Goal: Communication & Community: Answer question/provide support

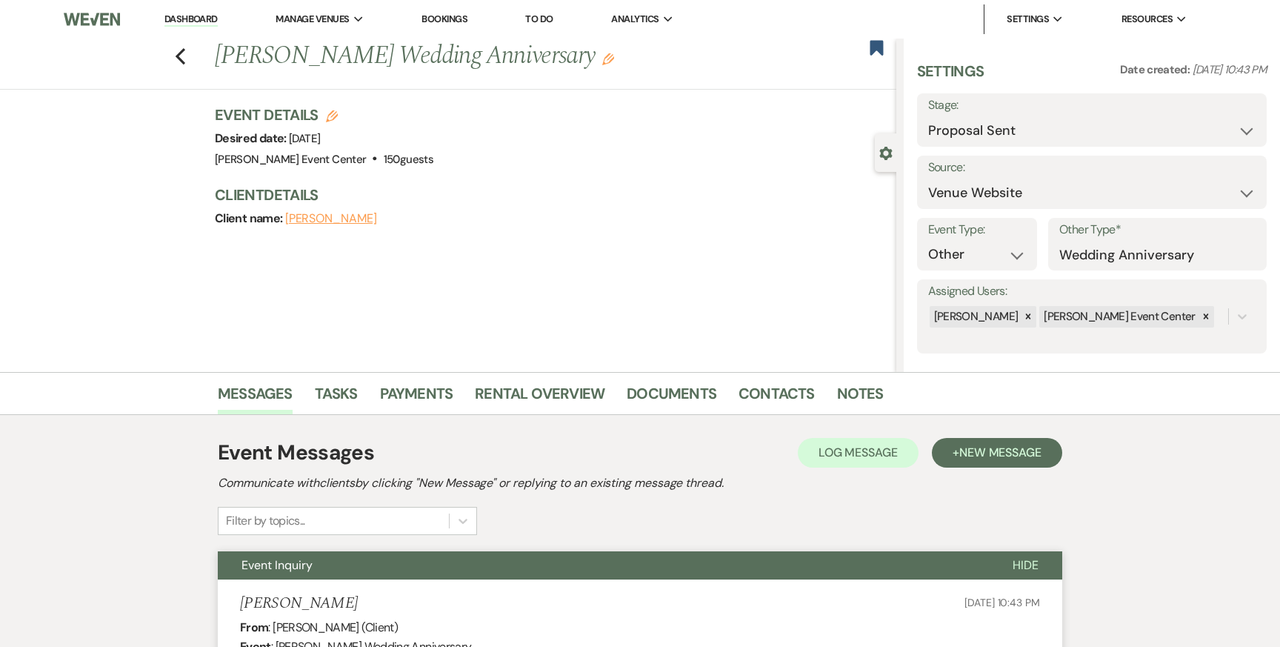
select select "6"
select select "5"
select select "13"
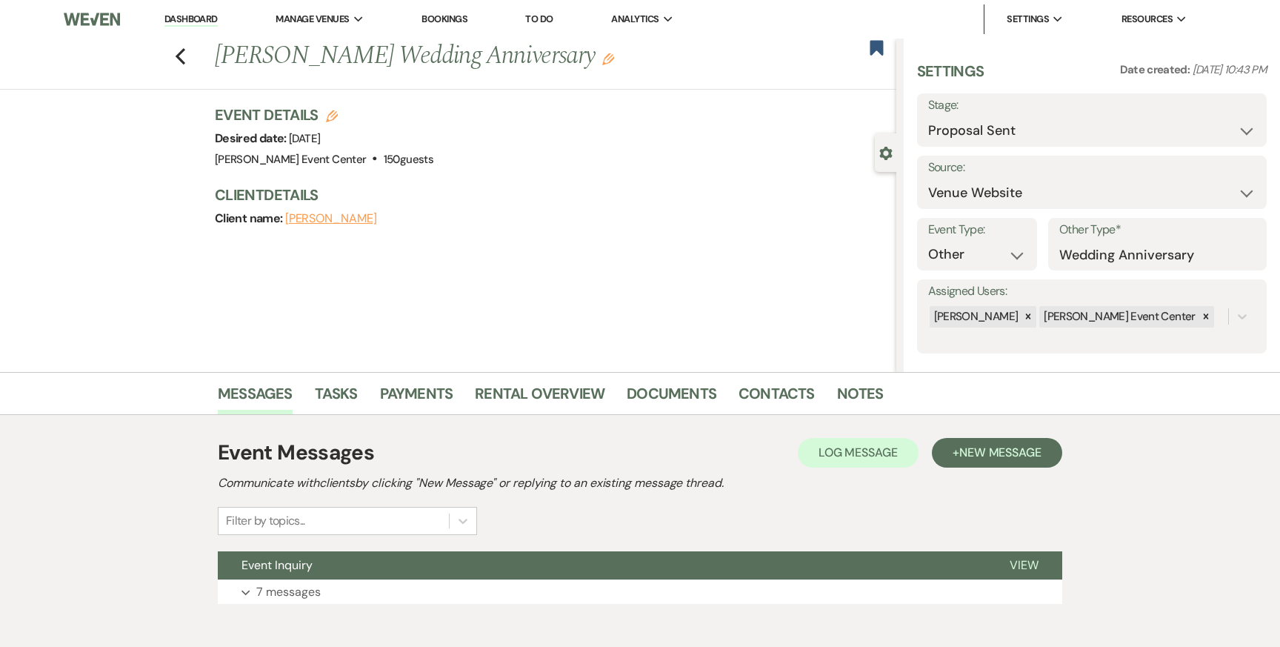
click at [164, 25] on link "Dashboard" at bounding box center [190, 20] width 53 height 14
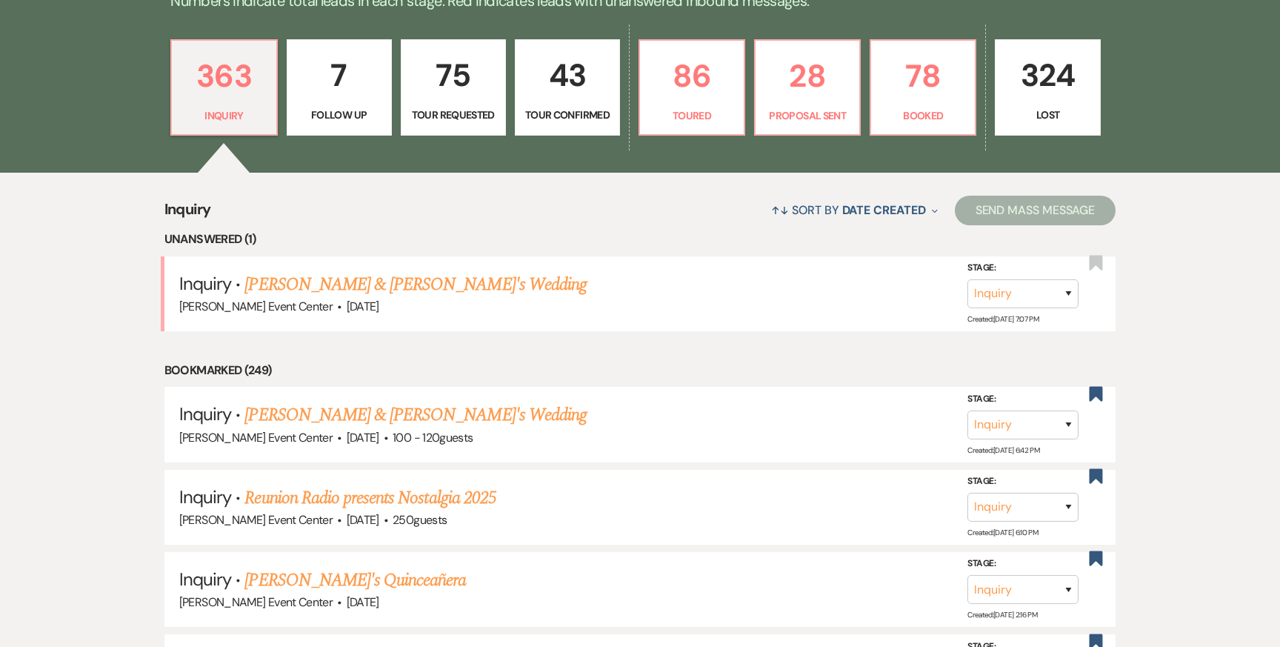
scroll to position [465, 0]
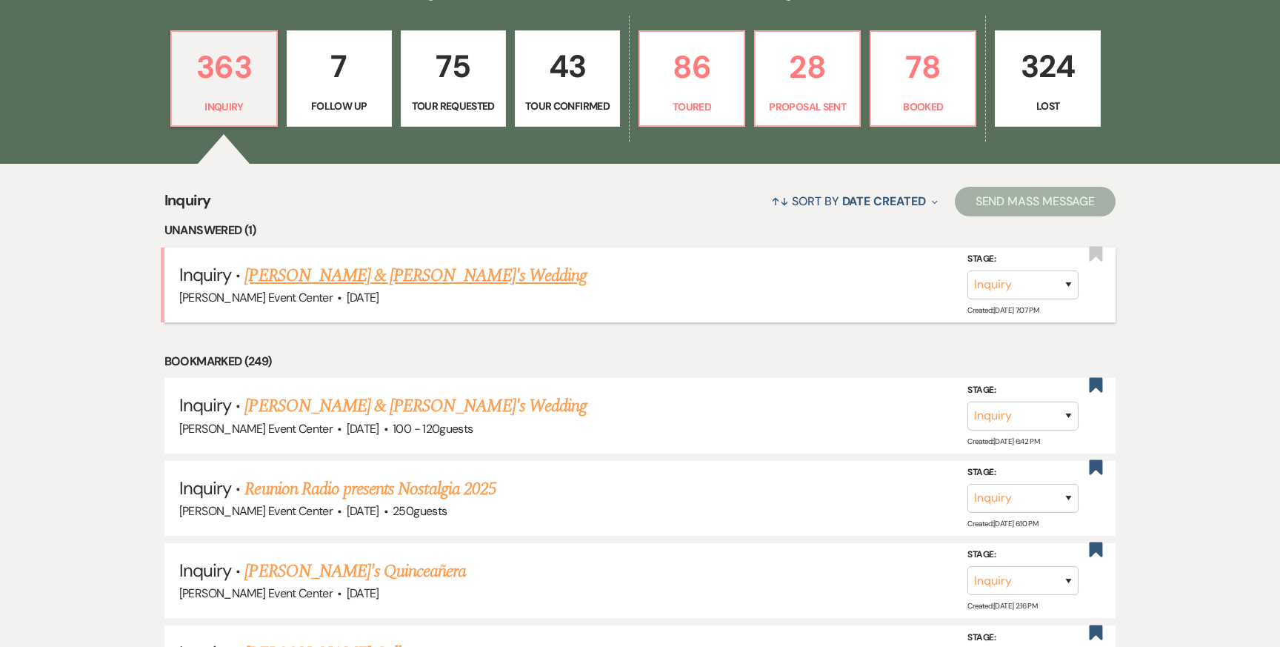
click at [347, 290] on span "Apr 24, 2027" at bounding box center [363, 298] width 33 height 16
click at [294, 262] on link "Lena & Davier's Wedding" at bounding box center [416, 275] width 342 height 27
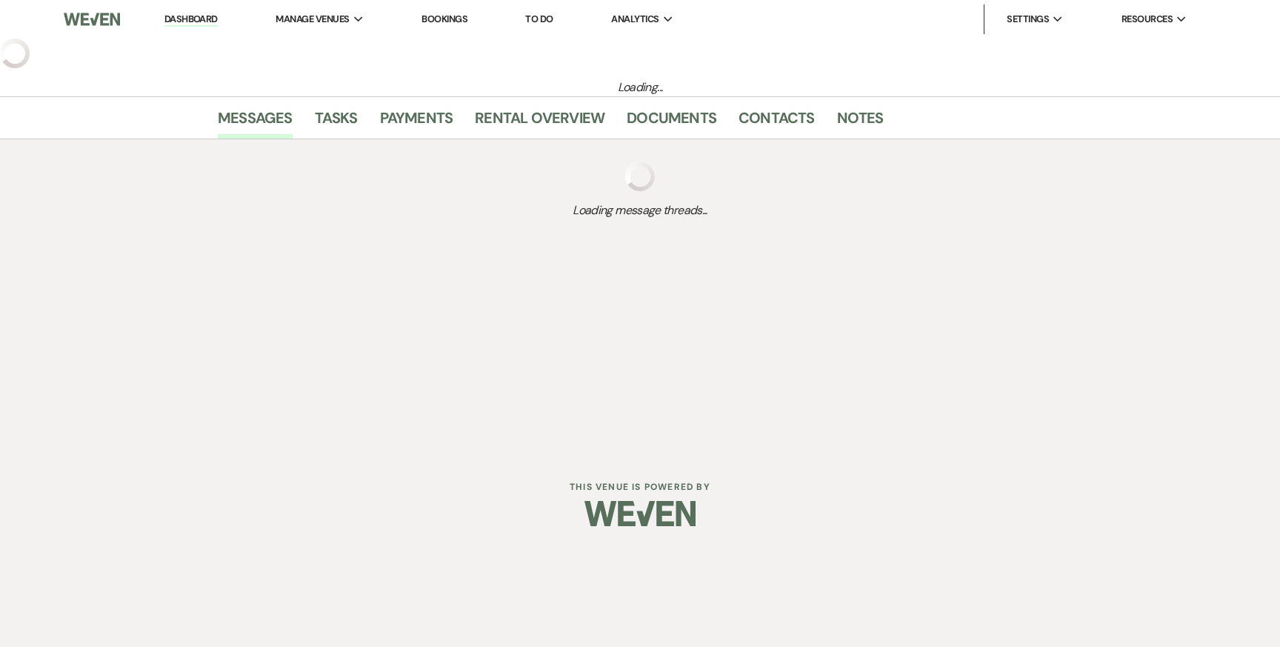
select select "5"
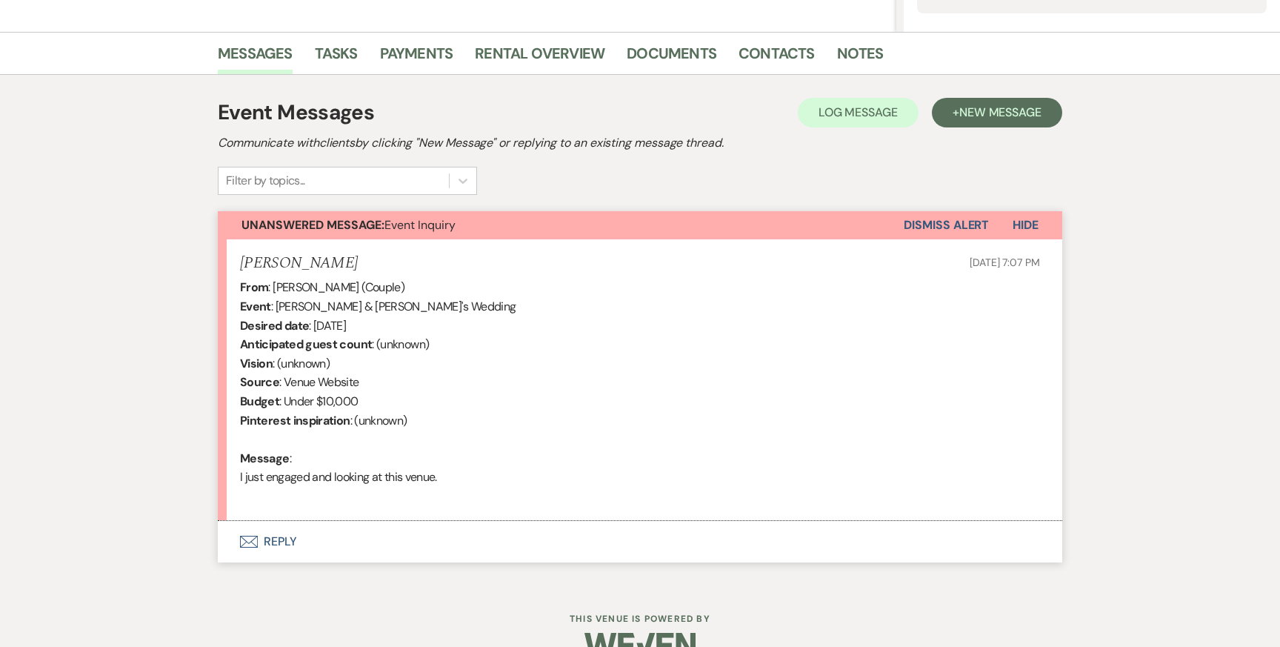
scroll to position [348, 0]
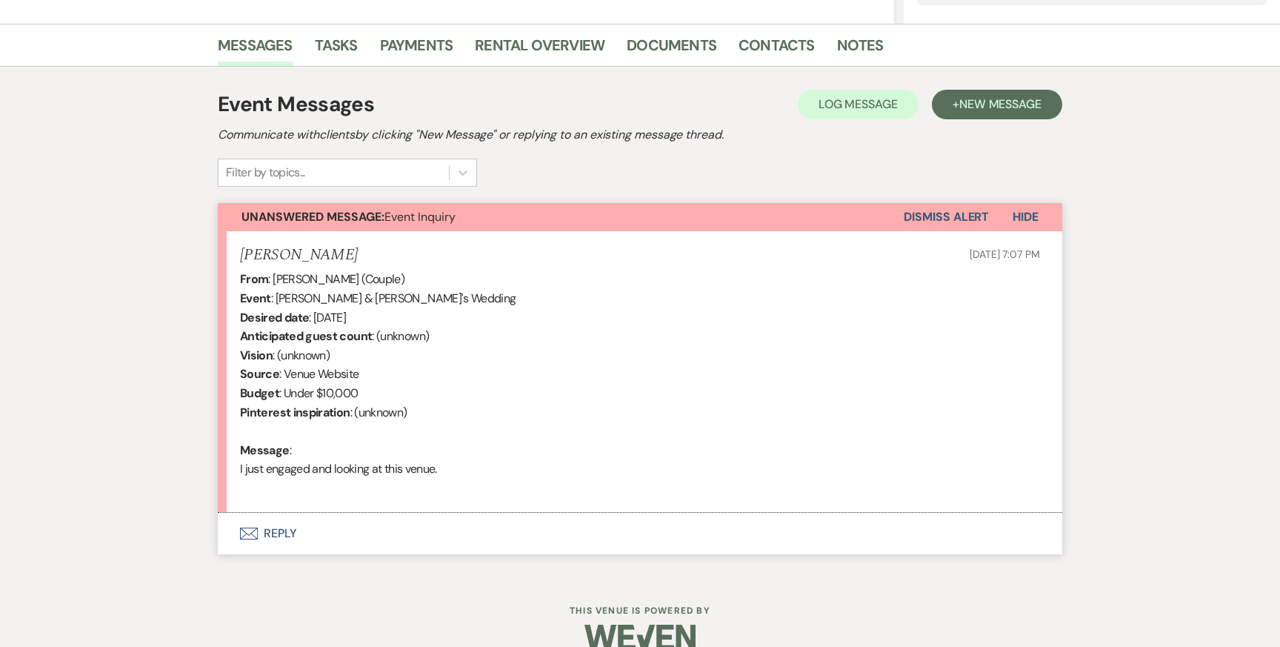
click at [290, 531] on button "Envelope Reply" at bounding box center [640, 533] width 845 height 41
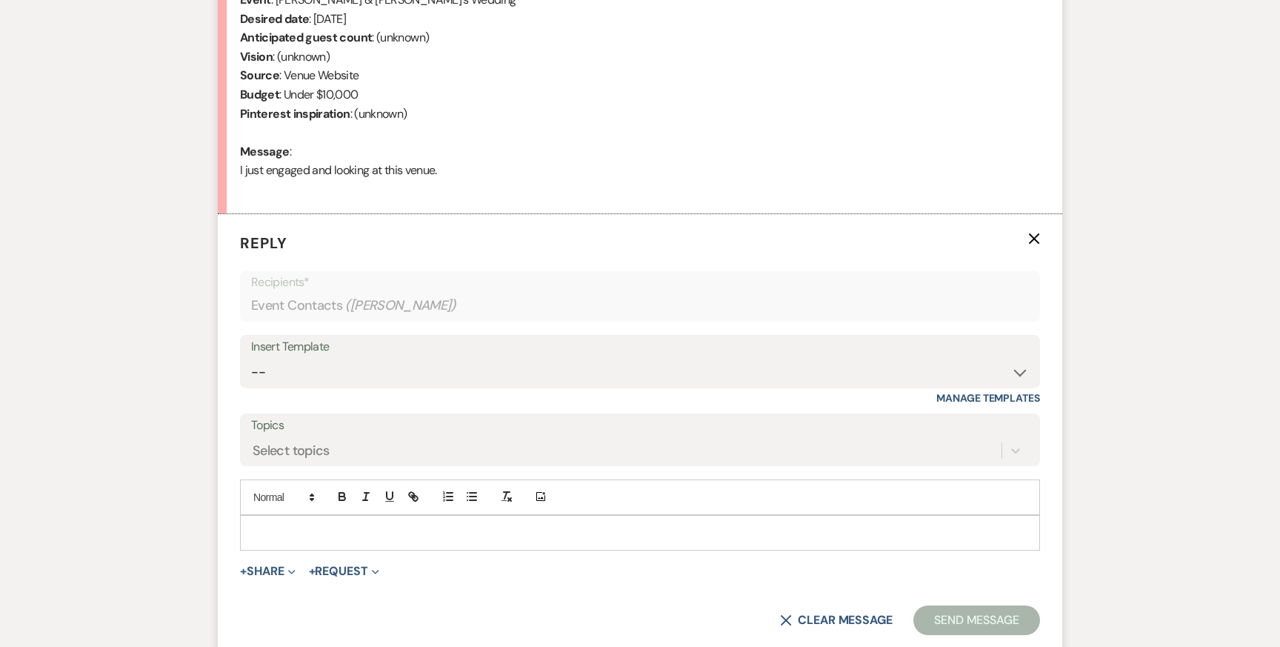
scroll to position [656, 0]
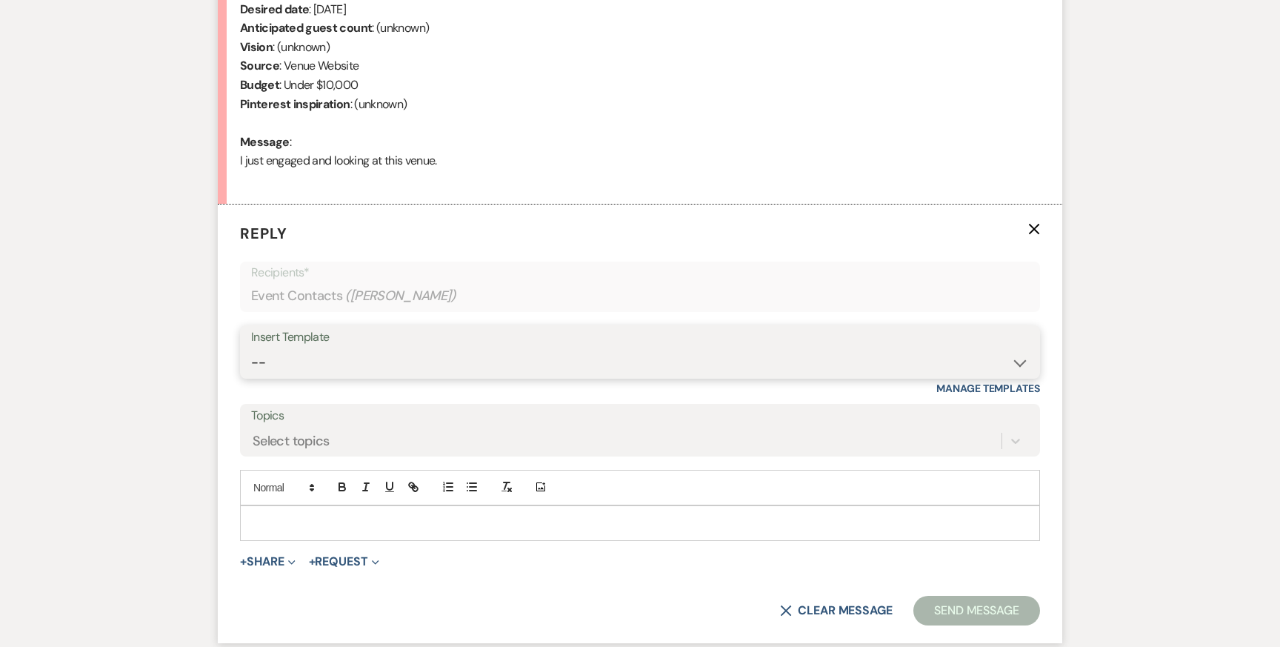
click at [367, 368] on select "-- Weven Planning Portal Introduction (Booked Events) Initial Inquiry Response …" at bounding box center [640, 362] width 778 height 29
select select "2982"
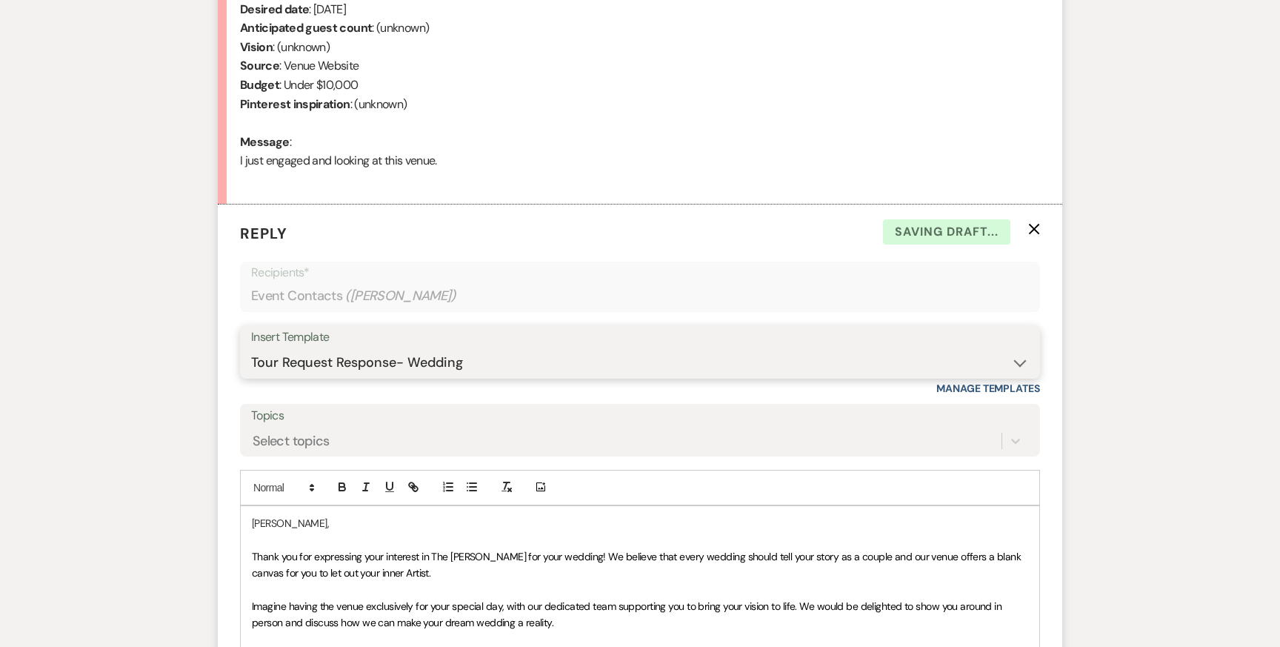
scroll to position [1004, 0]
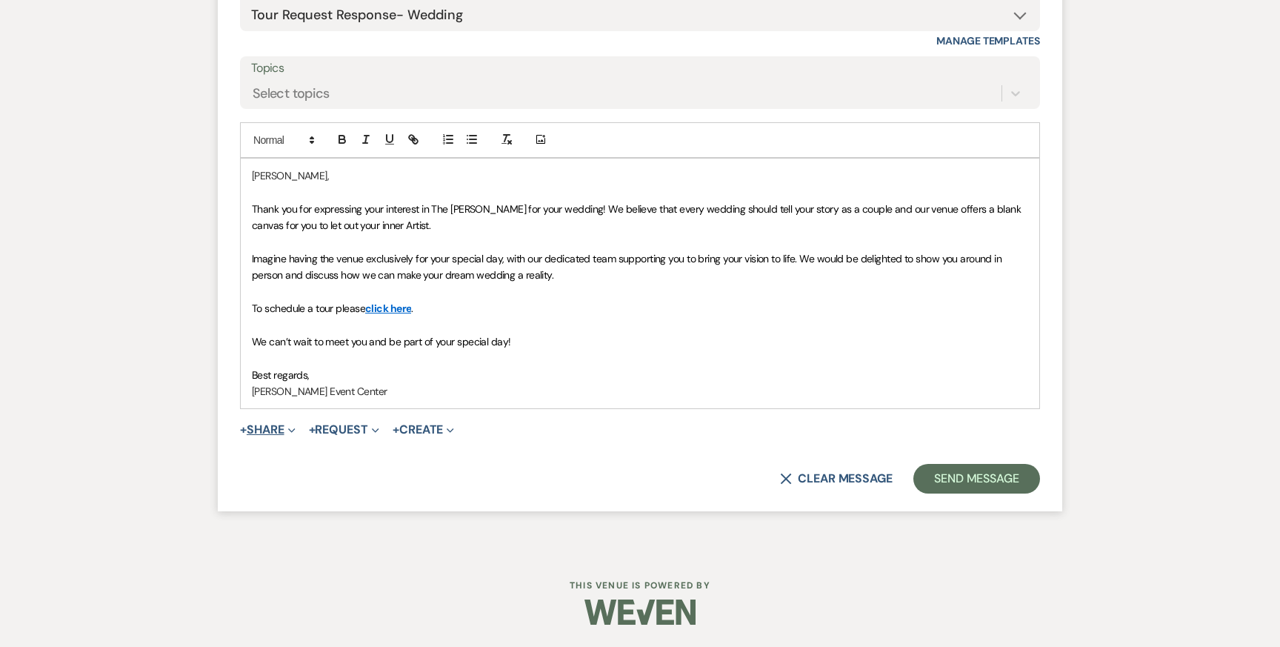
click at [281, 427] on button "+ Share Expand" at bounding box center [268, 430] width 56 height 12
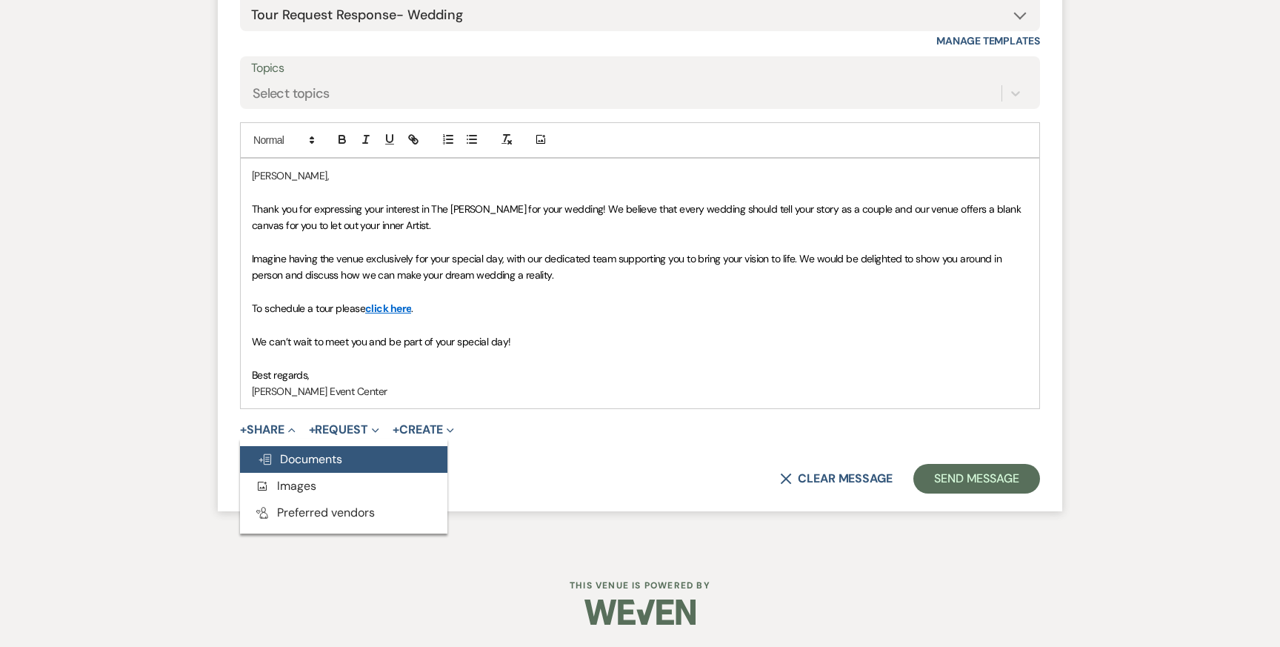
click at [309, 451] on button "Doc Upload Documents" at bounding box center [343, 459] width 207 height 27
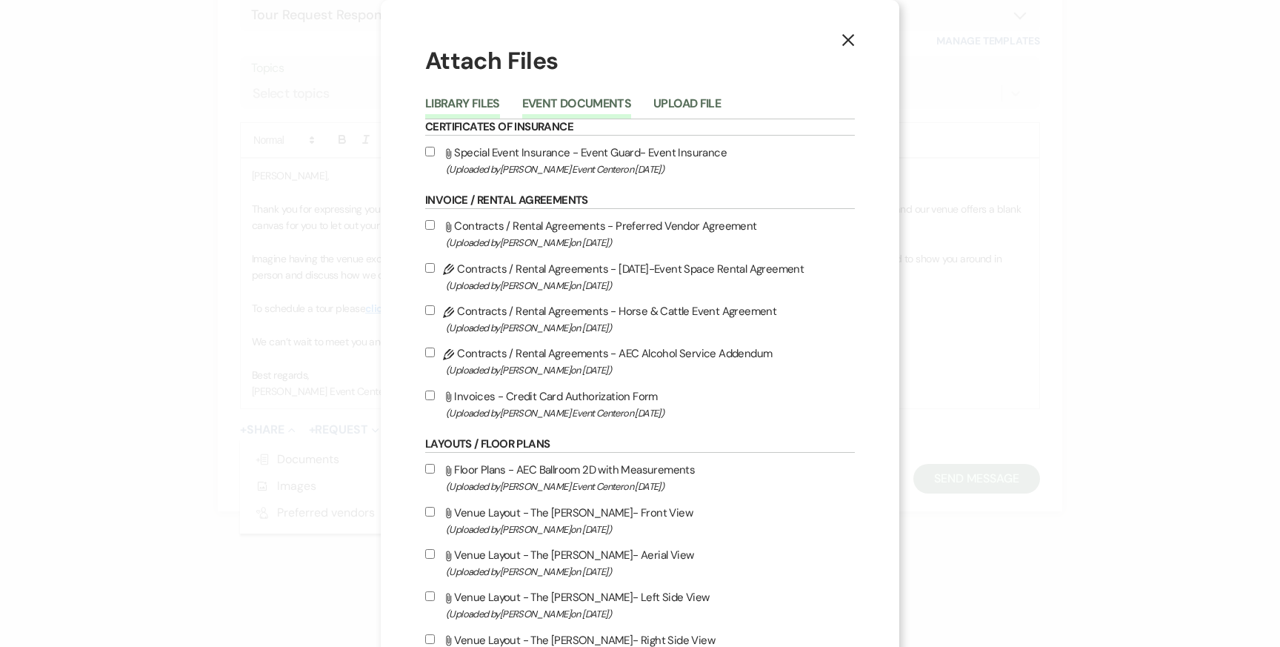
click at [571, 98] on button "Event Documents" at bounding box center [576, 108] width 109 height 21
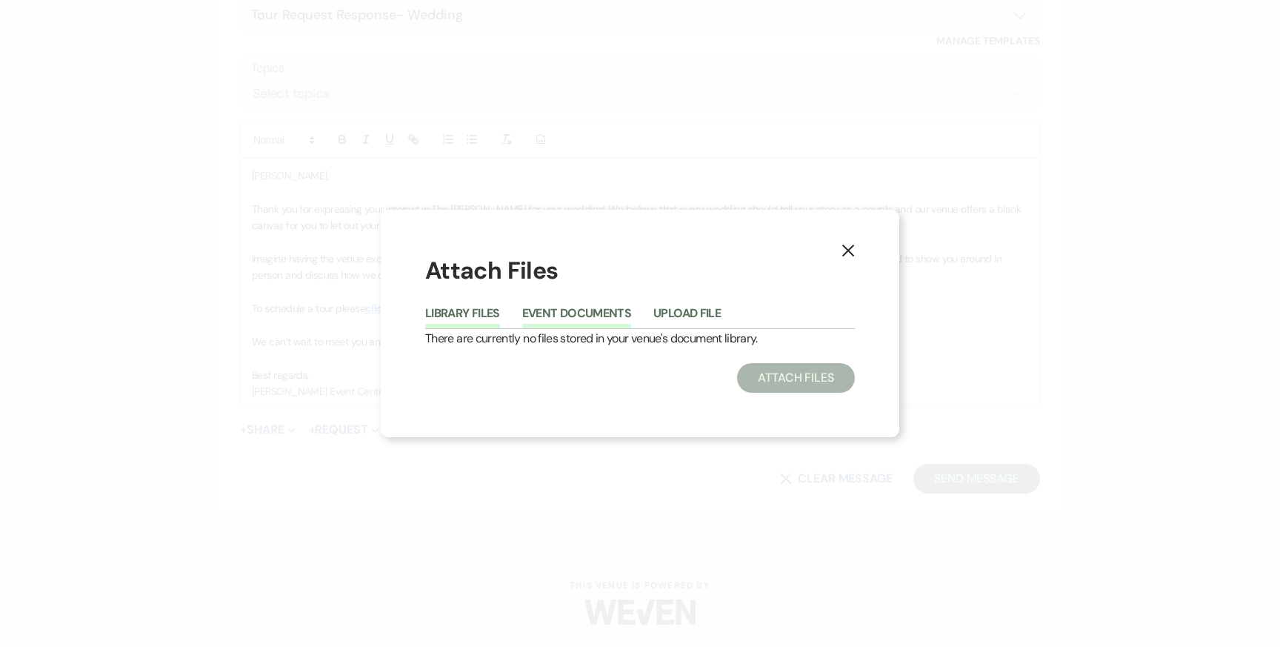
click at [469, 321] on button "Library Files" at bounding box center [462, 317] width 75 height 21
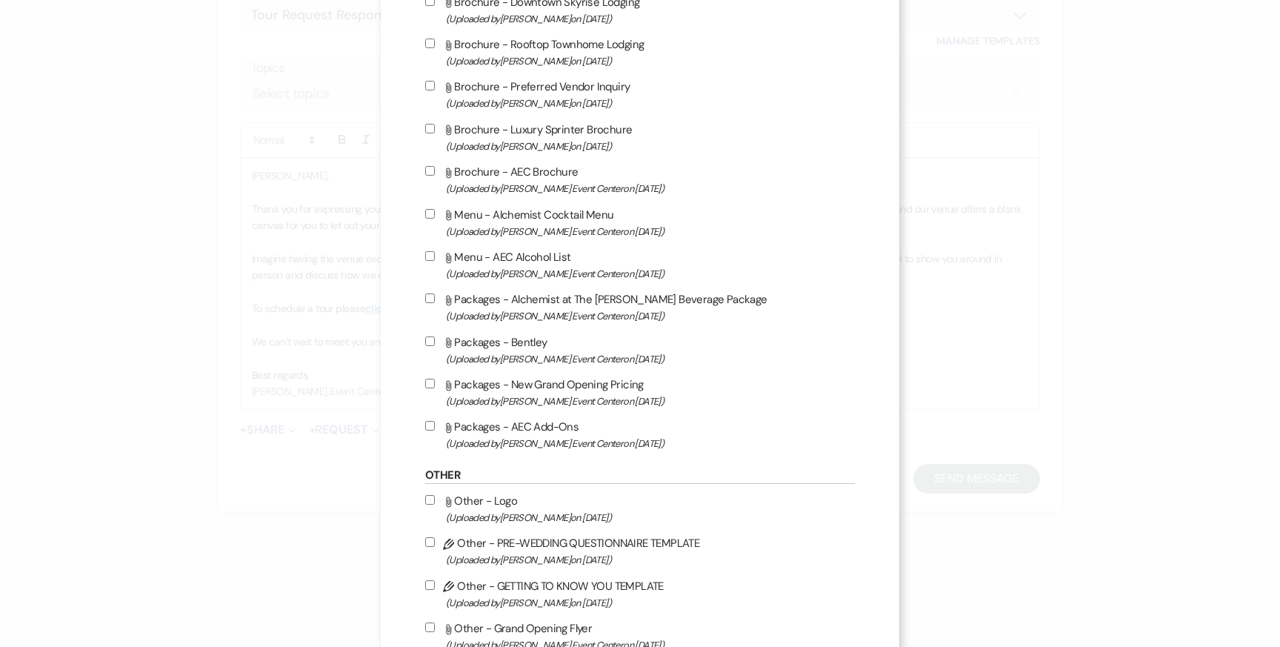
scroll to position [2338, 0]
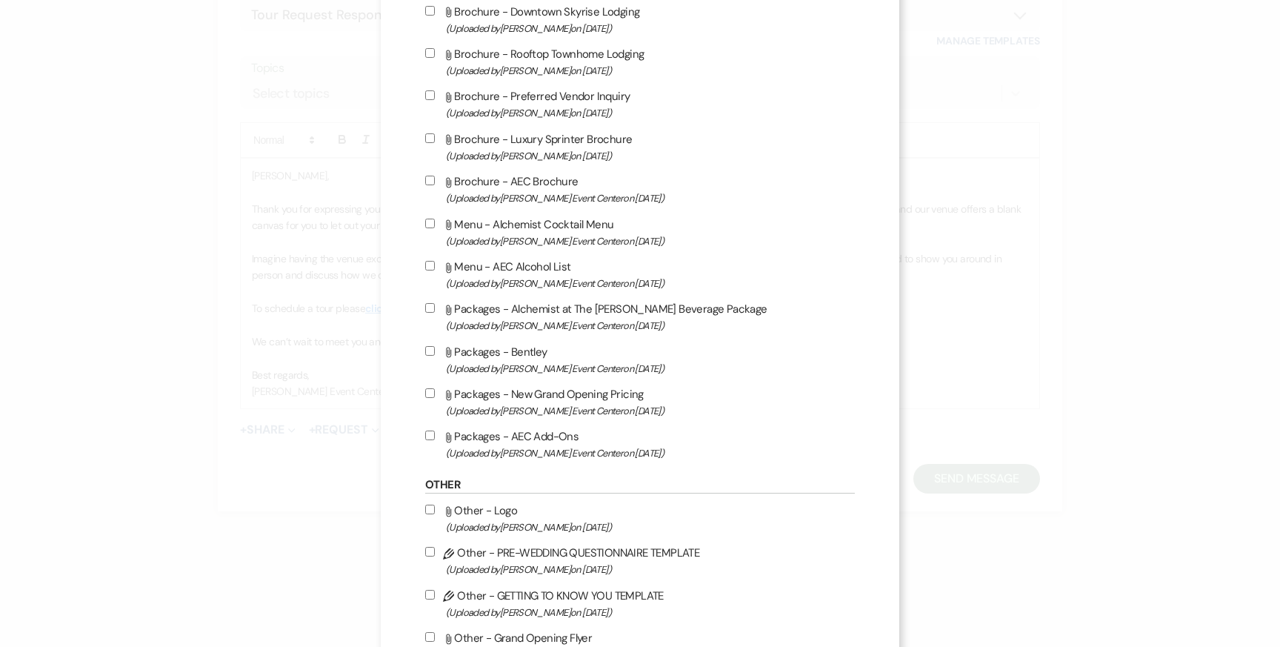
click at [429, 440] on input "Attach File Packages - AEC Add-Ons (Uploaded by Artis Event Center on Feb 13th,…" at bounding box center [430, 435] width 10 height 10
checkbox input "true"
click at [430, 398] on input "Attach File Packages - New Grand Opening Pricing (Uploaded by Artis Event Cente…" at bounding box center [430, 393] width 10 height 10
checkbox input "true"
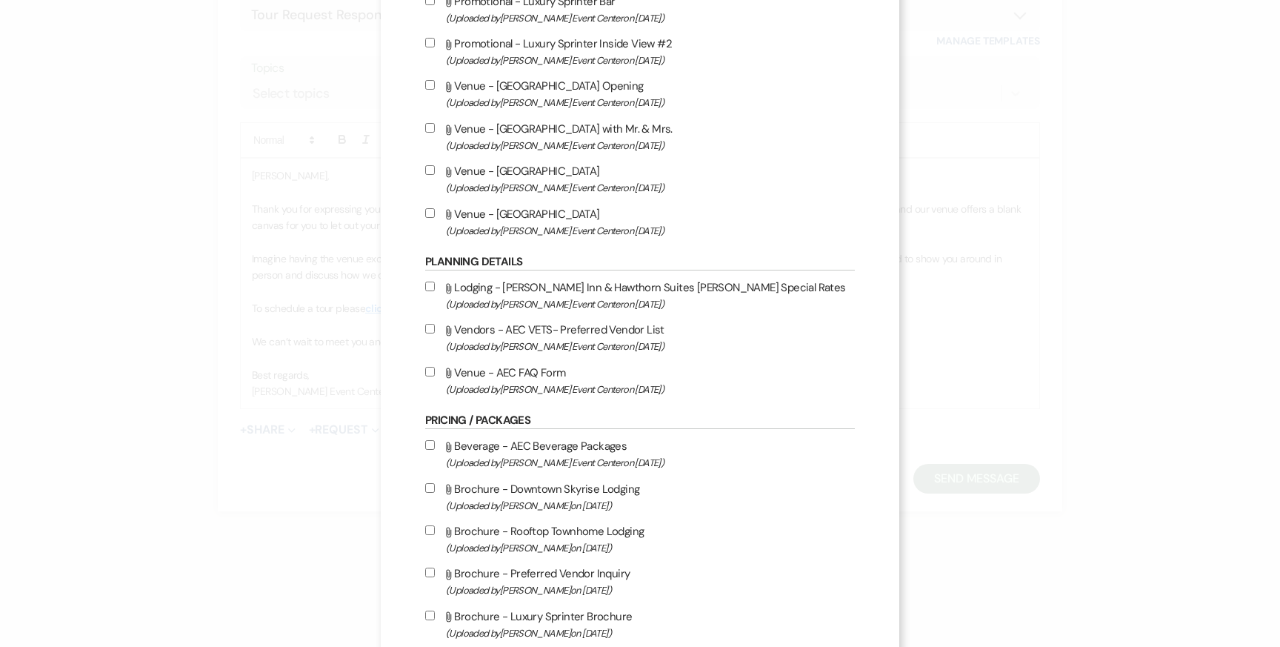
scroll to position [1843, 0]
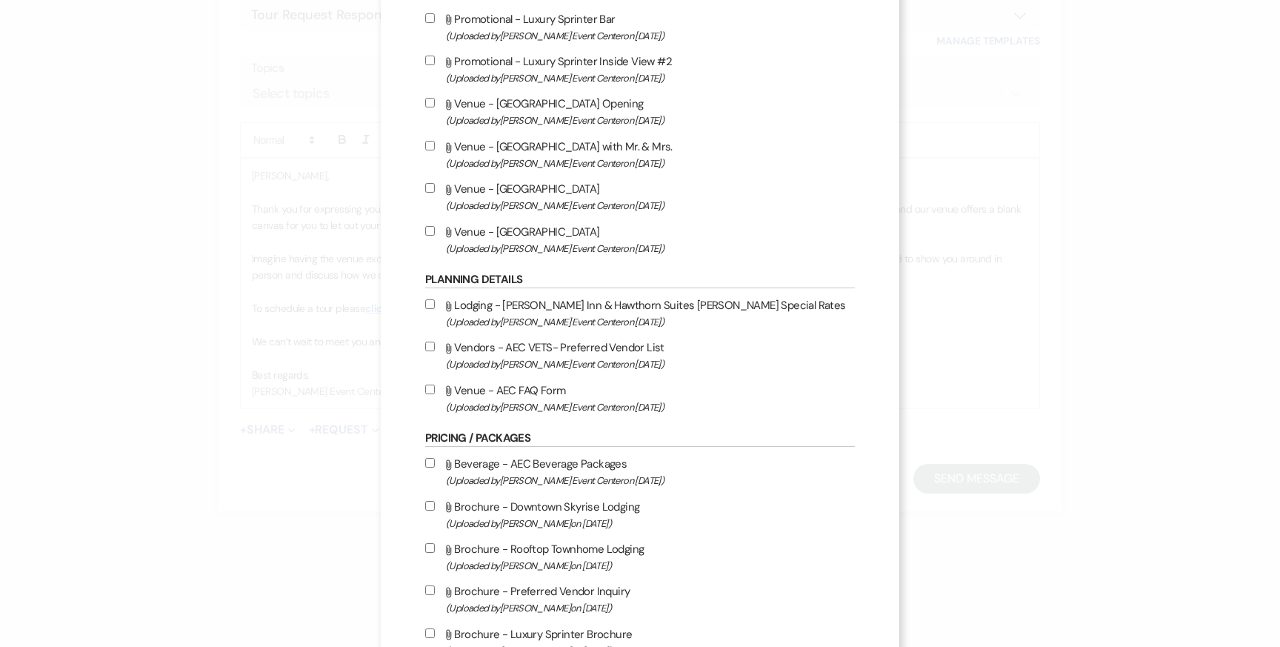
click at [425, 468] on input "Attach File Beverage - AEC Beverage Packages (Uploaded by Artis Event Center on…" at bounding box center [430, 463] width 10 height 10
checkbox input "true"
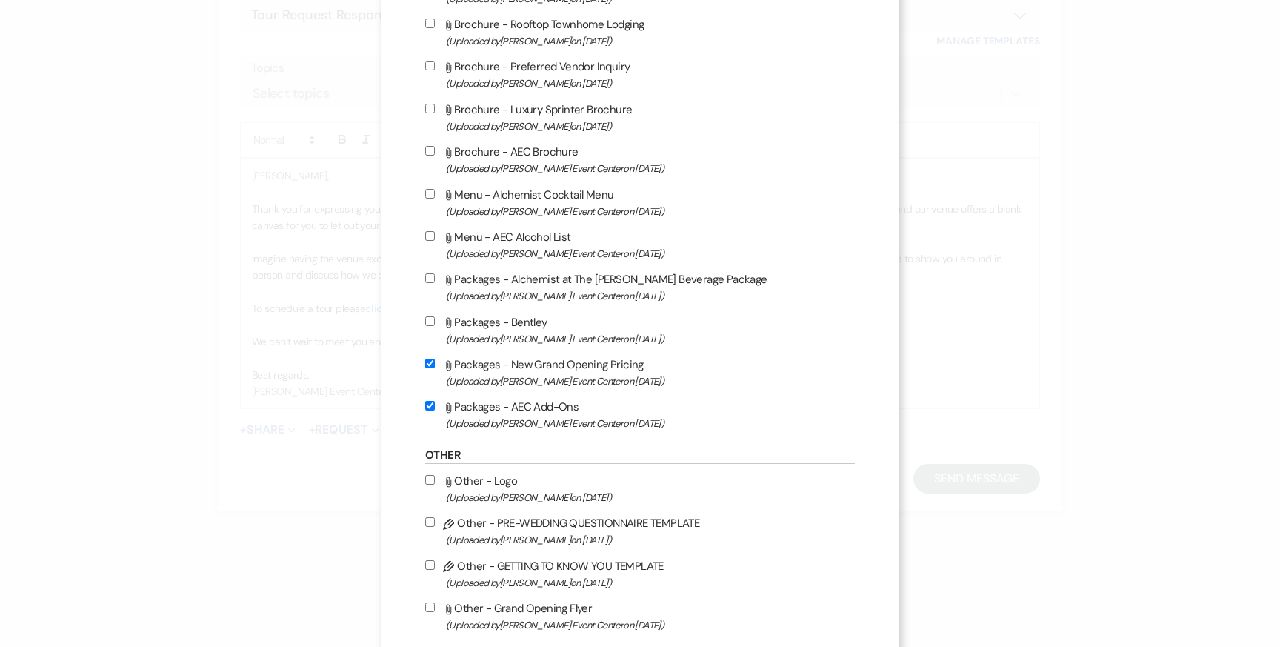
scroll to position [2396, 0]
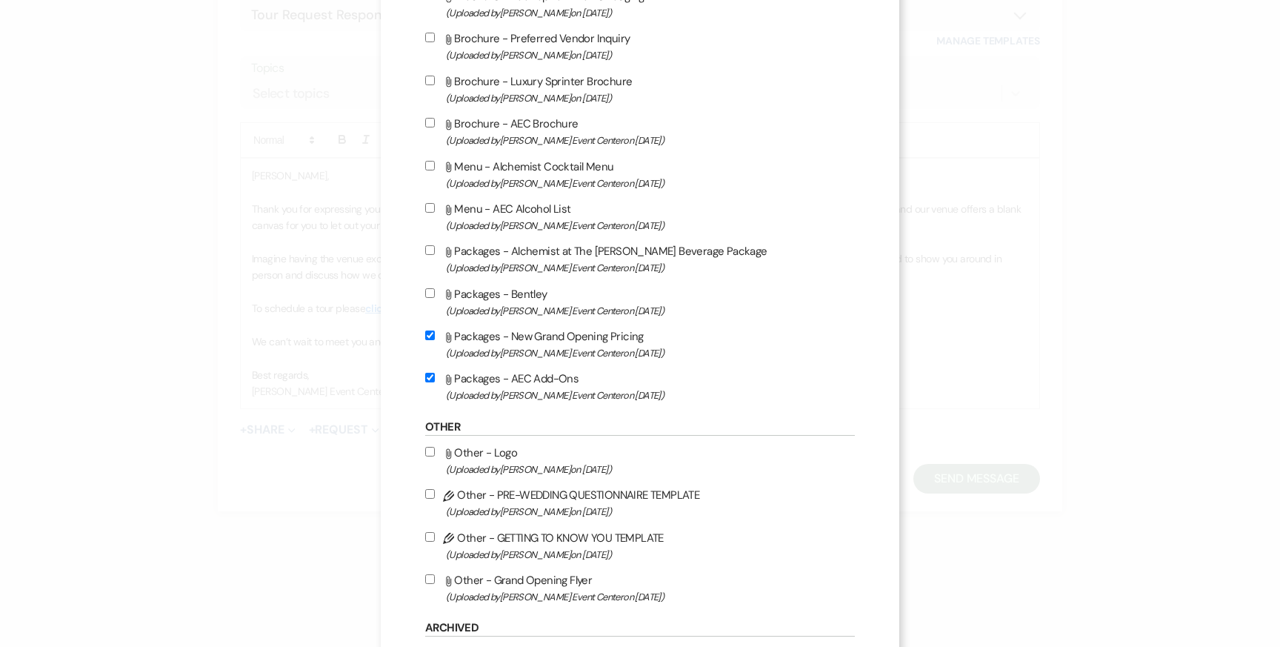
click at [430, 213] on input "Attach File Menu - AEC Alcohol List (Uploaded by Artis Event Center on Jun 10th…" at bounding box center [430, 208] width 10 height 10
checkbox input "true"
click at [430, 255] on input "Attach File Packages - Alchemist at The Artis Beverage Package (Uploaded by Art…" at bounding box center [430, 250] width 10 height 10
checkbox input "true"
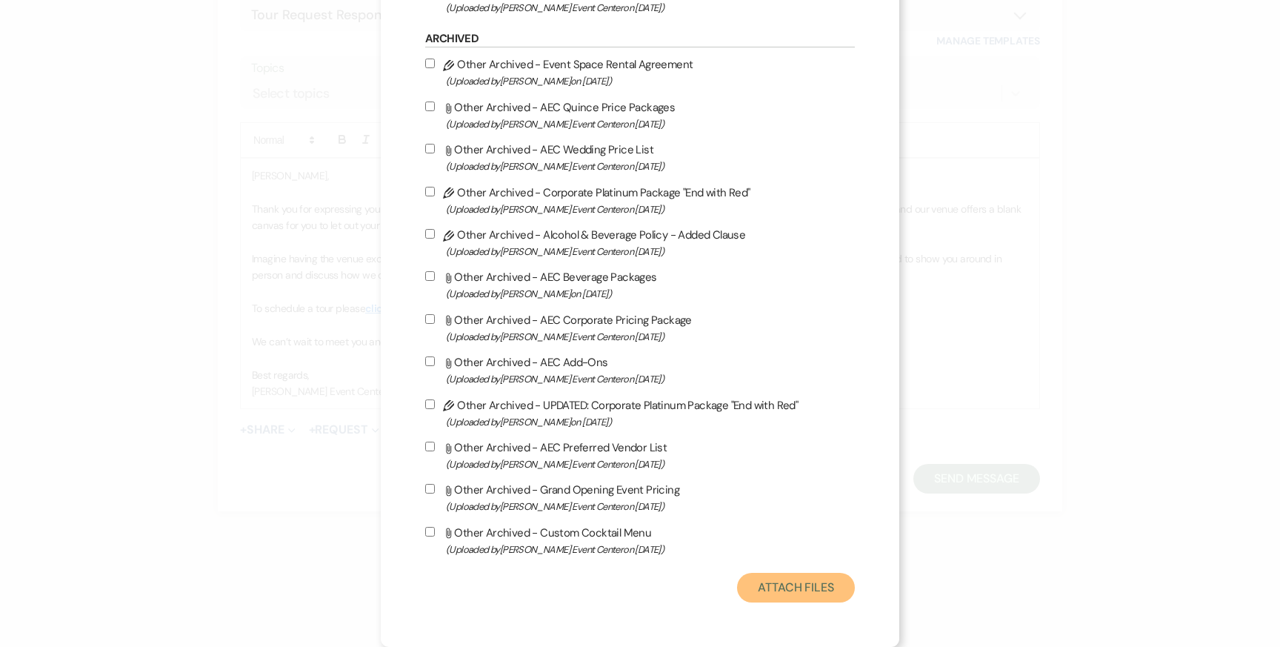
click at [790, 587] on button "Attach Files" at bounding box center [796, 588] width 118 height 30
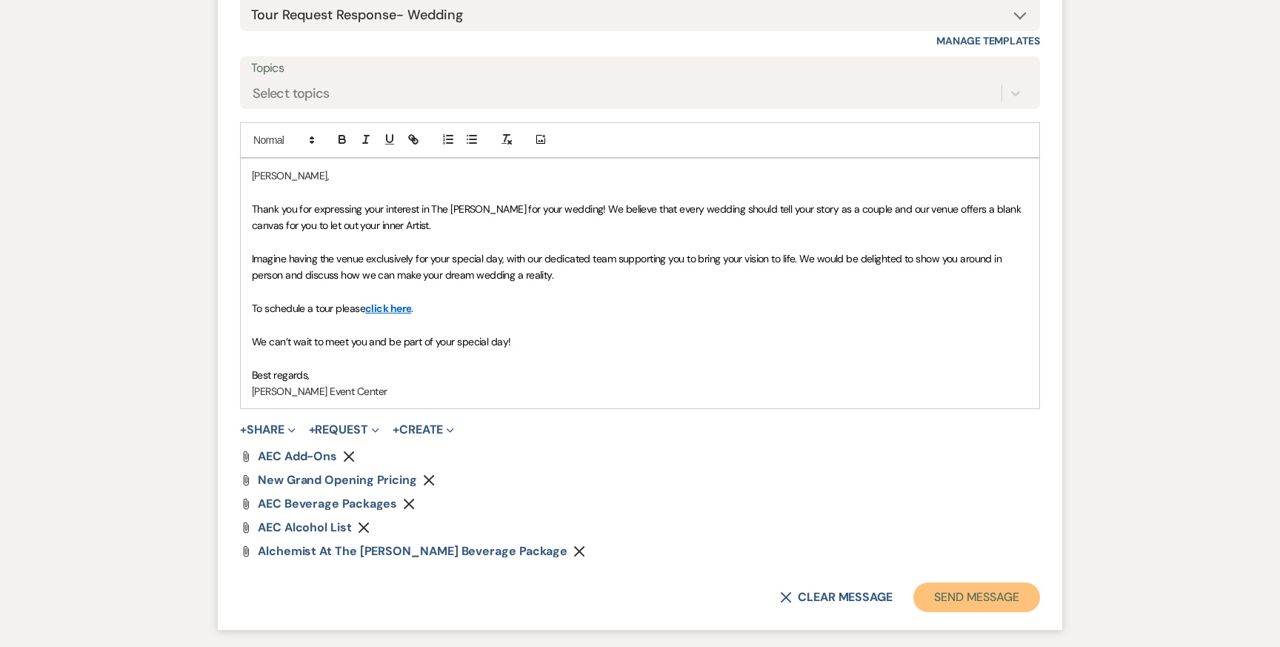
click at [959, 604] on button "Send Message" at bounding box center [977, 597] width 127 height 30
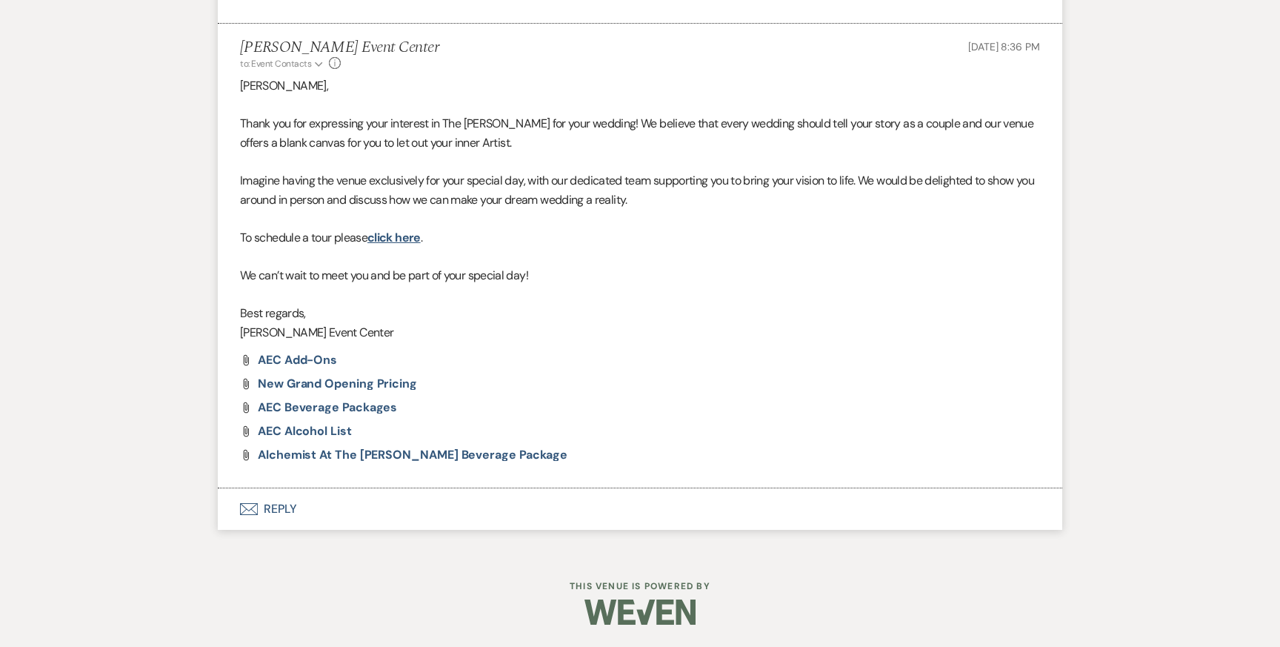
scroll to position [0, 0]
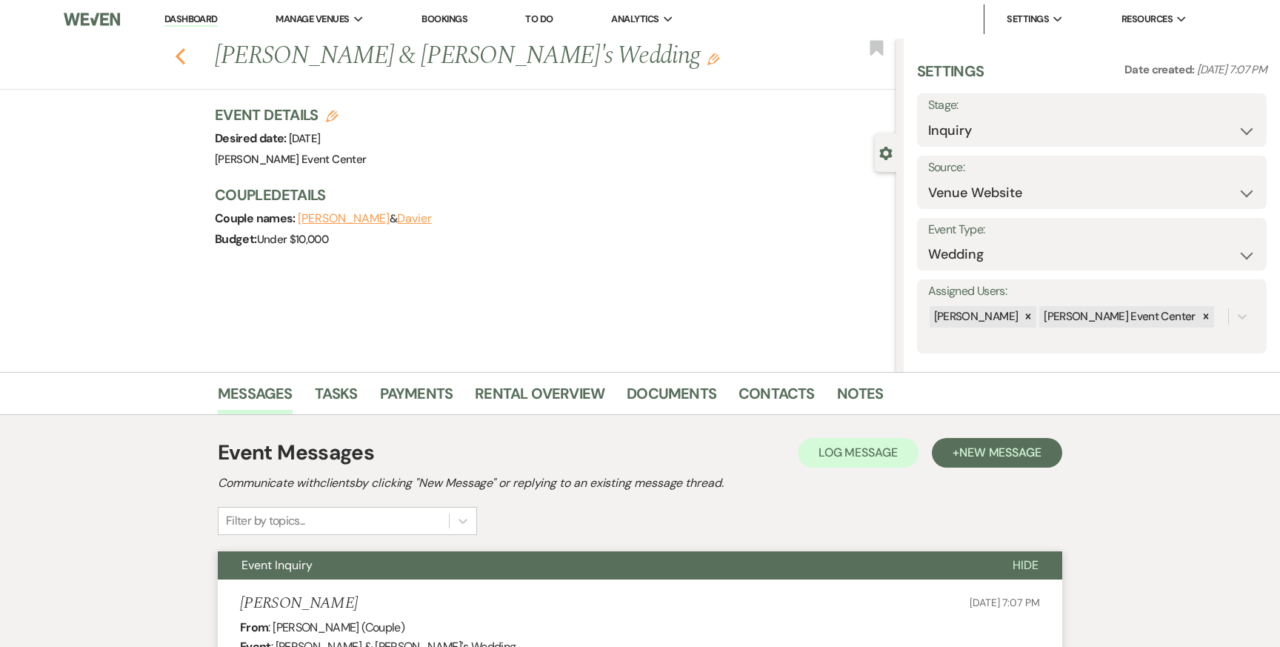
click at [182, 59] on icon "Previous" at bounding box center [180, 56] width 11 height 18
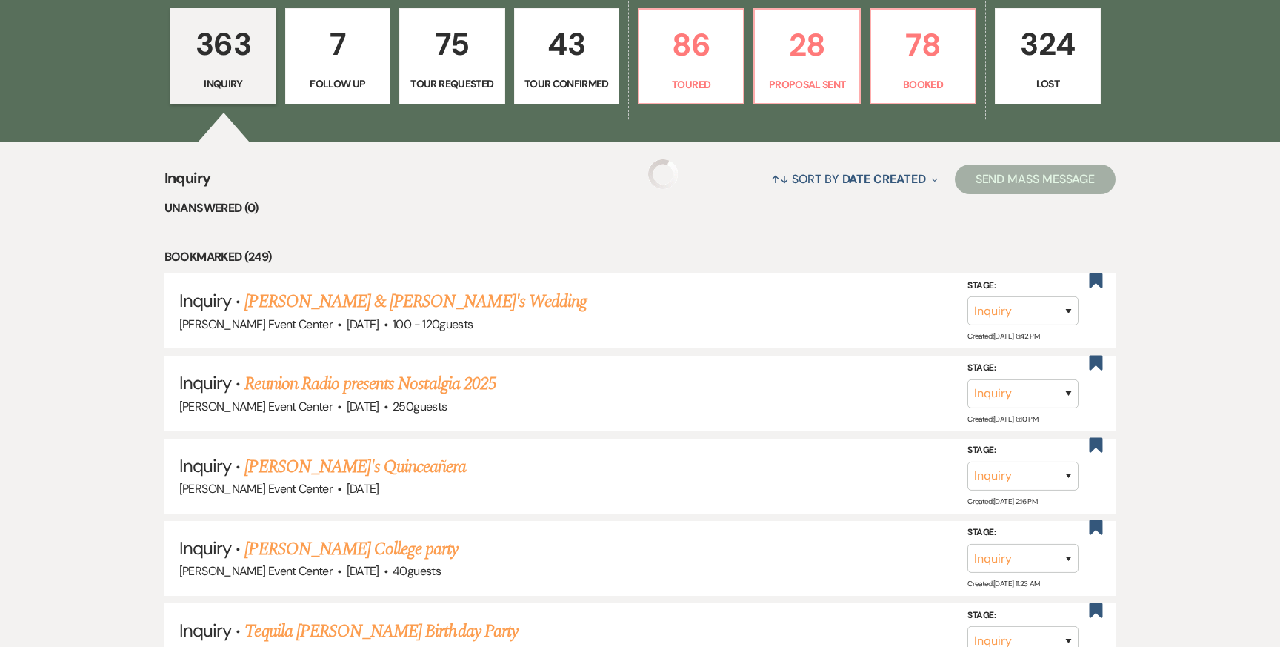
scroll to position [464, 0]
click at [683, 77] on p "Toured" at bounding box center [691, 85] width 86 height 16
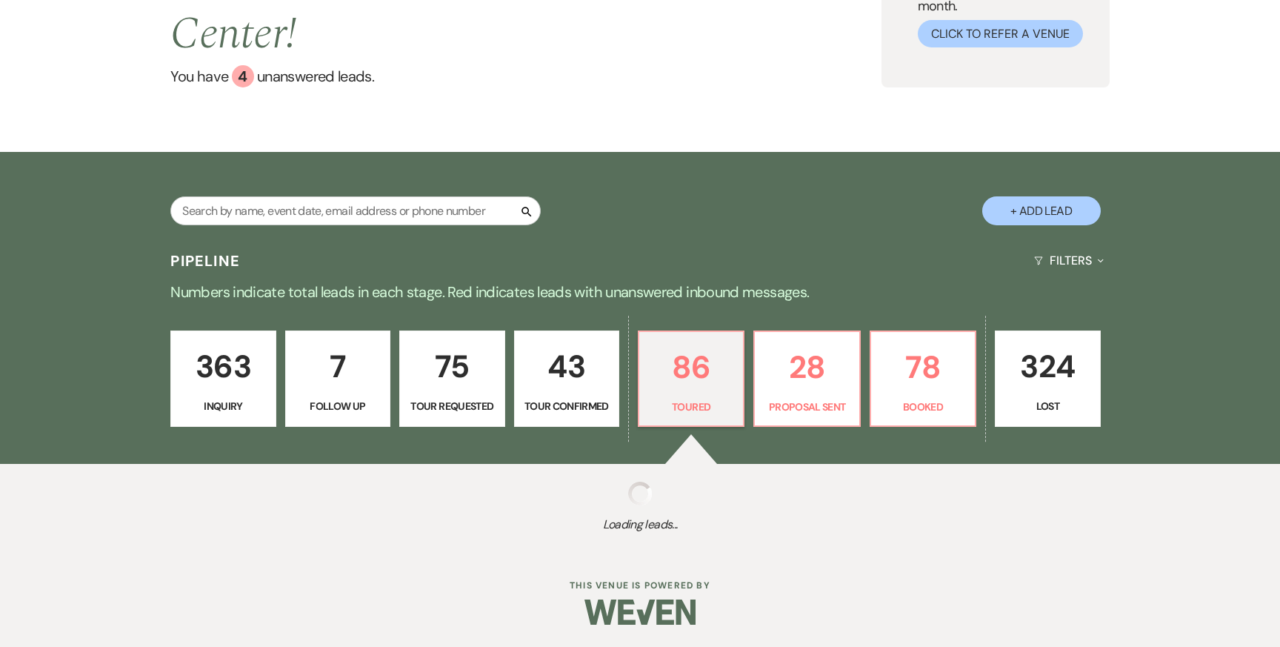
select select "5"
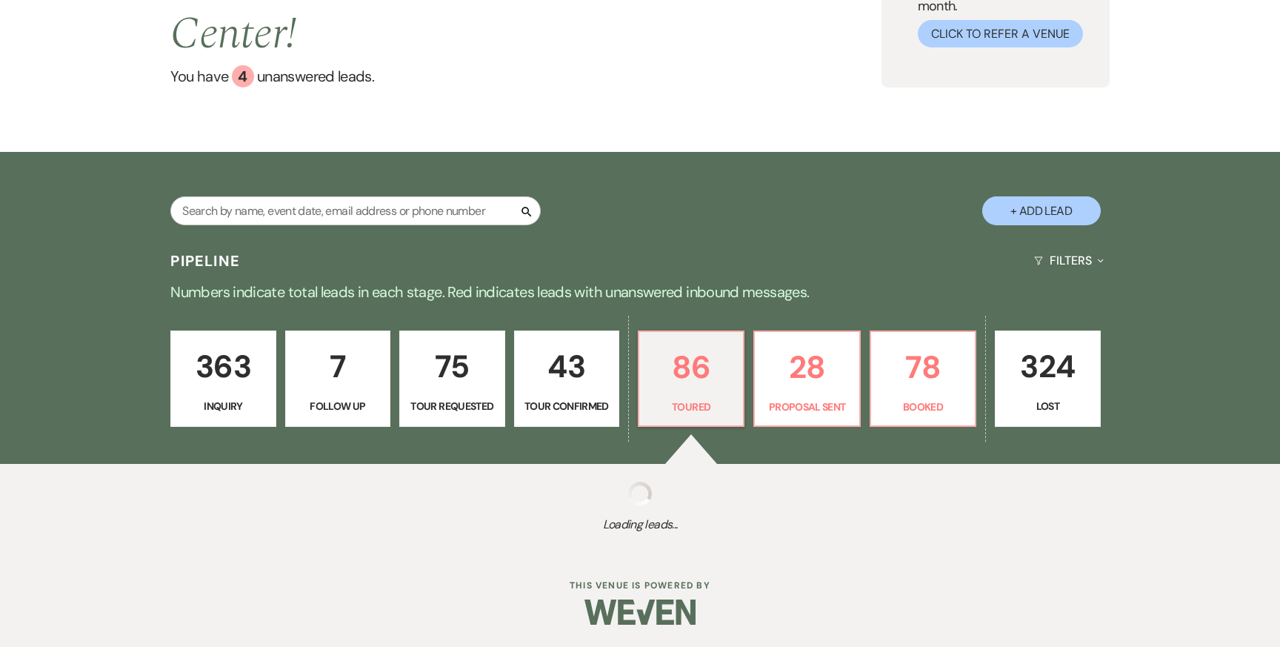
select select "5"
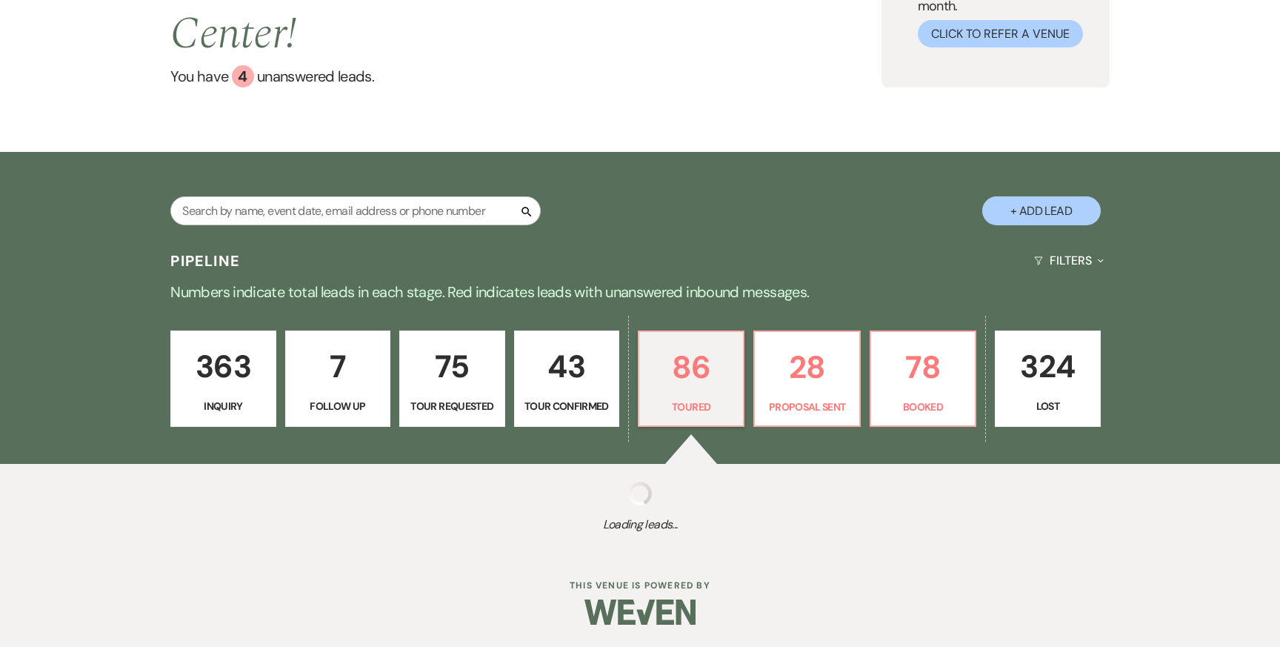
select select "5"
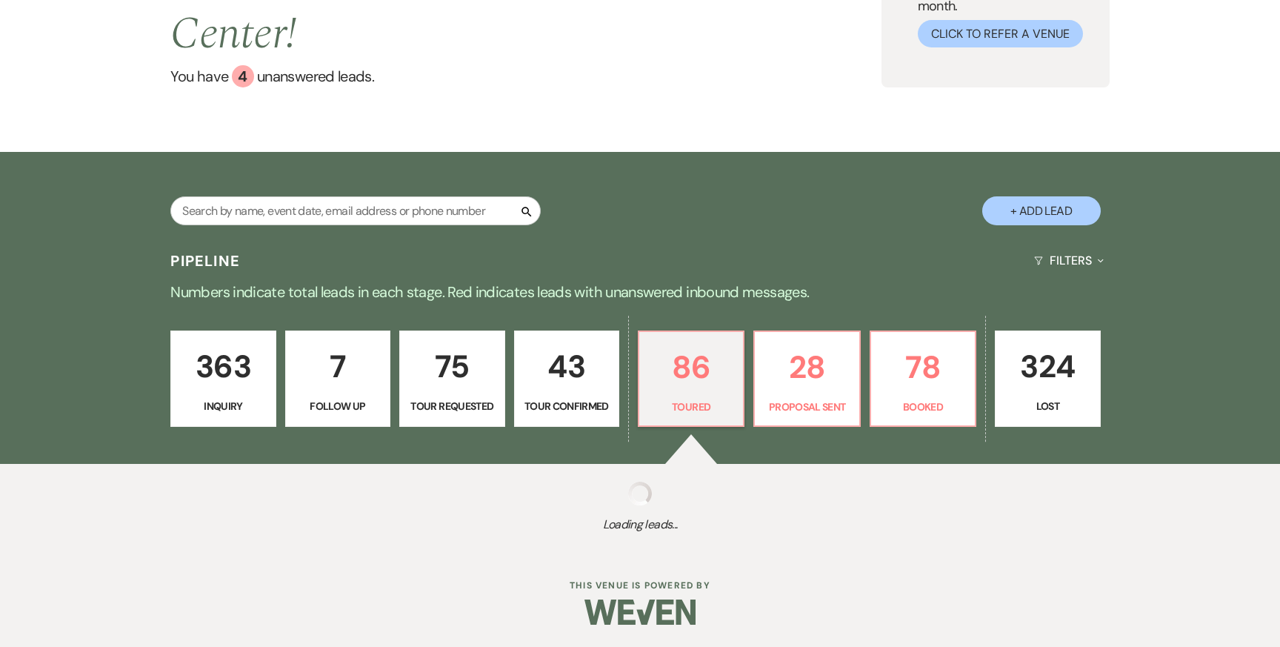
select select "5"
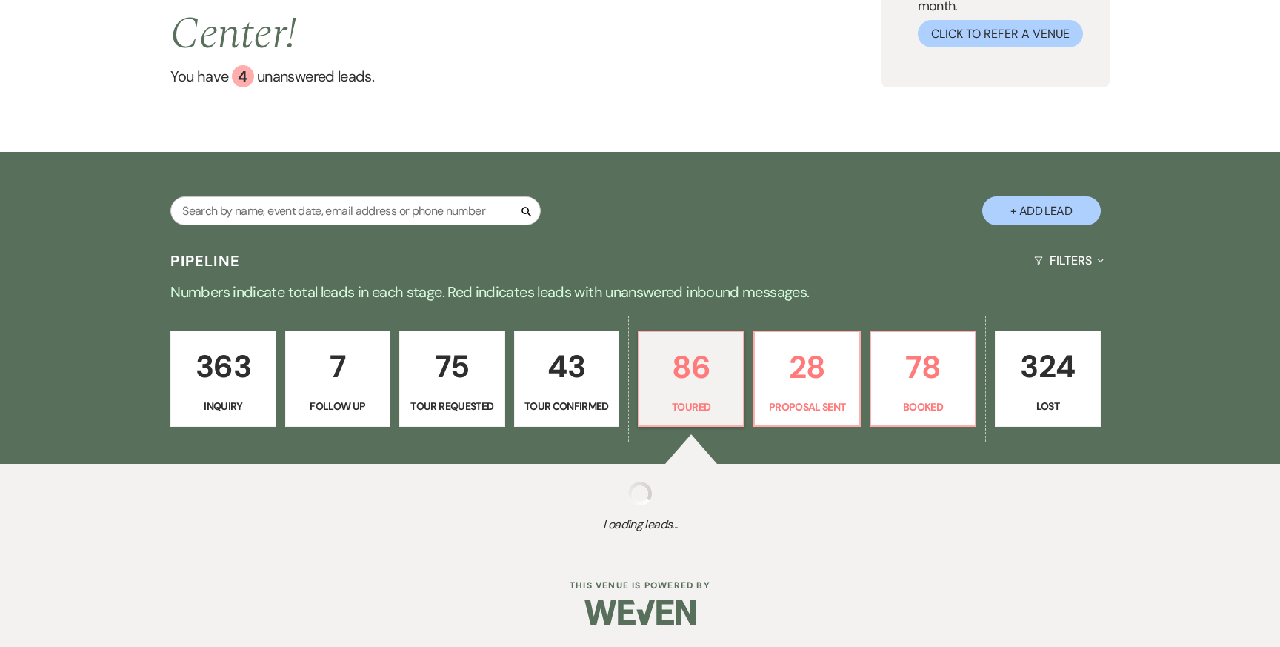
select select "5"
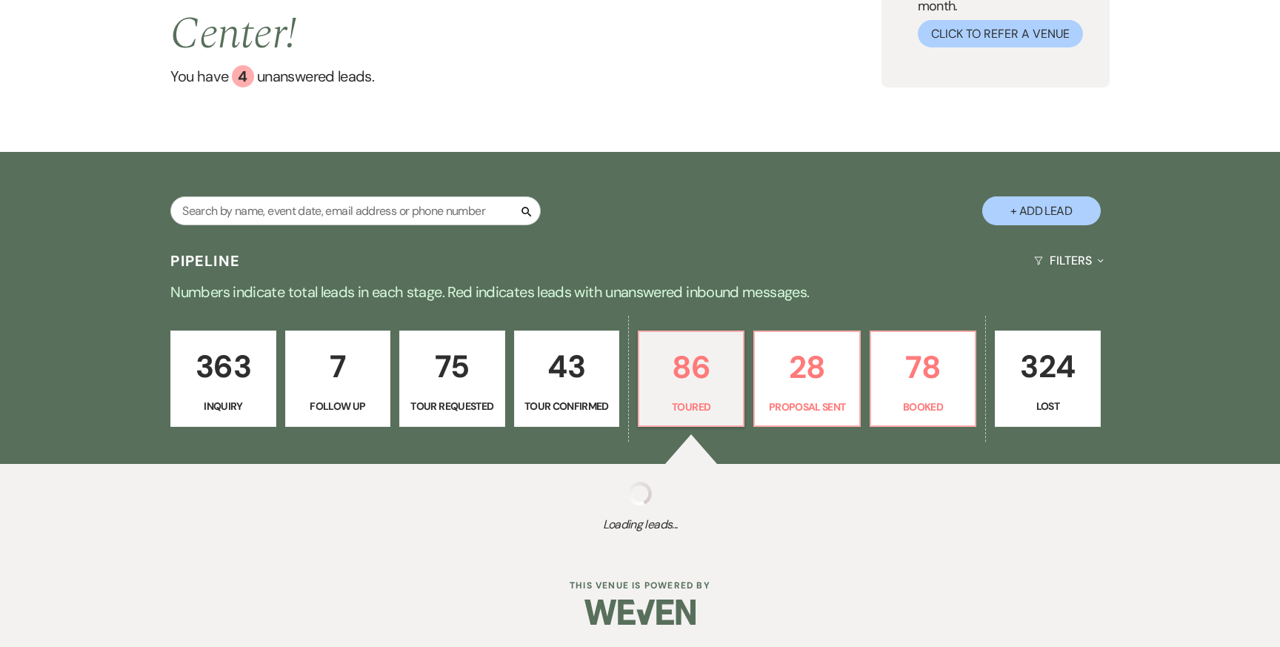
select select "5"
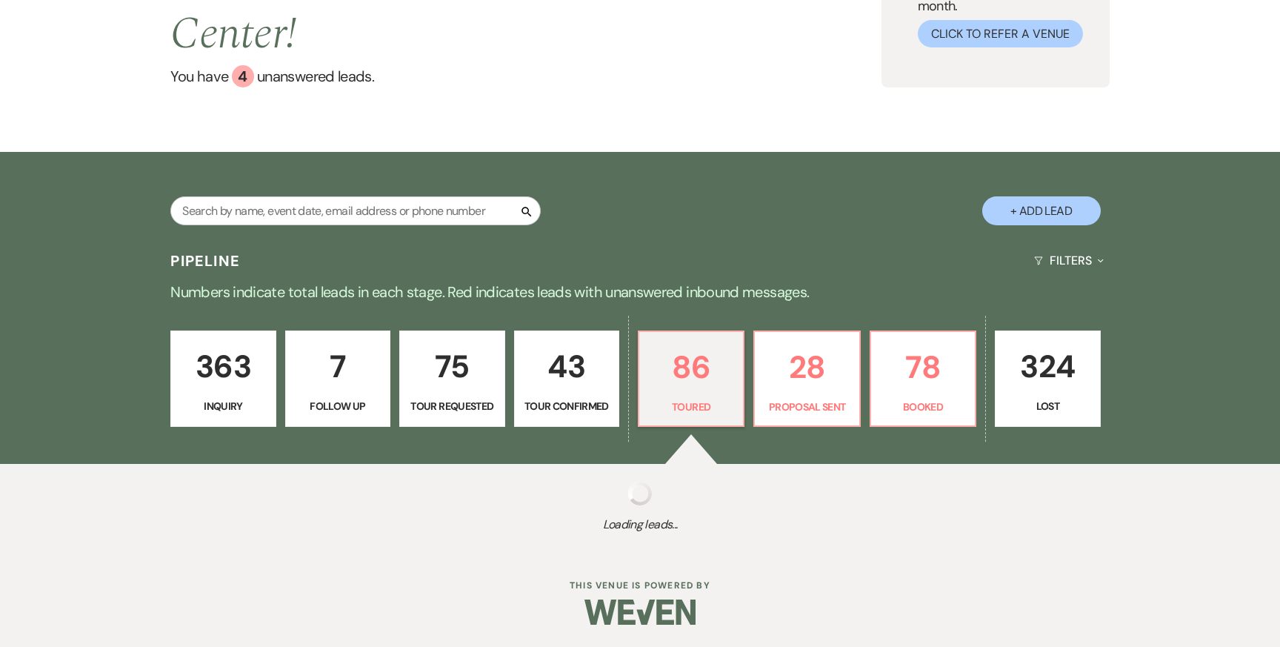
select select "5"
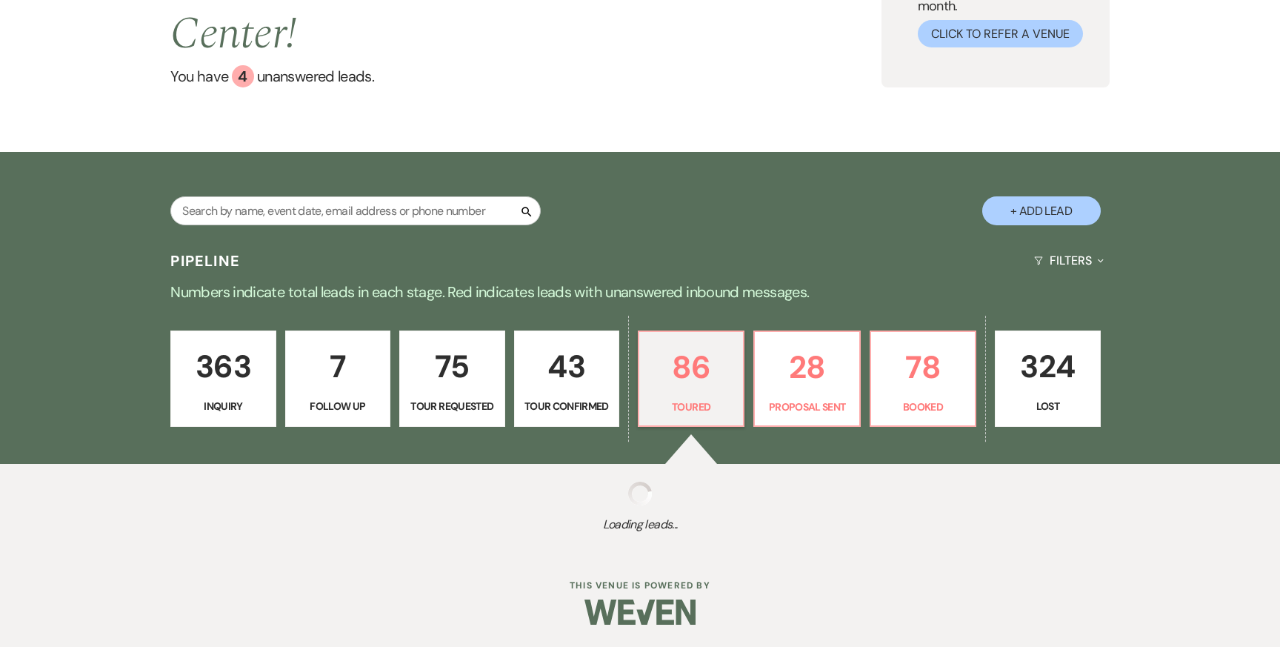
select select "5"
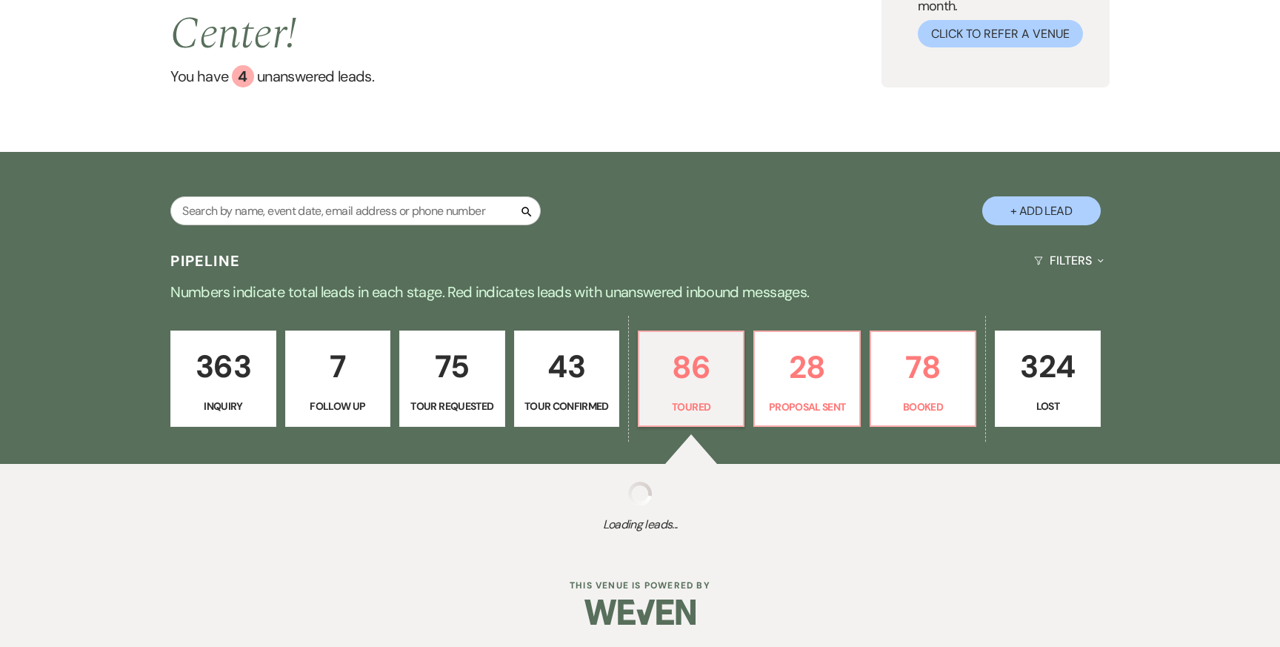
select select "5"
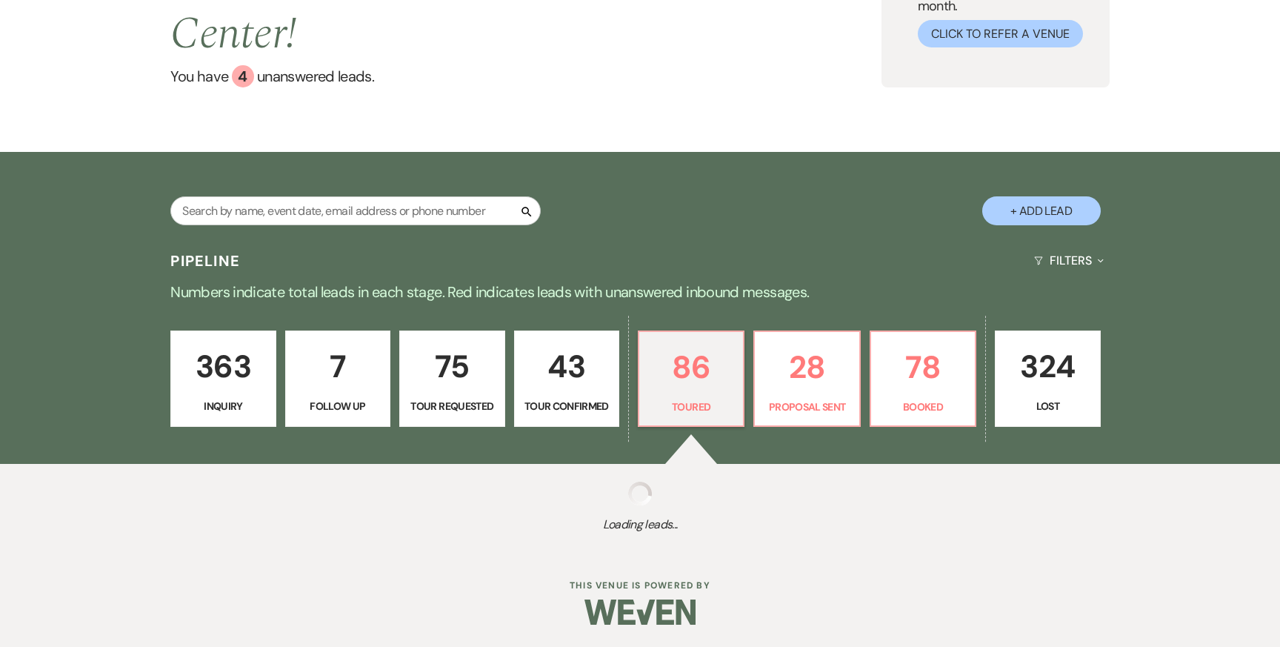
select select "5"
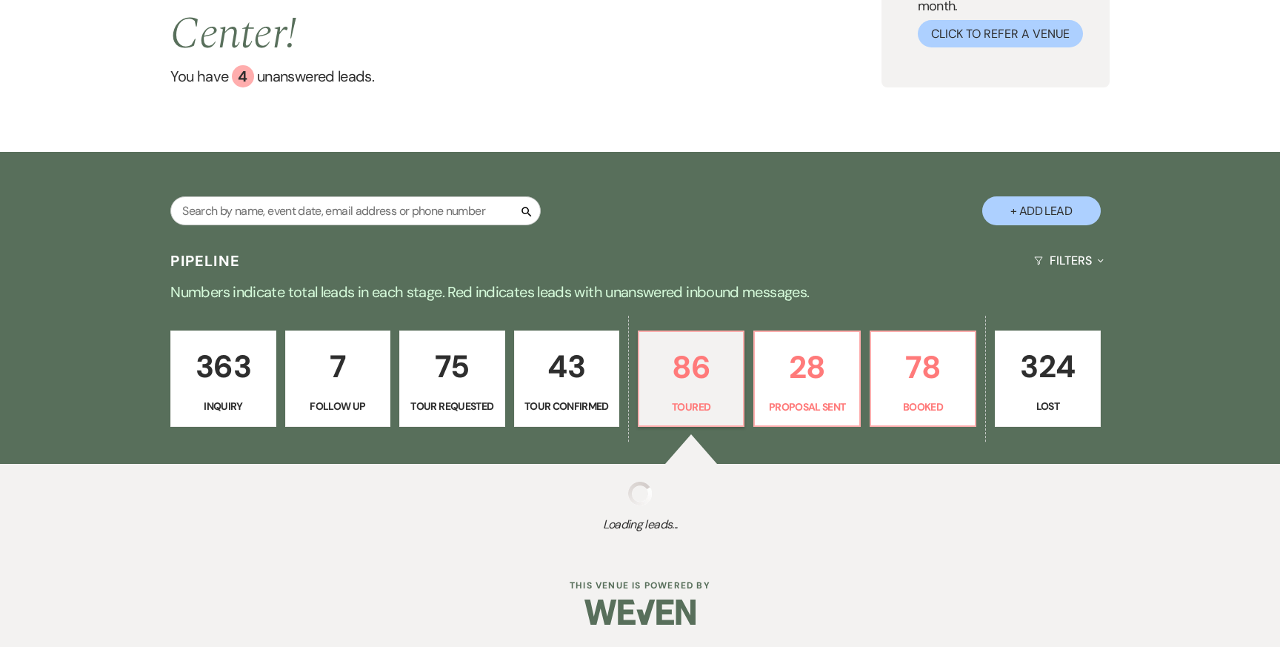
select select "5"
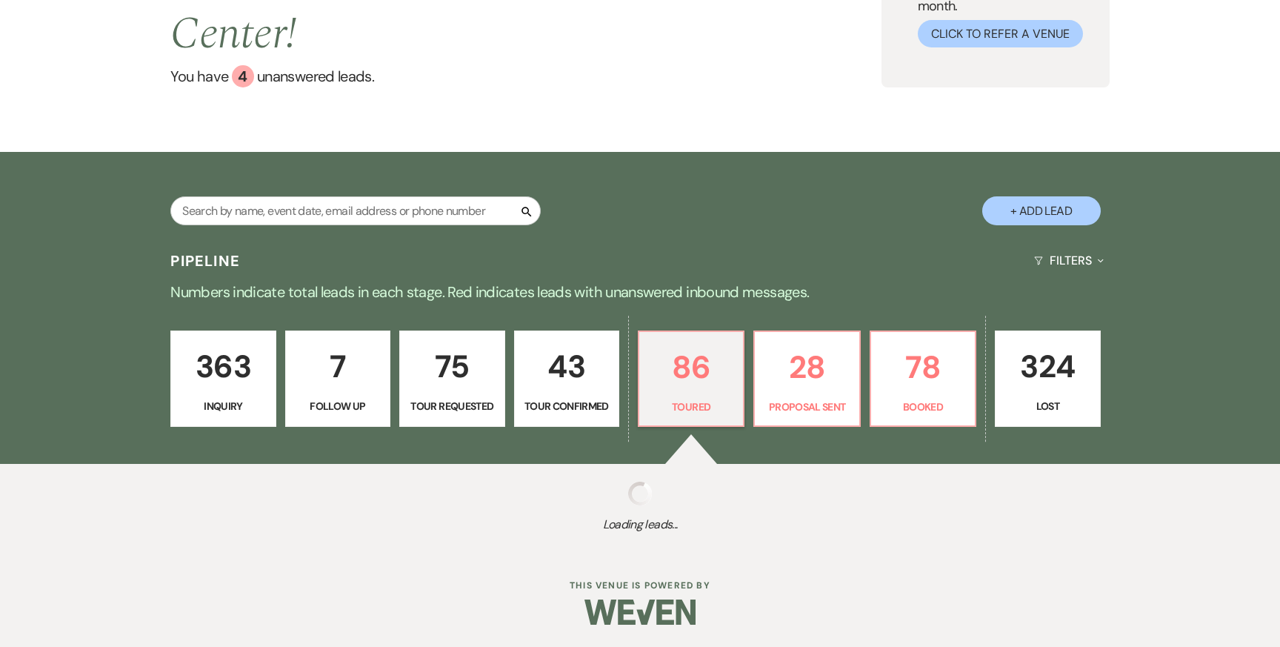
select select "5"
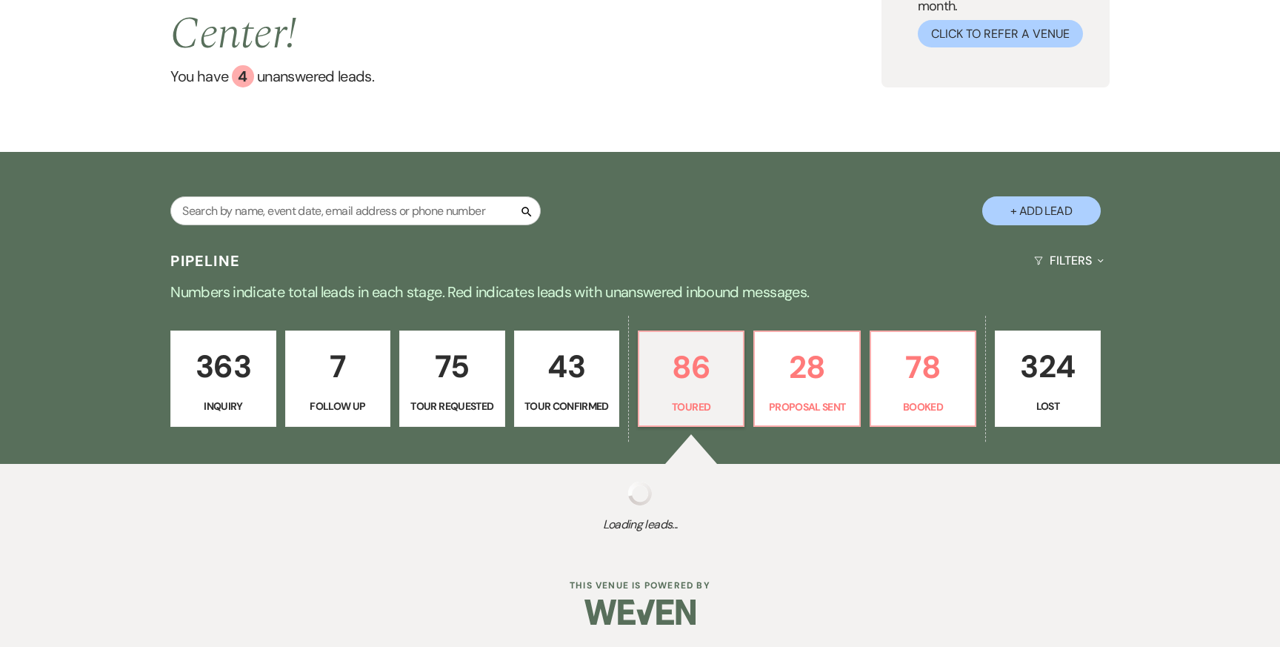
select select "5"
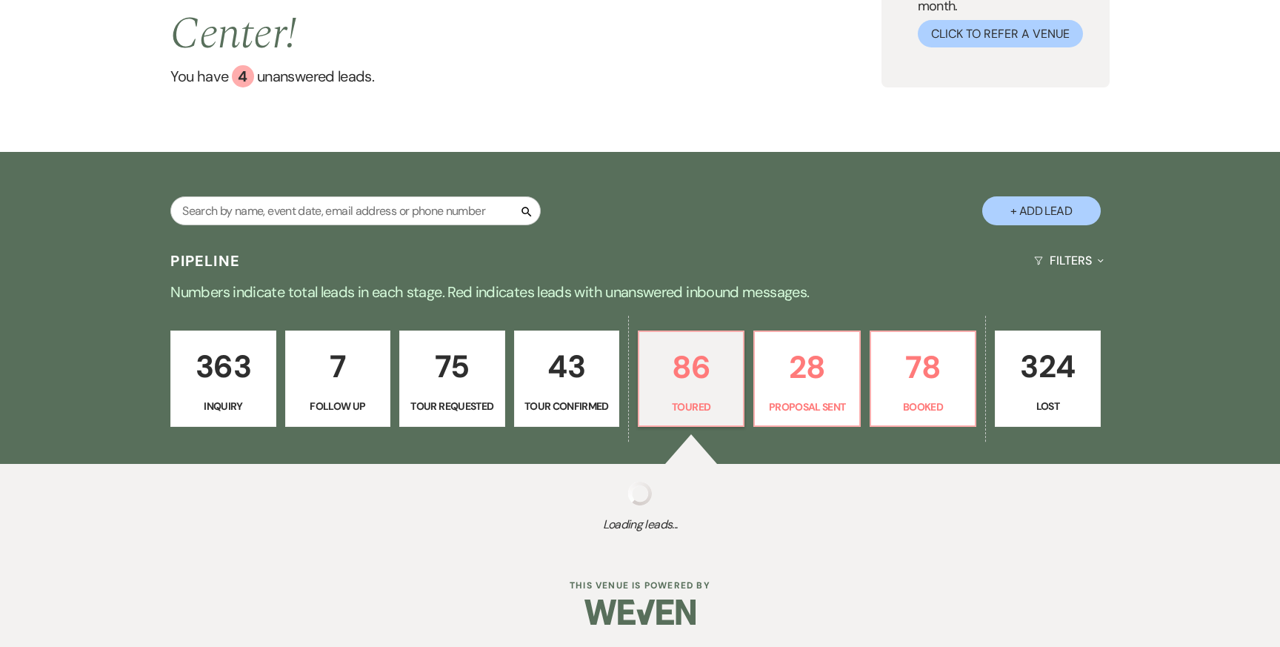
select select "5"
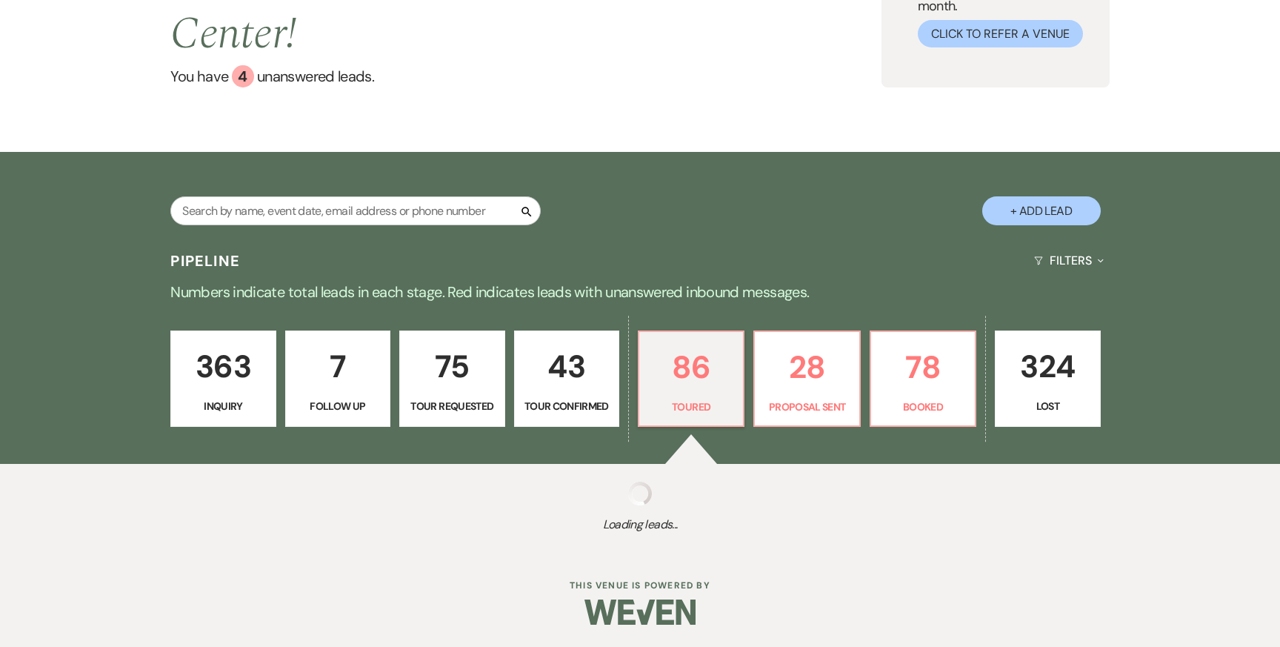
select select "5"
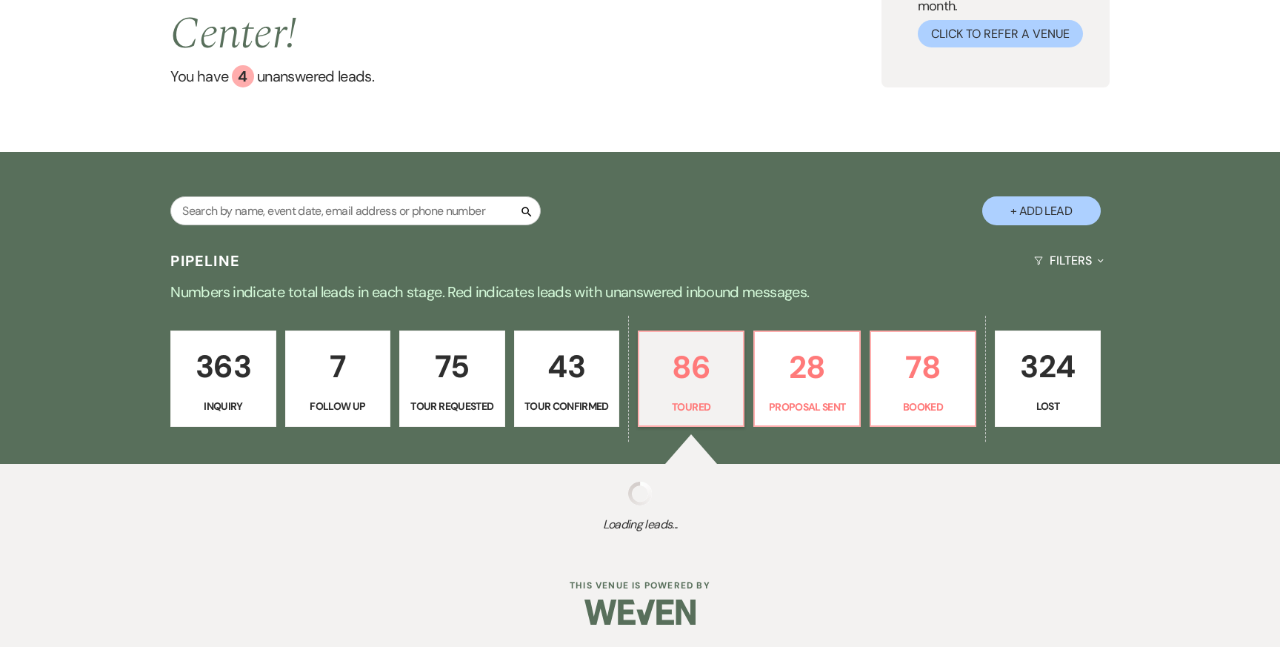
select select "5"
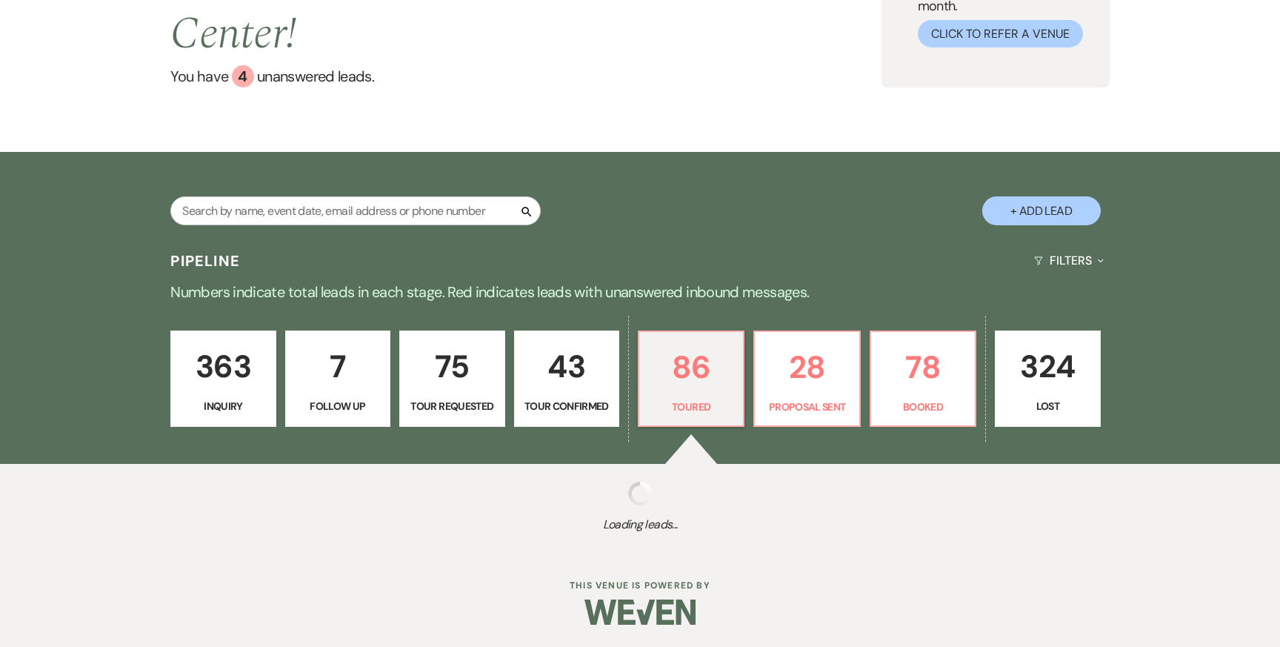
select select "5"
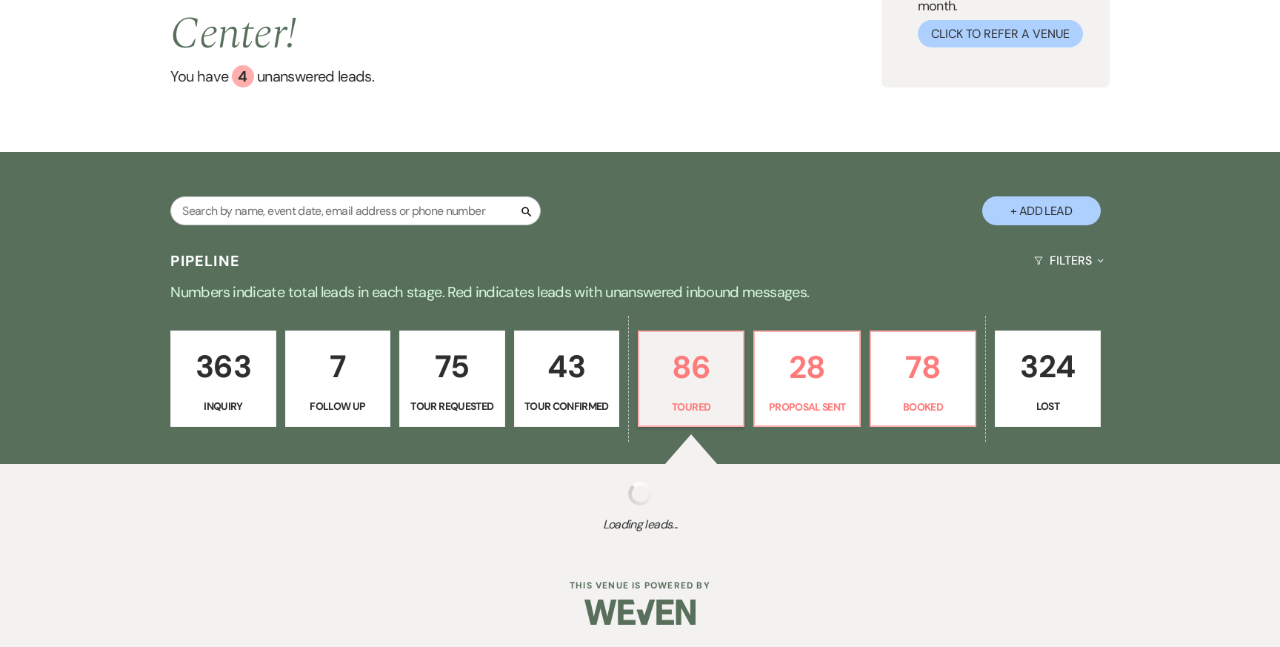
select select "5"
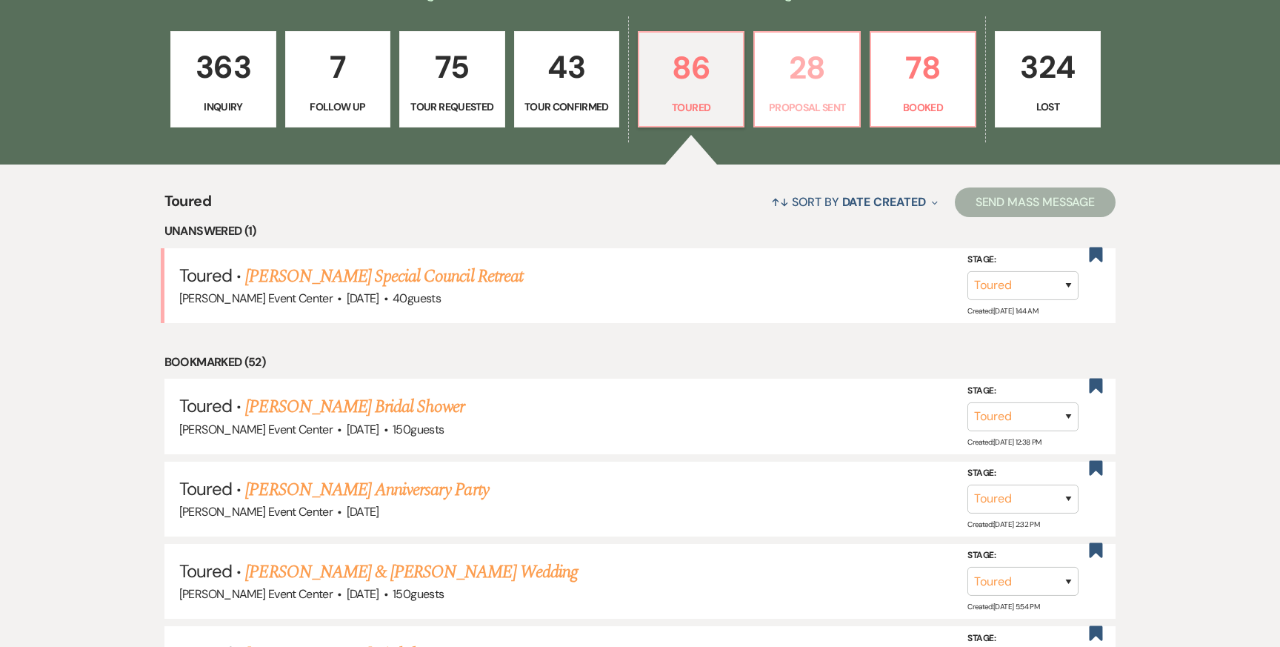
click at [800, 53] on p "28" at bounding box center [807, 68] width 86 height 50
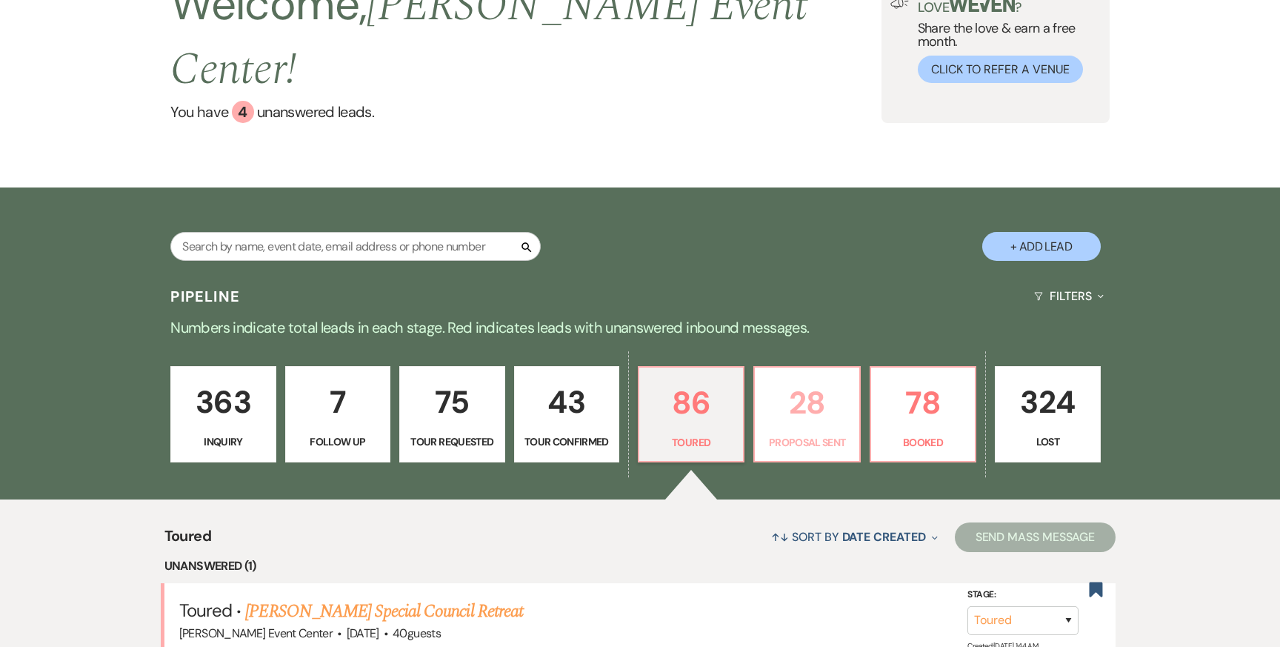
select select "6"
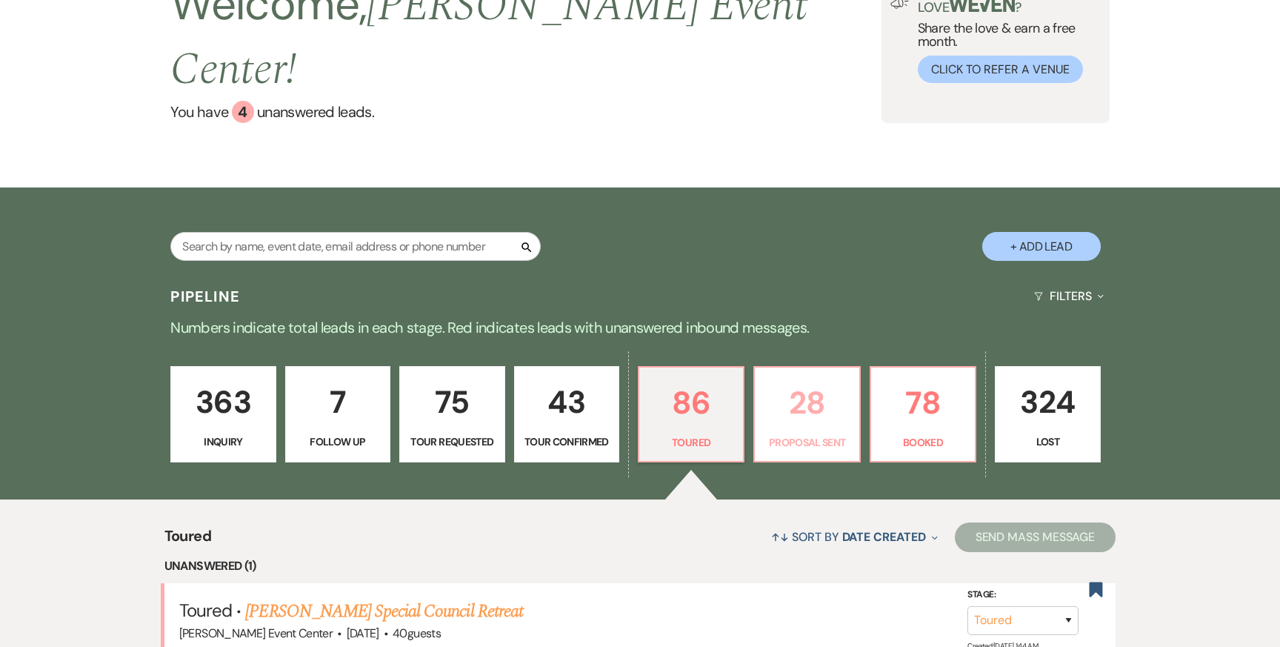
select select "6"
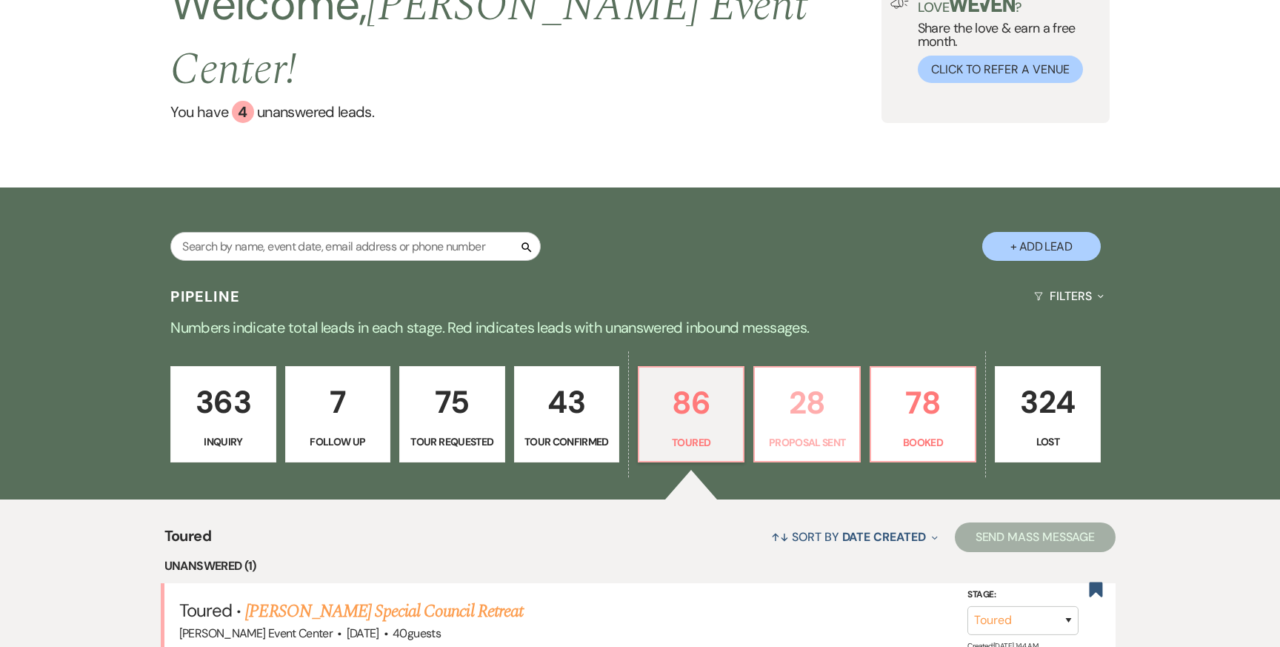
select select "6"
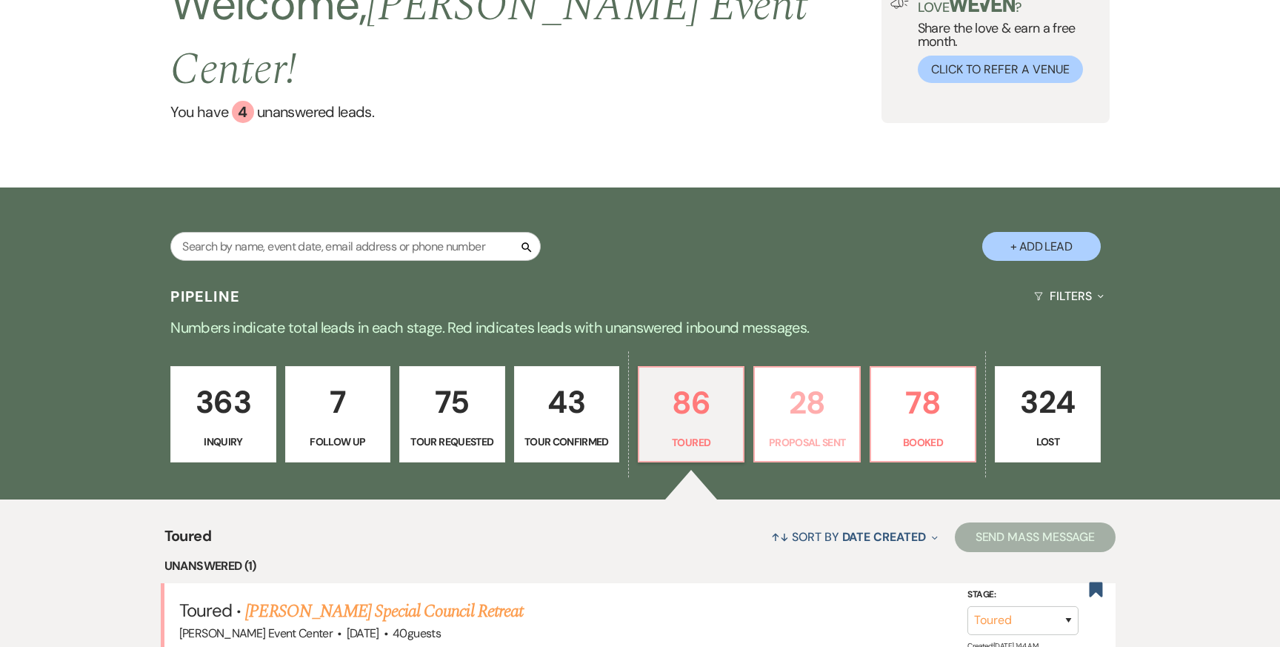
select select "6"
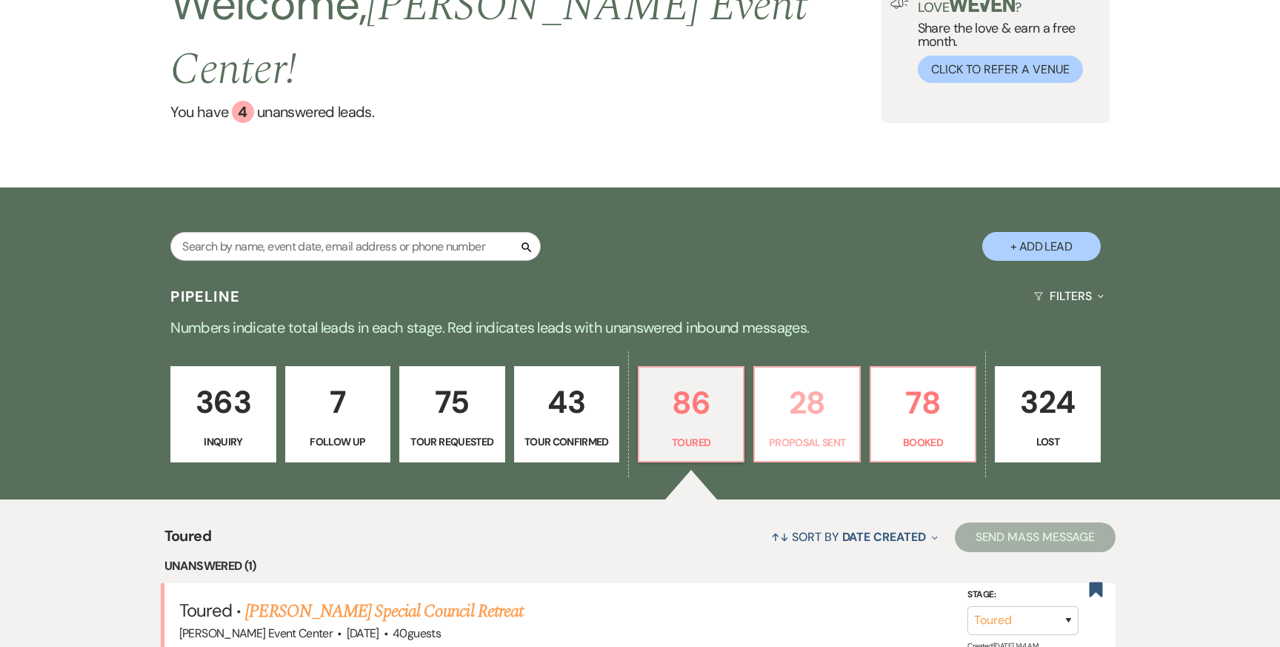
select select "6"
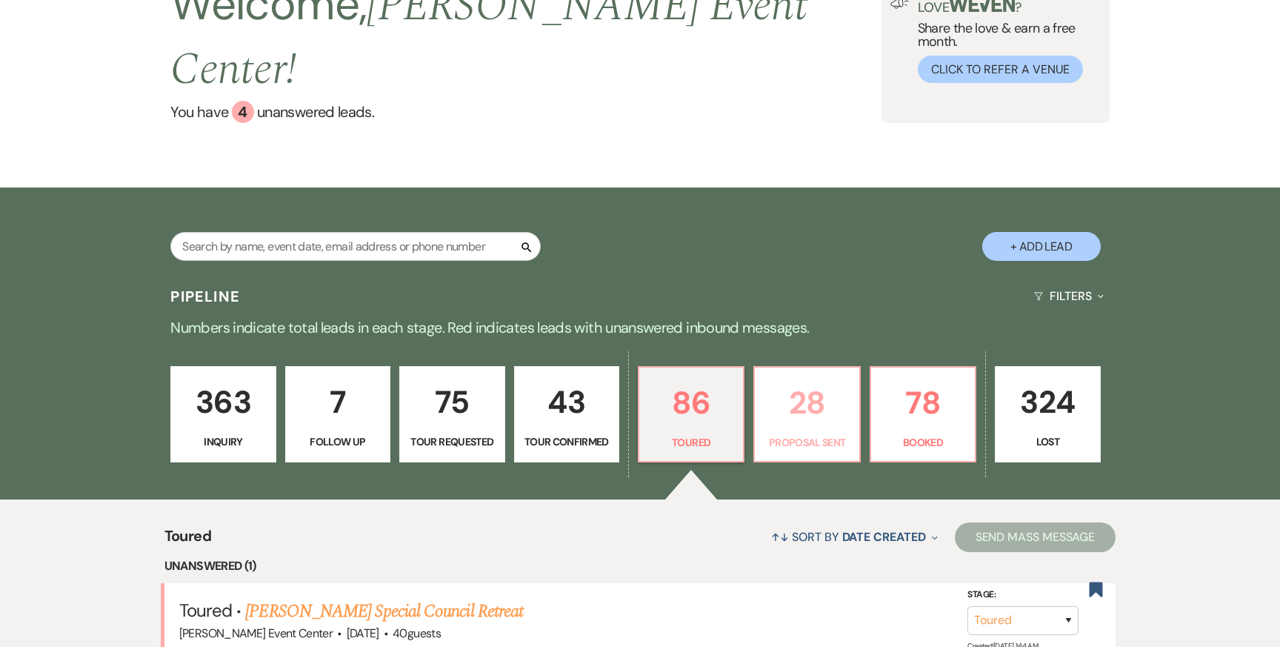
select select "6"
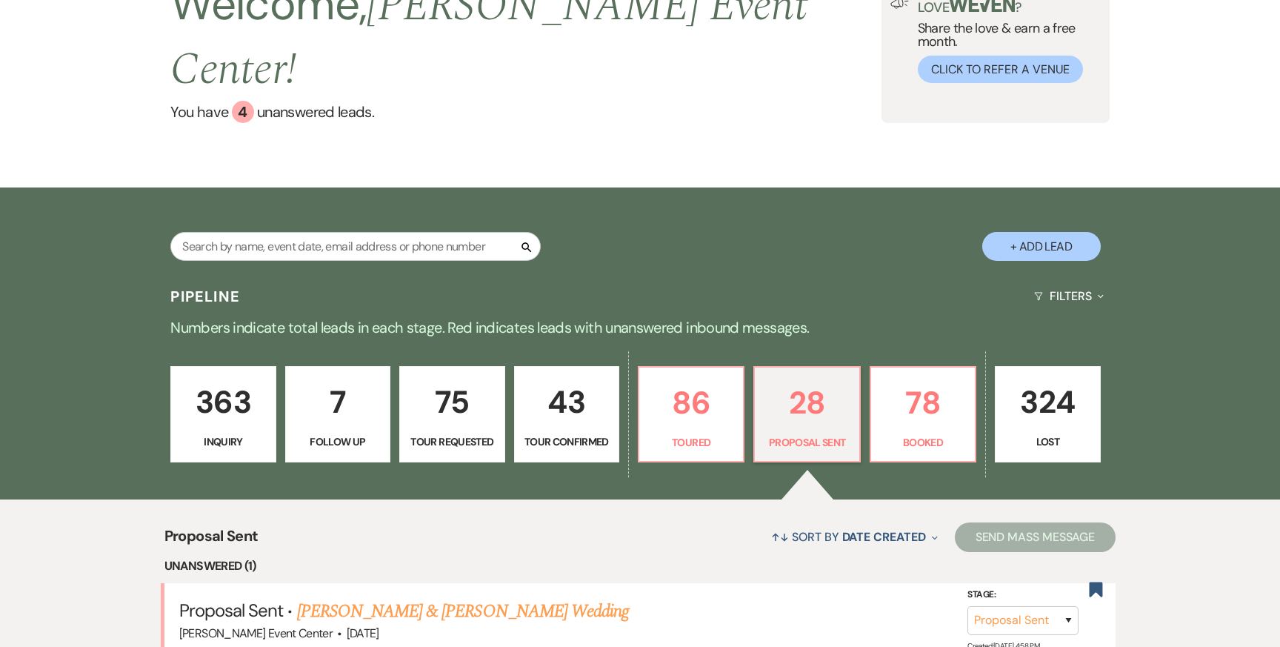
scroll to position [464, 0]
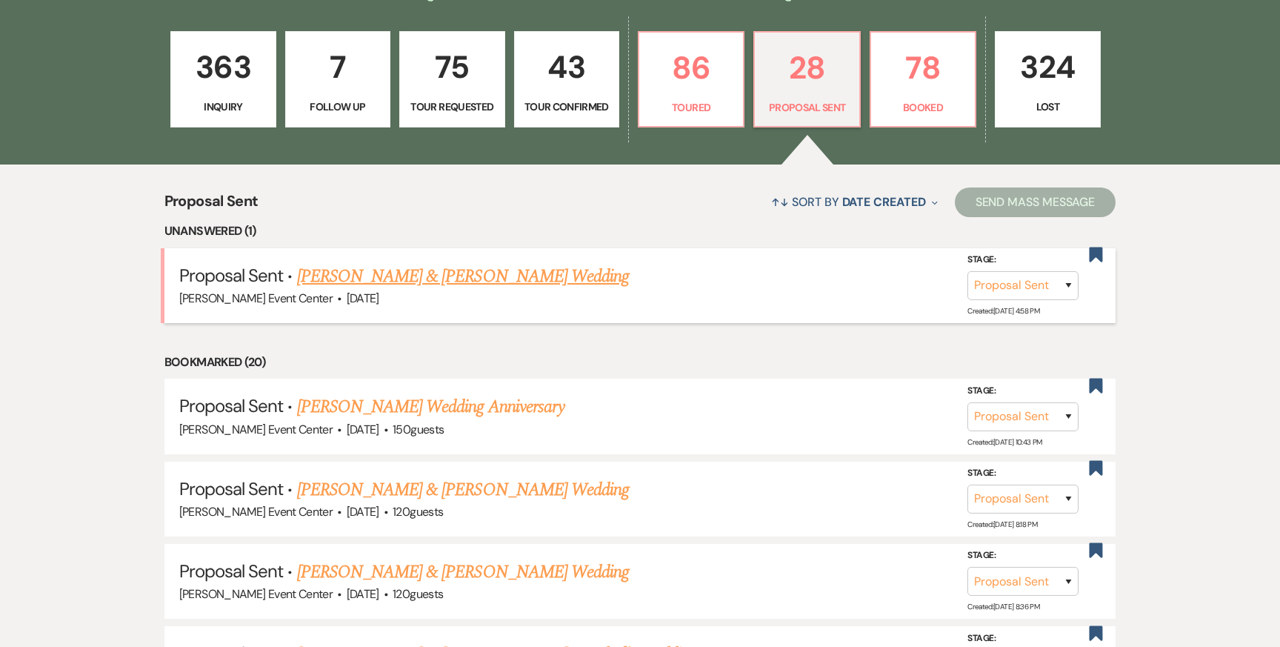
click at [450, 263] on link "Richard Jones & Shana Garrett's Wedding" at bounding box center [463, 276] width 332 height 27
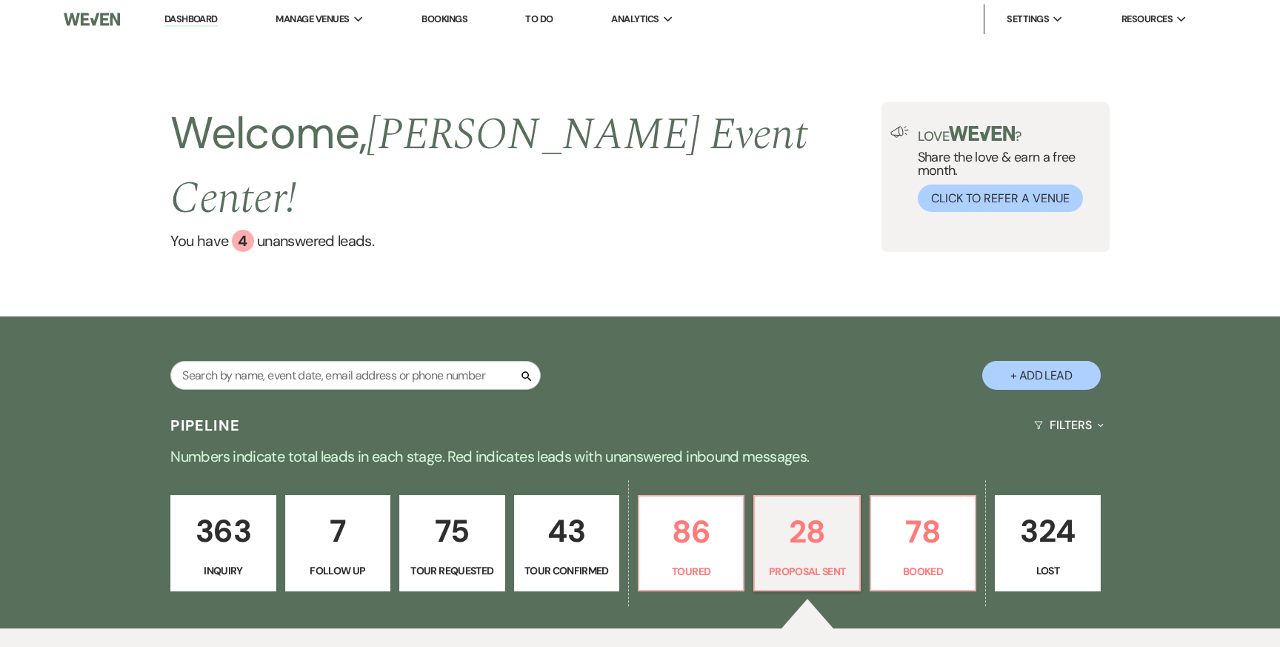
select select "6"
select select "5"
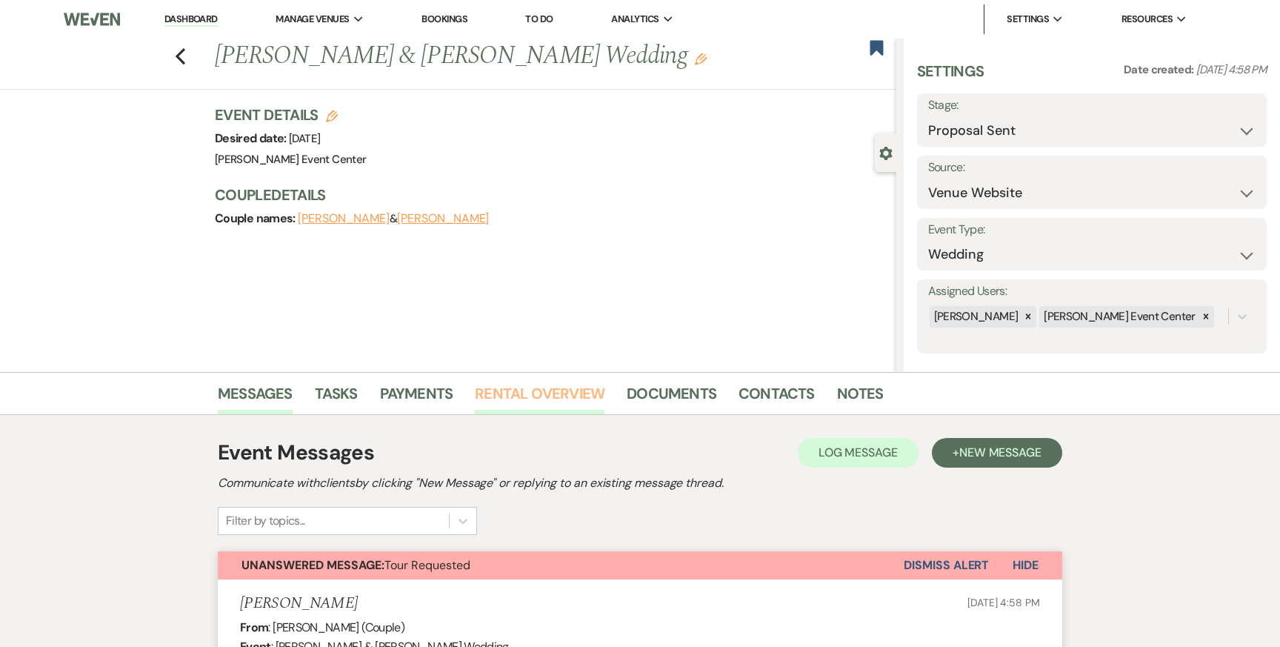
click at [550, 396] on link "Rental Overview" at bounding box center [540, 398] width 130 height 33
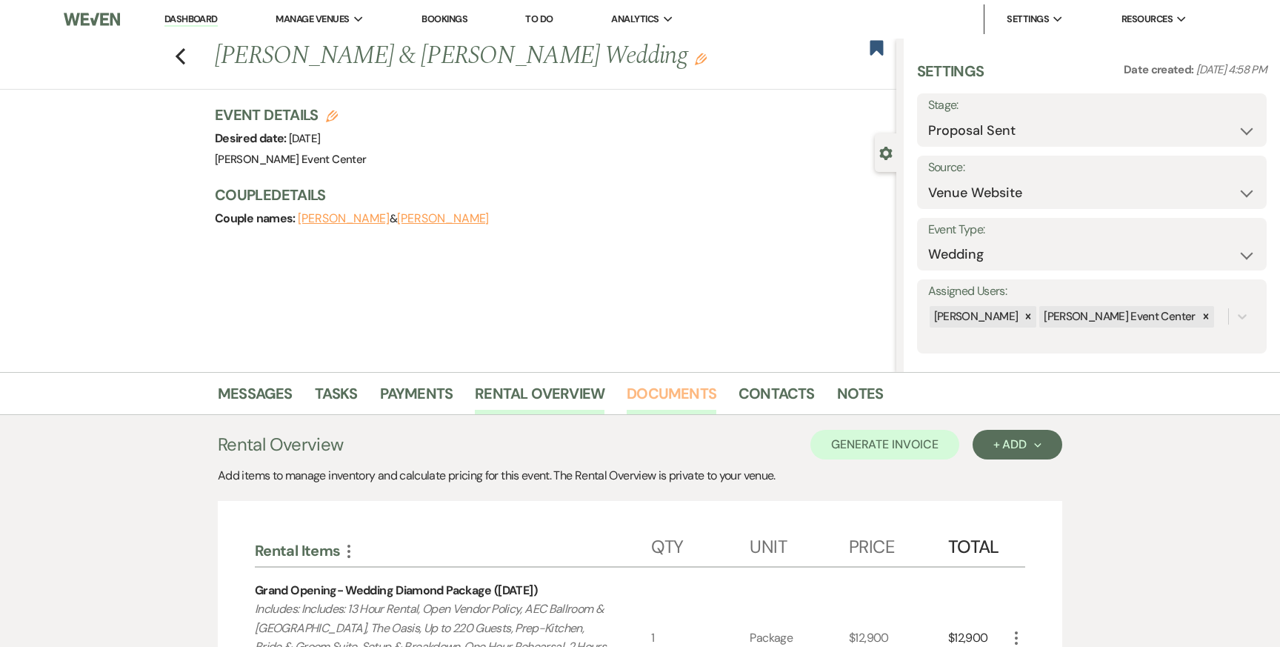
click at [646, 389] on link "Documents" at bounding box center [672, 398] width 90 height 33
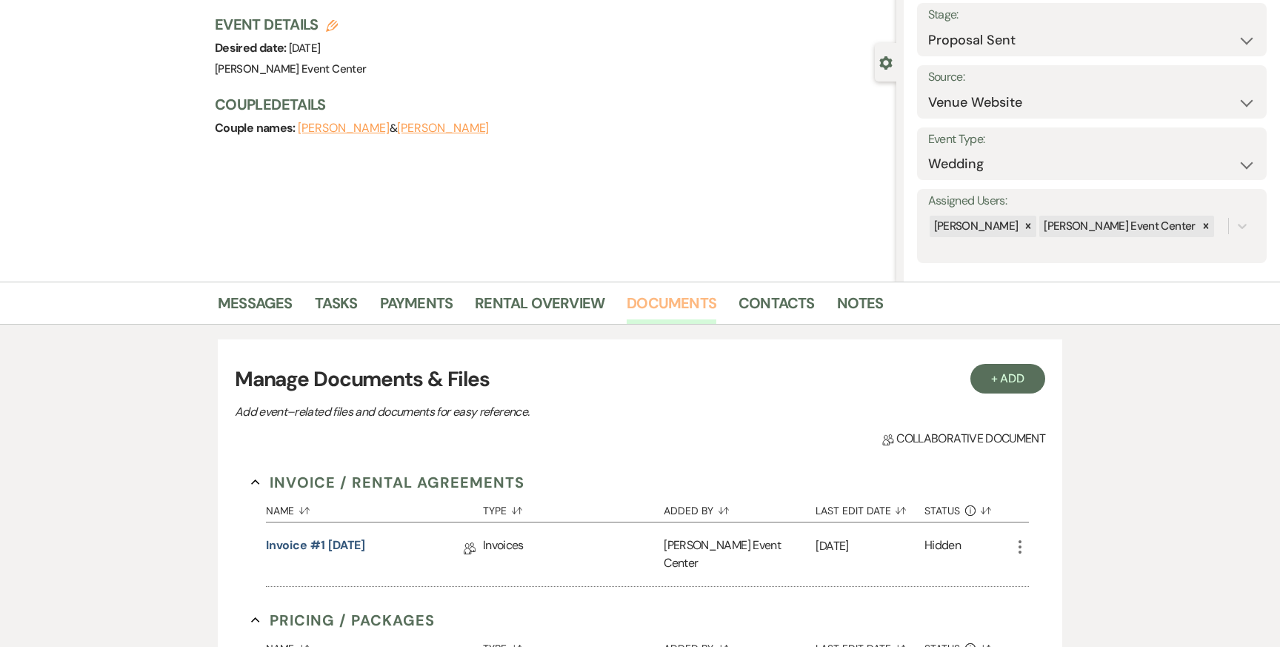
scroll to position [97, 0]
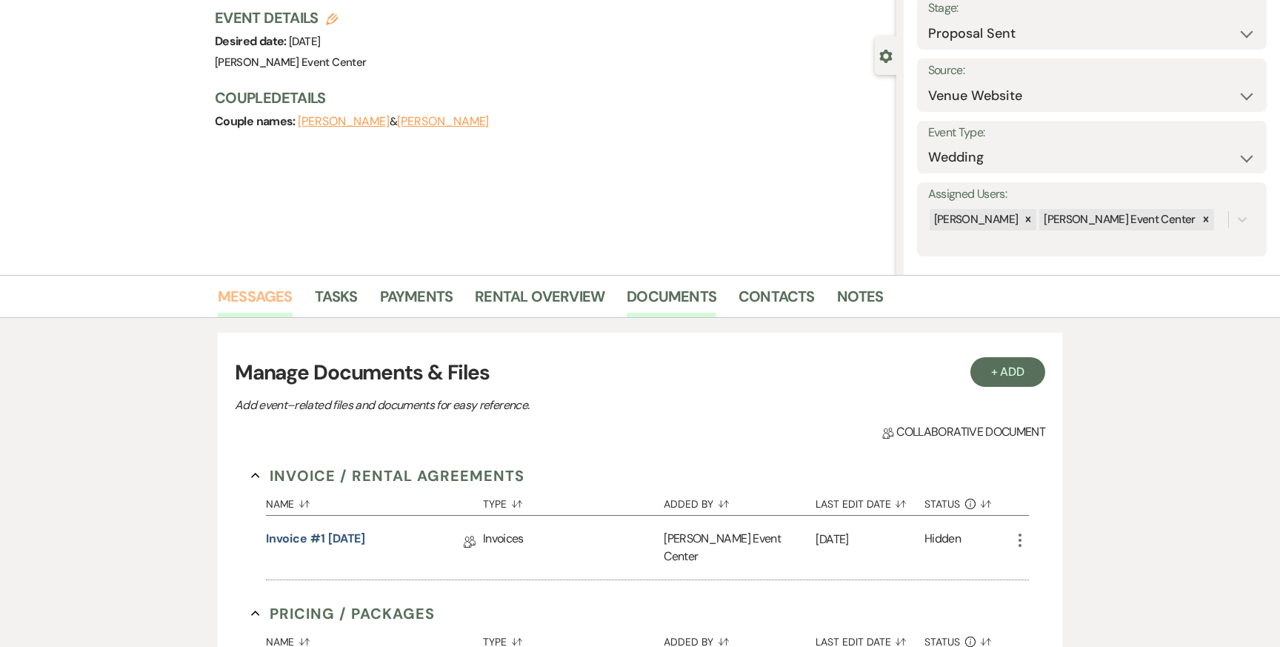
click at [262, 299] on link "Messages" at bounding box center [255, 301] width 75 height 33
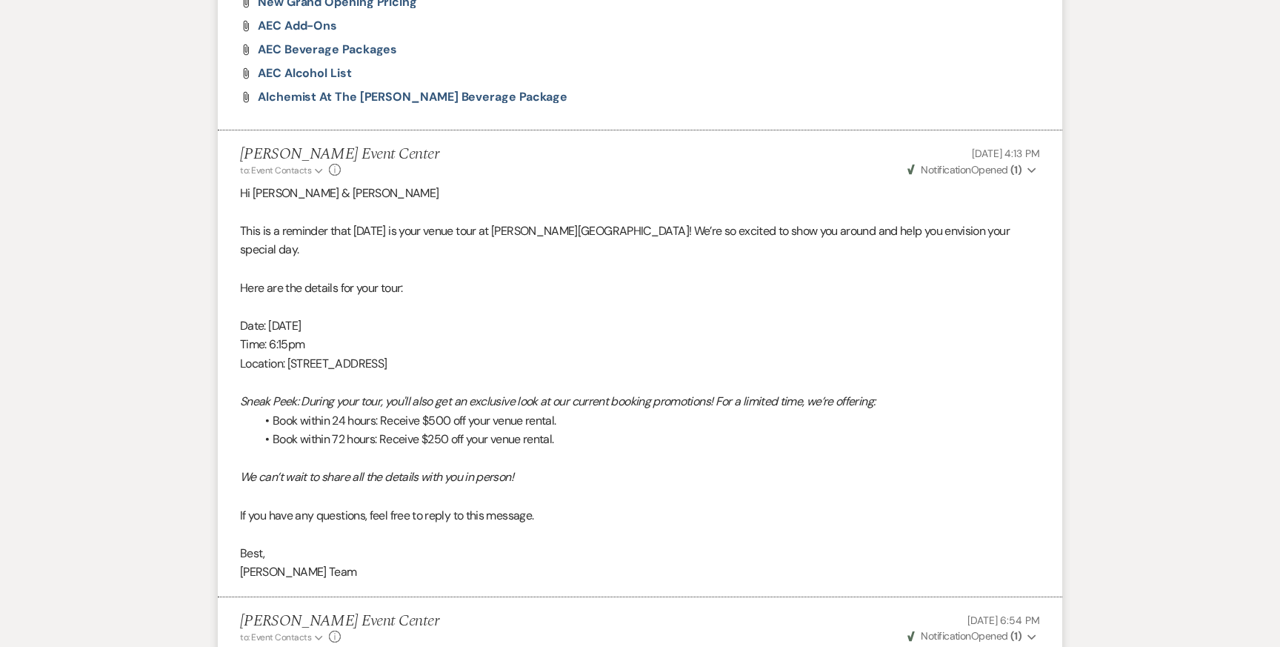
scroll to position [1598, 0]
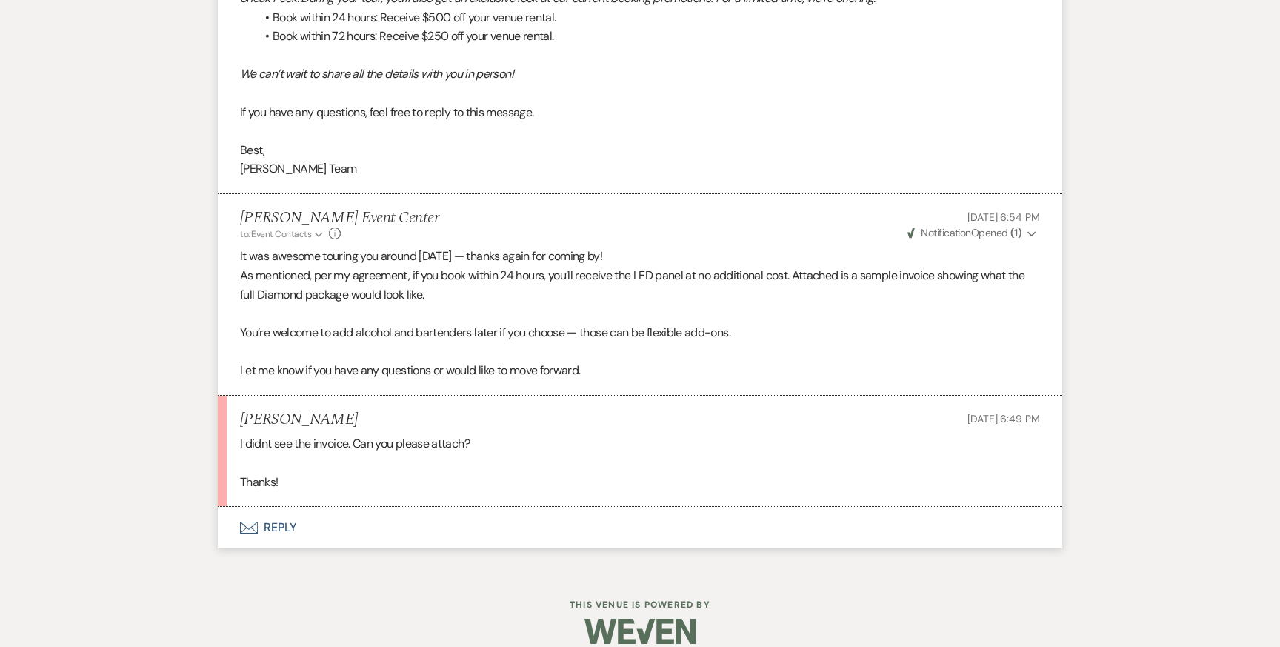
click at [270, 519] on button "Envelope Reply" at bounding box center [640, 527] width 845 height 41
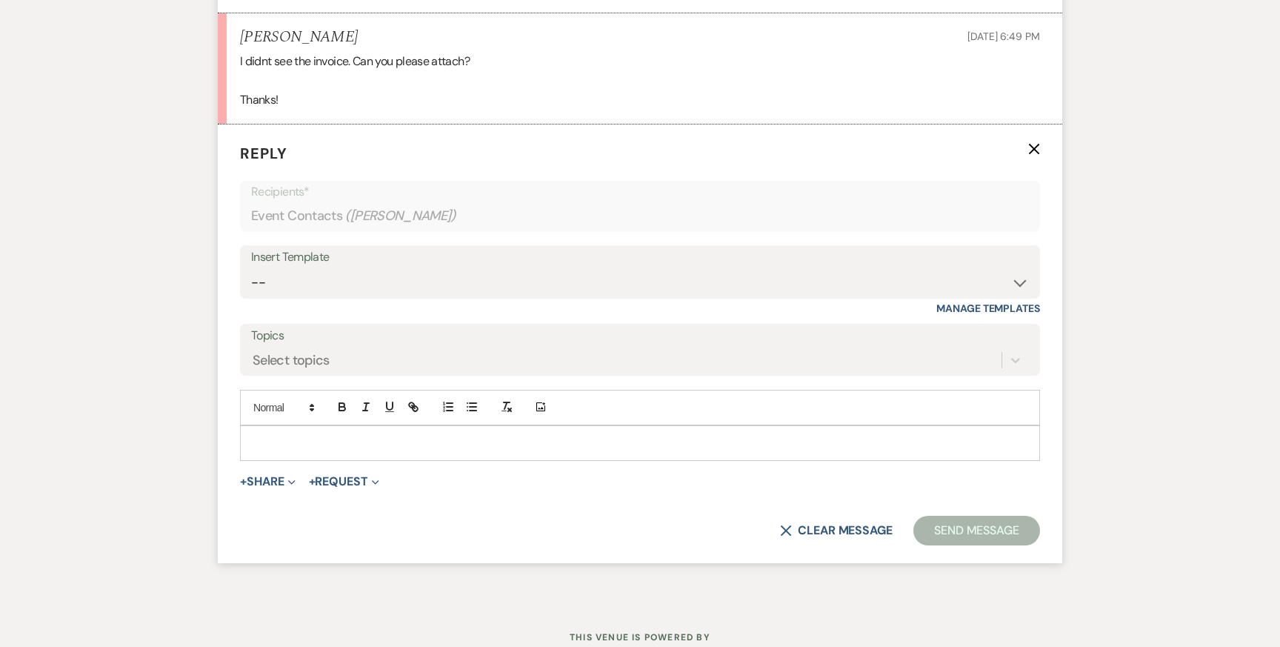
scroll to position [1982, 0]
click at [316, 267] on select "-- Weven Planning Portal Introduction (Booked Events) Initial Inquiry Response …" at bounding box center [640, 281] width 778 height 29
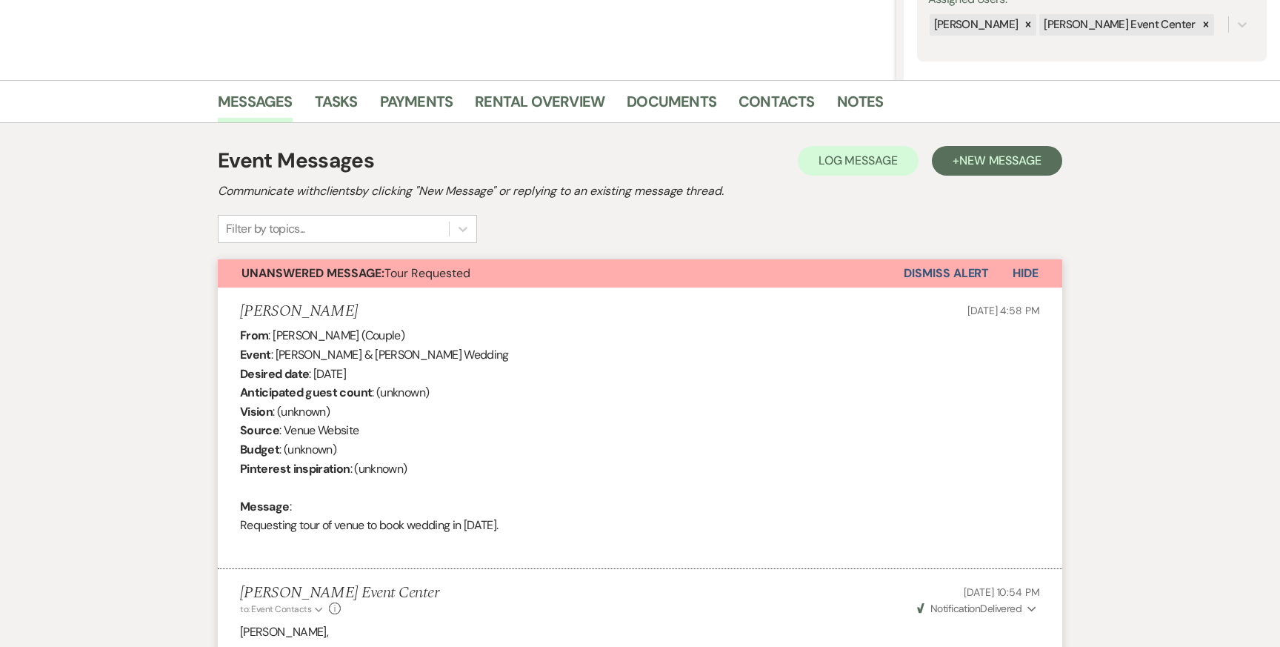
scroll to position [0, 0]
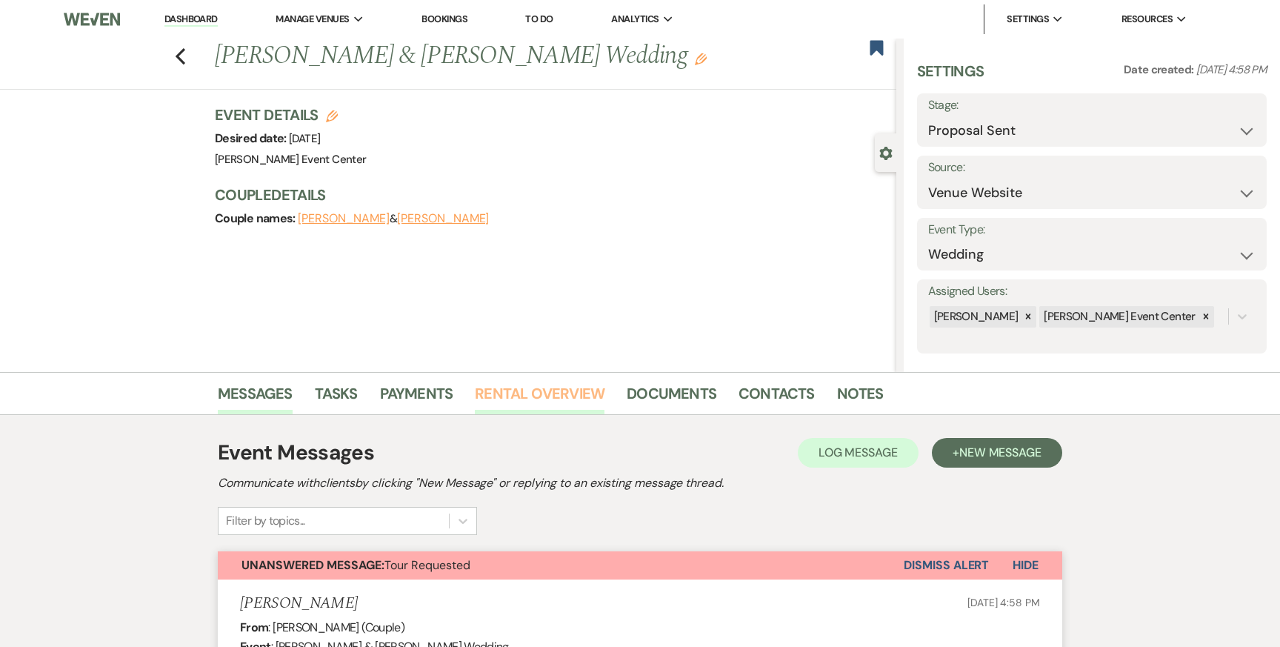
click at [523, 388] on link "Rental Overview" at bounding box center [540, 398] width 130 height 33
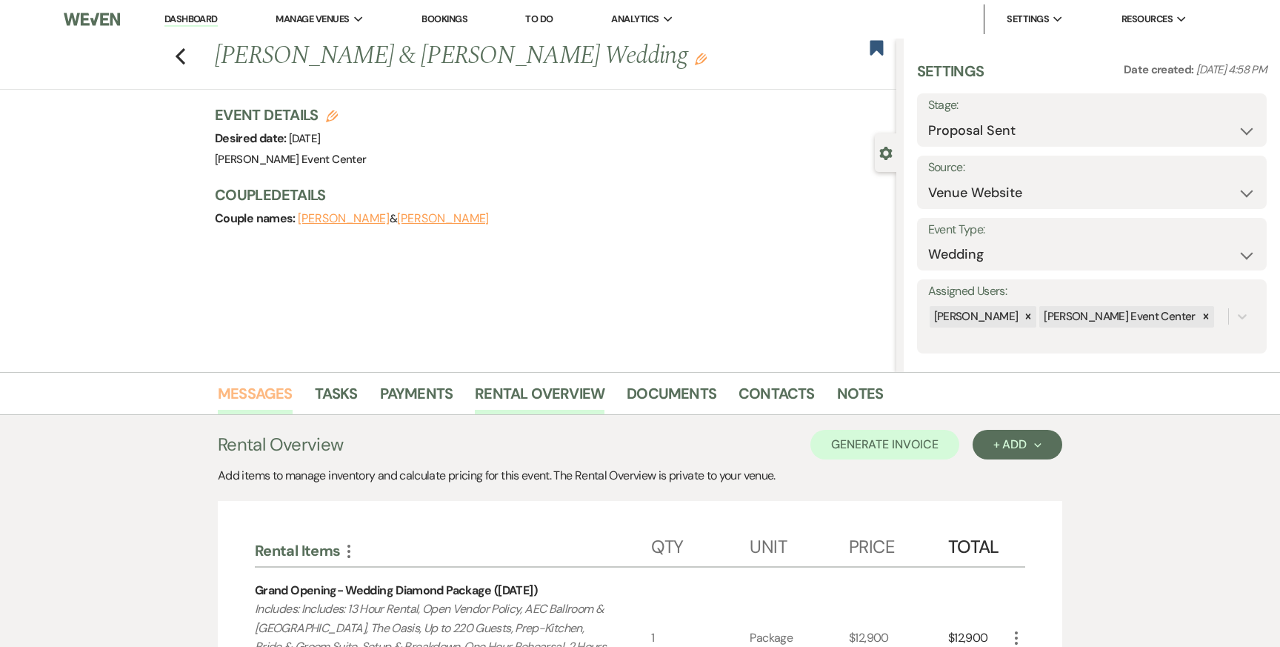
click at [267, 393] on link "Messages" at bounding box center [255, 398] width 75 height 33
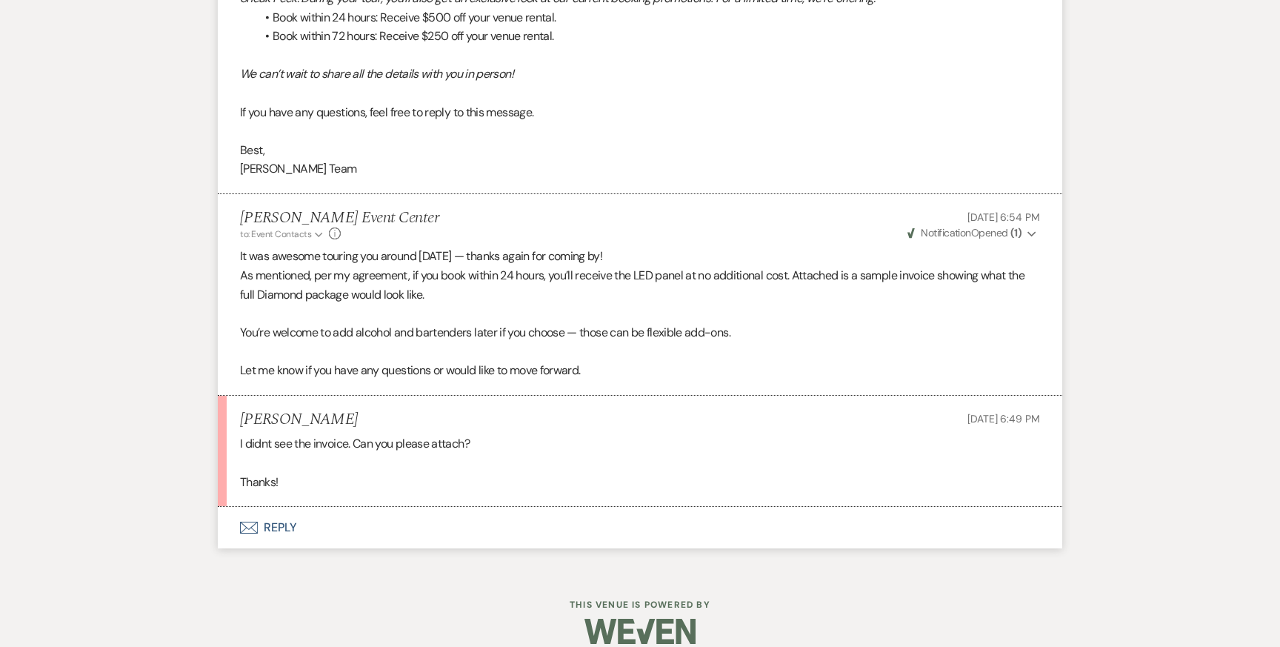
click at [267, 516] on button "Envelope Reply" at bounding box center [640, 527] width 845 height 41
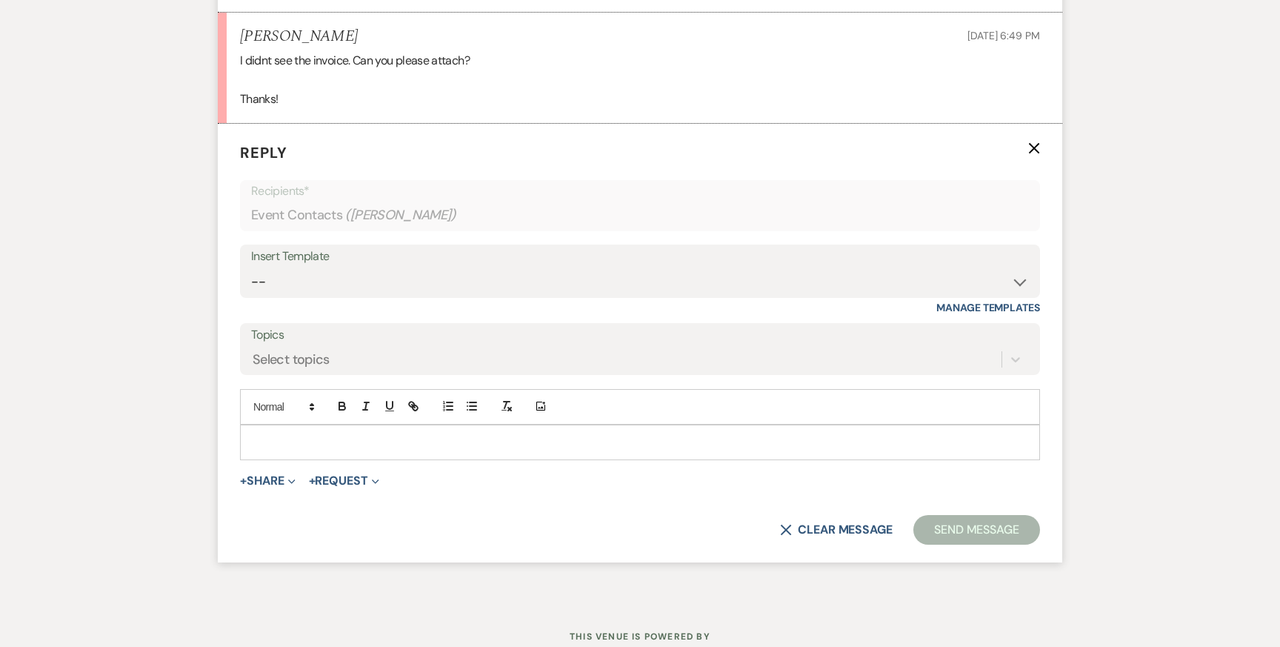
scroll to position [1982, 0]
click at [280, 474] on button "+ Share Expand" at bounding box center [268, 480] width 56 height 12
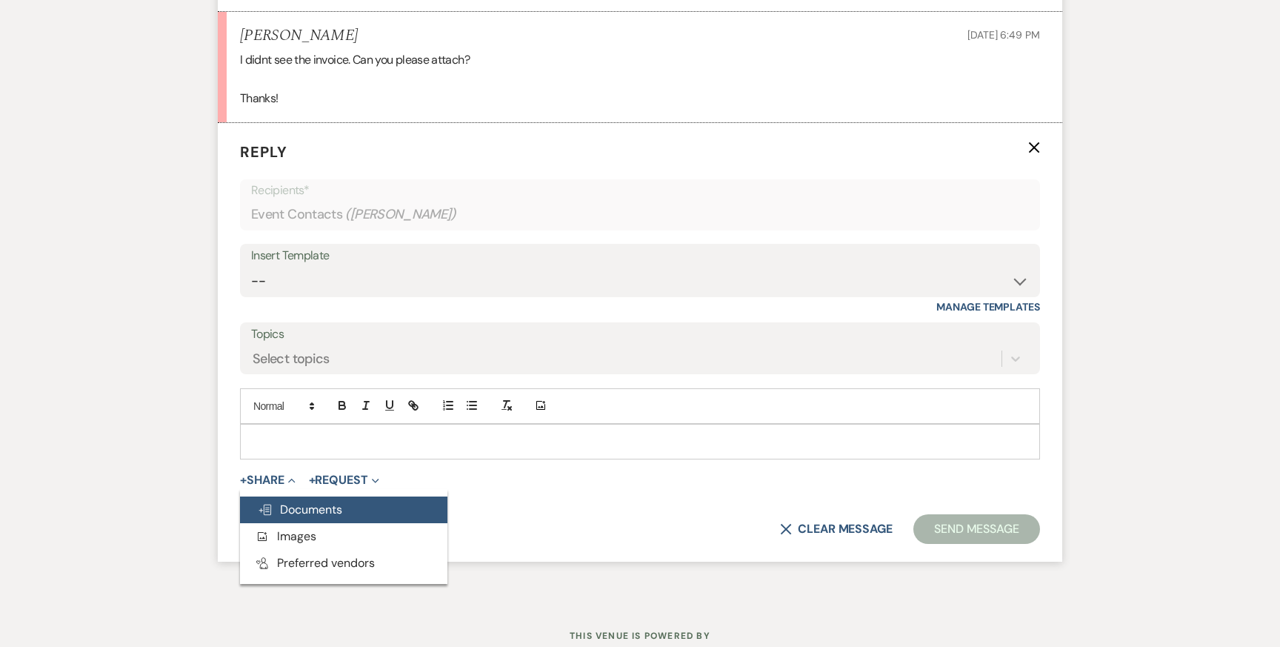
click at [340, 502] on span "Doc Upload Documents" at bounding box center [300, 510] width 84 height 16
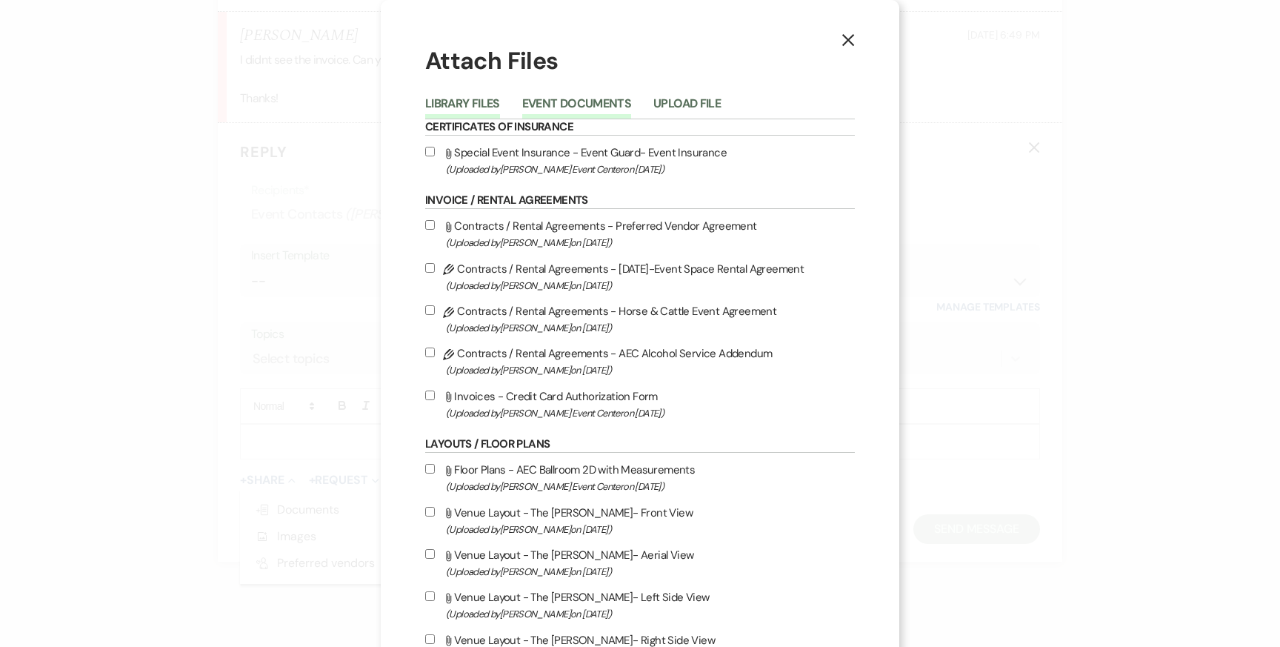
click at [552, 108] on button "Event Documents" at bounding box center [576, 108] width 109 height 21
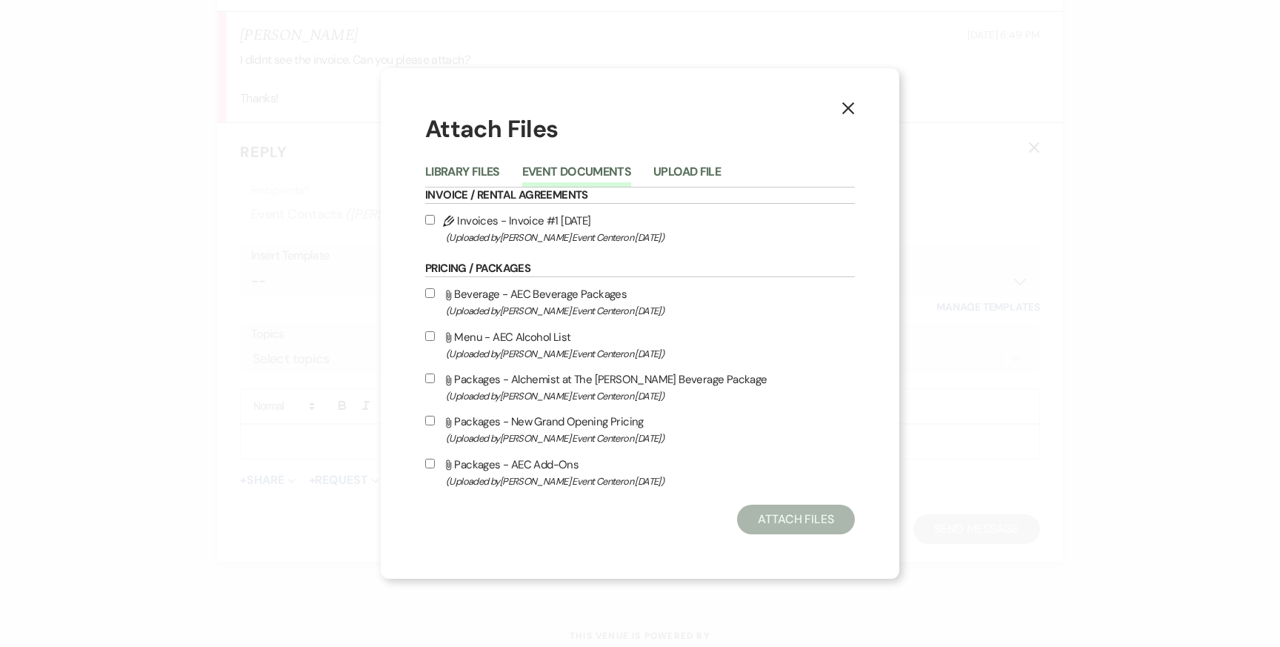
click at [428, 215] on input "Pencil Invoices - Invoice #1 8-12-2025 (Uploaded by Artis Event Center on Aug 1…" at bounding box center [430, 220] width 10 height 10
checkbox input "true"
click at [772, 523] on button "Attach Files" at bounding box center [796, 520] width 118 height 30
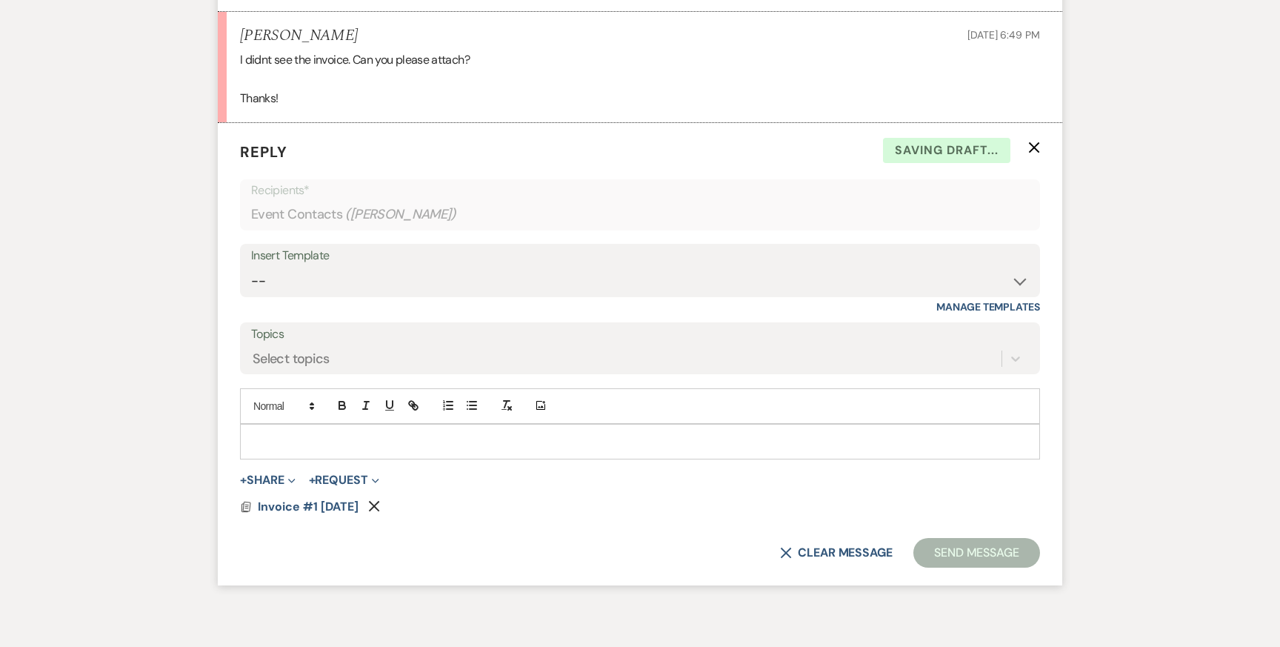
click at [426, 433] on p at bounding box center [640, 441] width 777 height 16
click at [955, 541] on button "Send Message" at bounding box center [977, 553] width 127 height 30
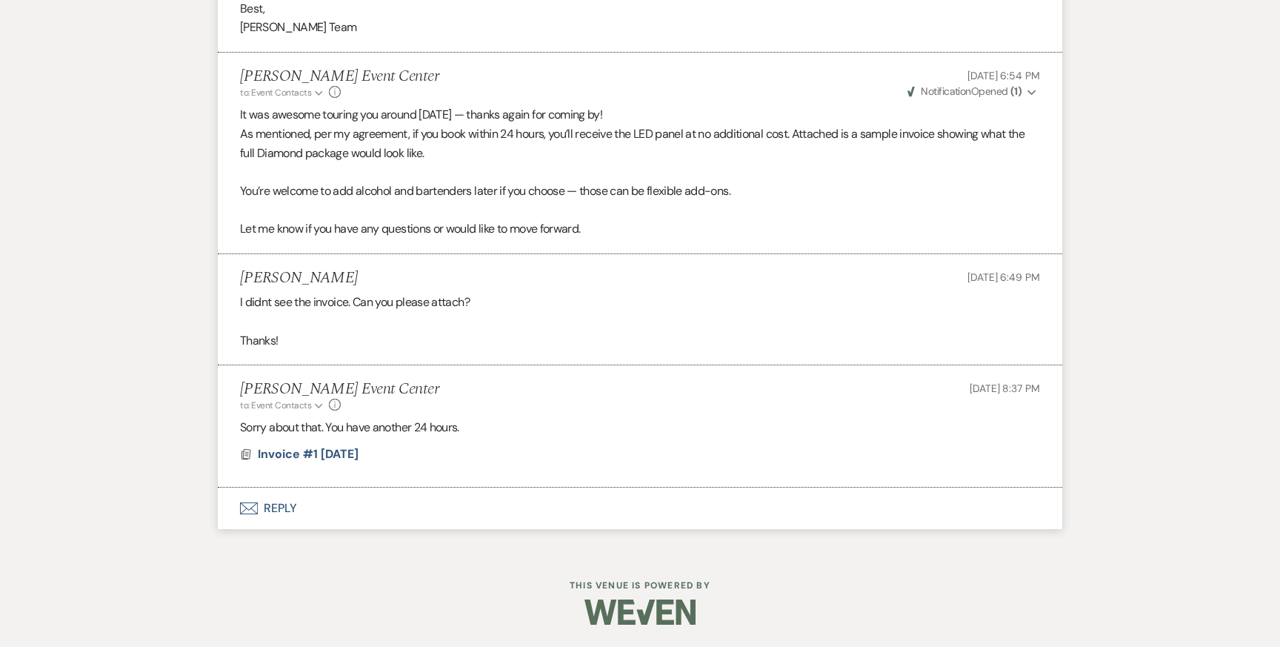
scroll to position [1721, 0]
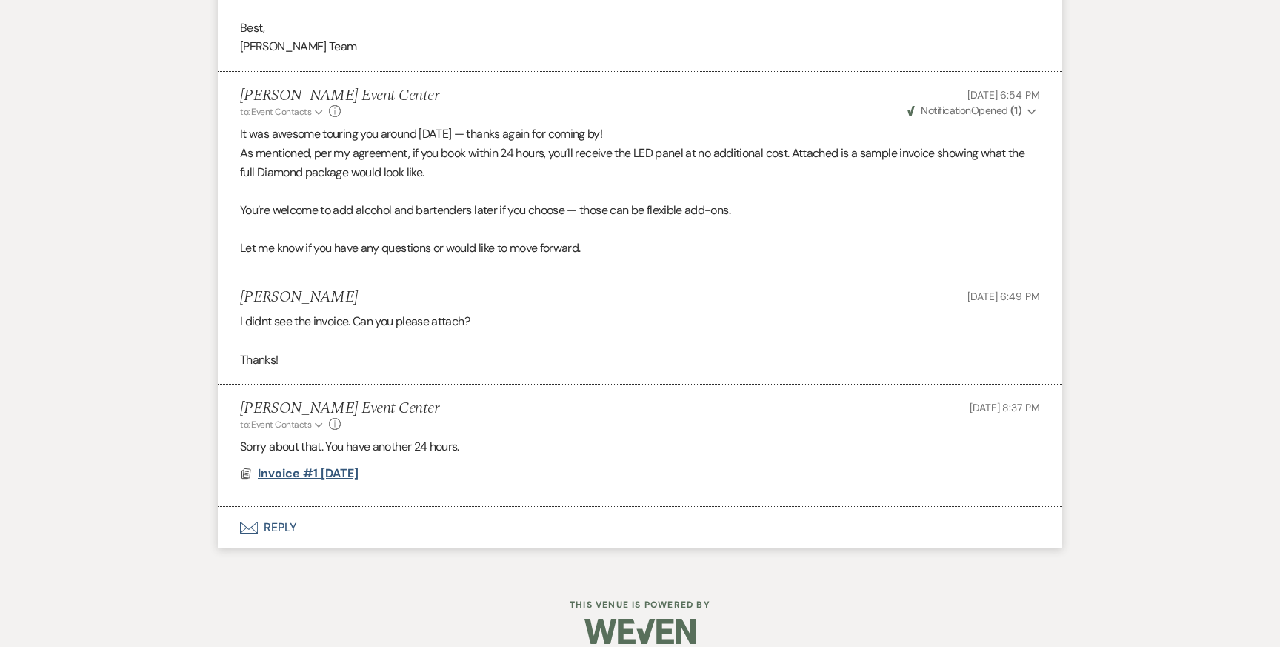
click at [322, 465] on span "Invoice #1 8-12-2025" at bounding box center [308, 473] width 101 height 16
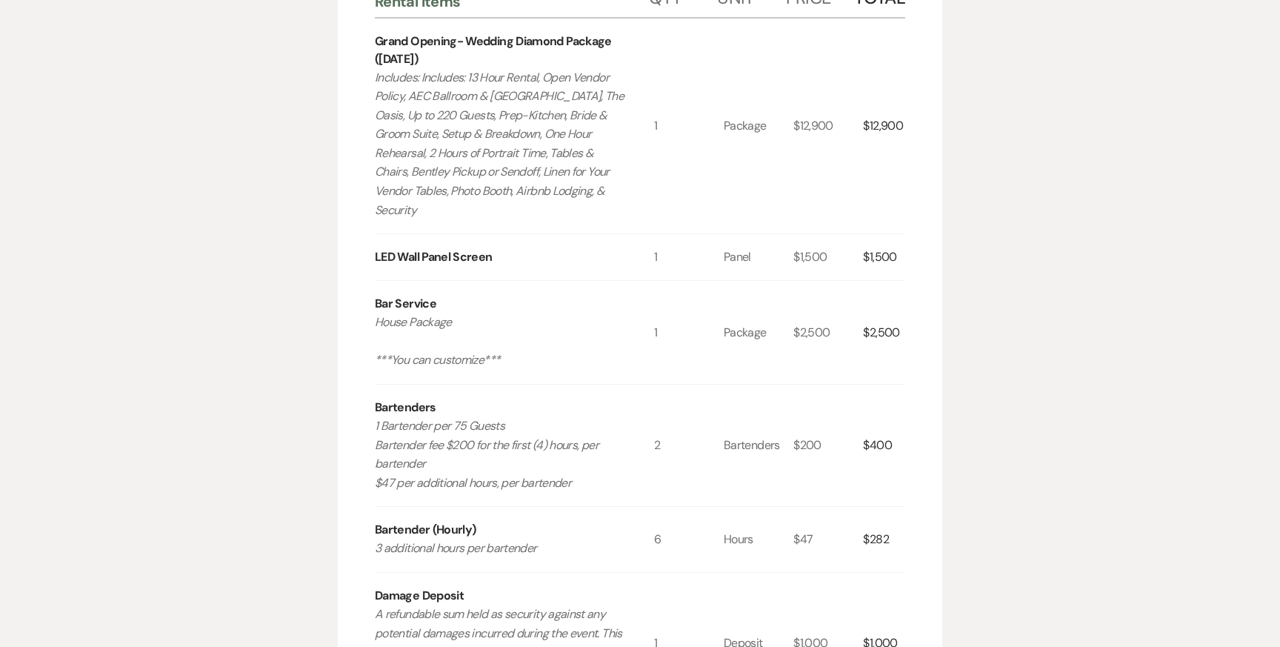
scroll to position [0, 0]
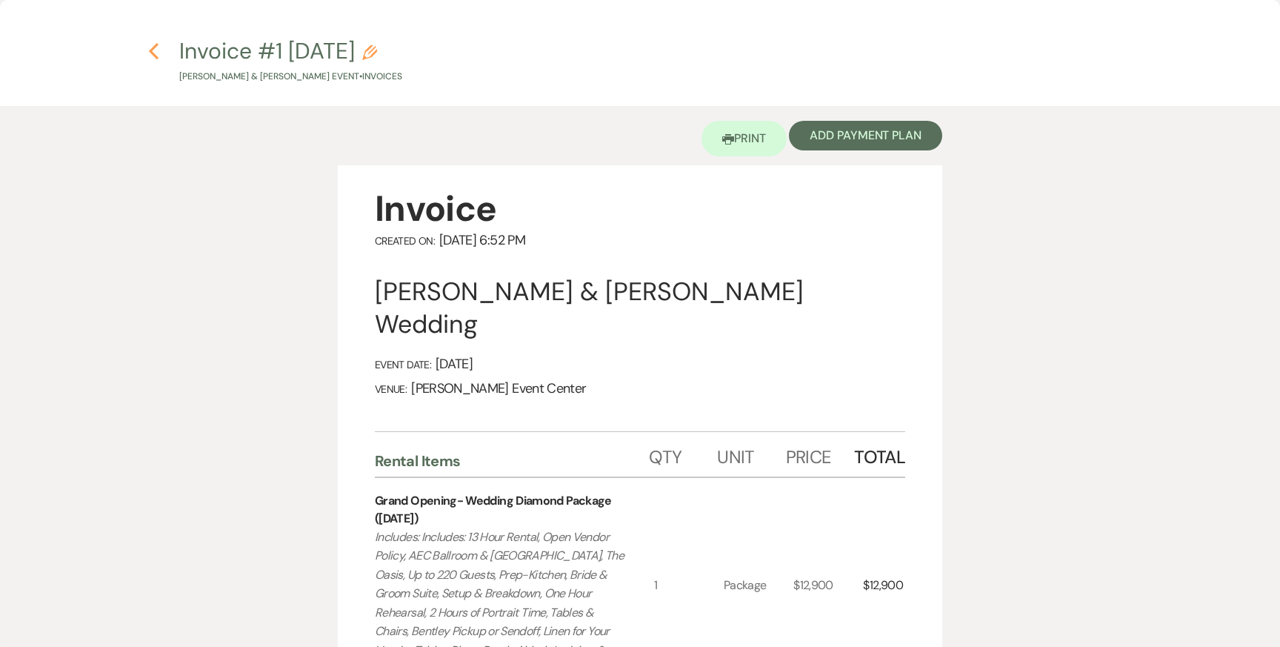
click at [153, 53] on use "button" at bounding box center [154, 51] width 10 height 16
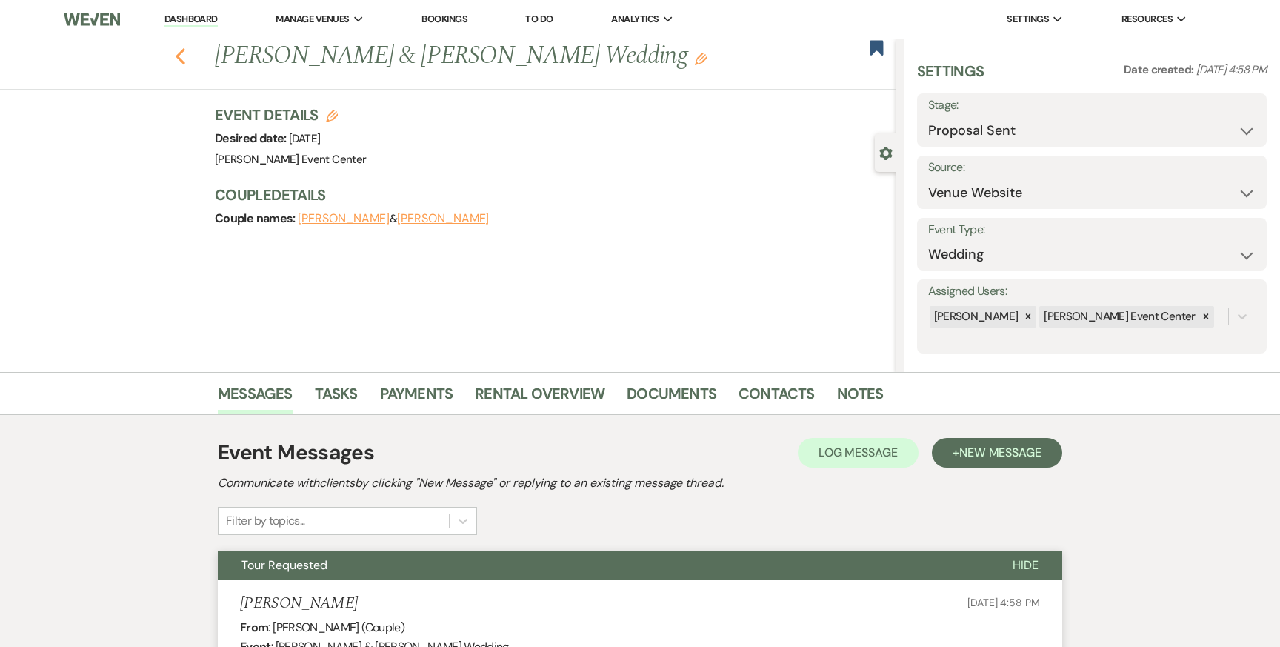
click at [175, 52] on icon "Previous" at bounding box center [180, 56] width 11 height 18
select select "6"
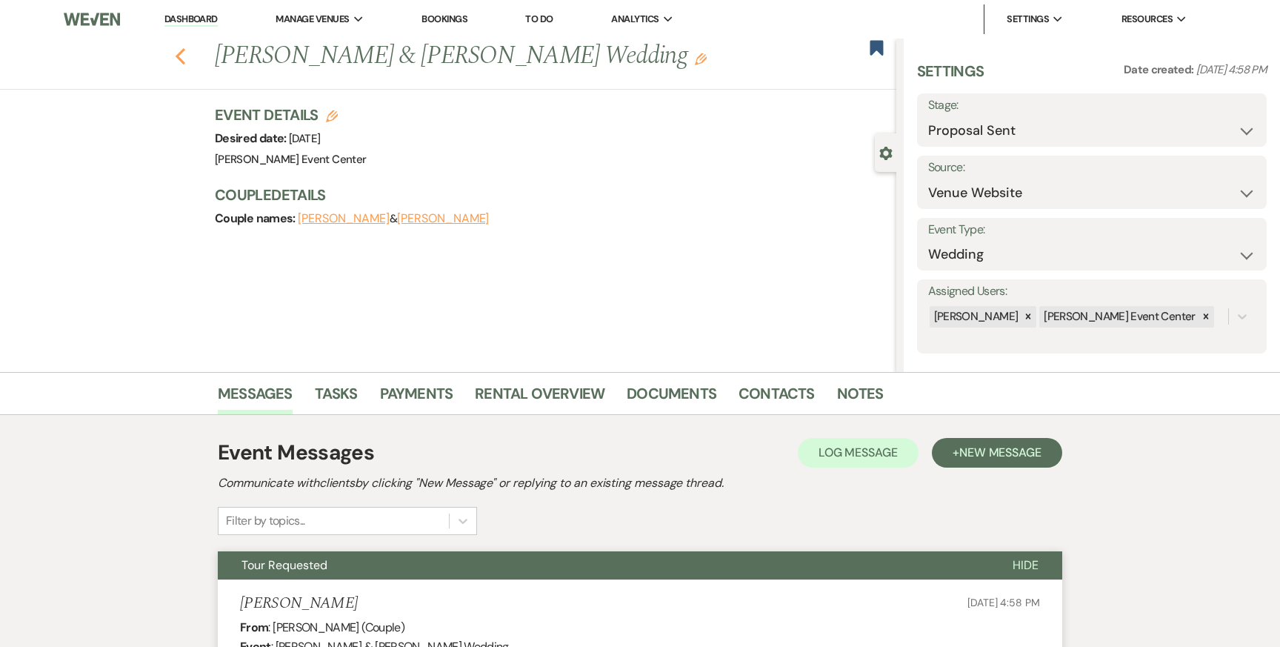
select select "6"
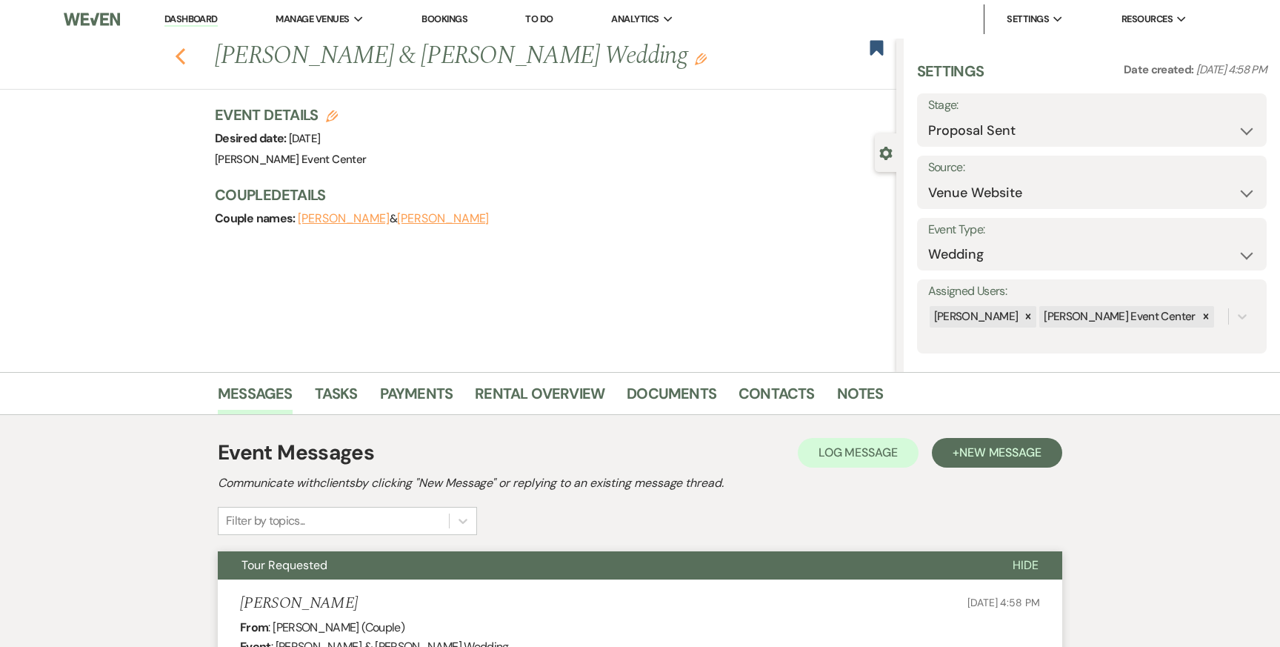
select select "6"
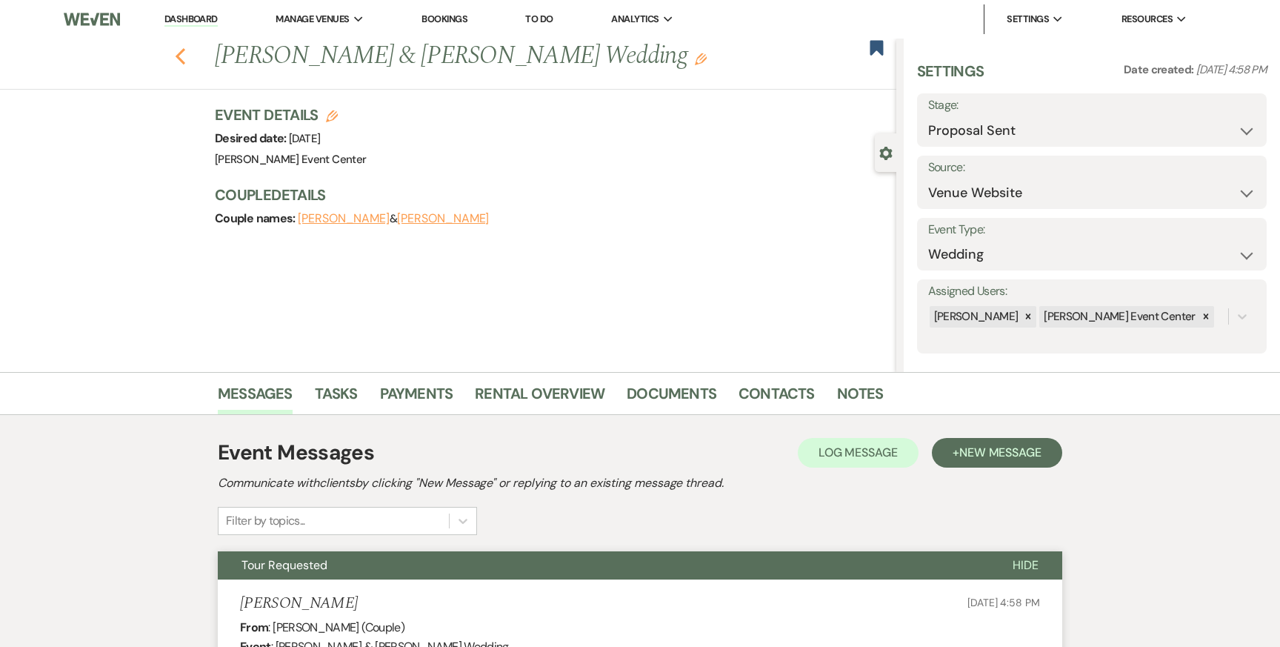
select select "6"
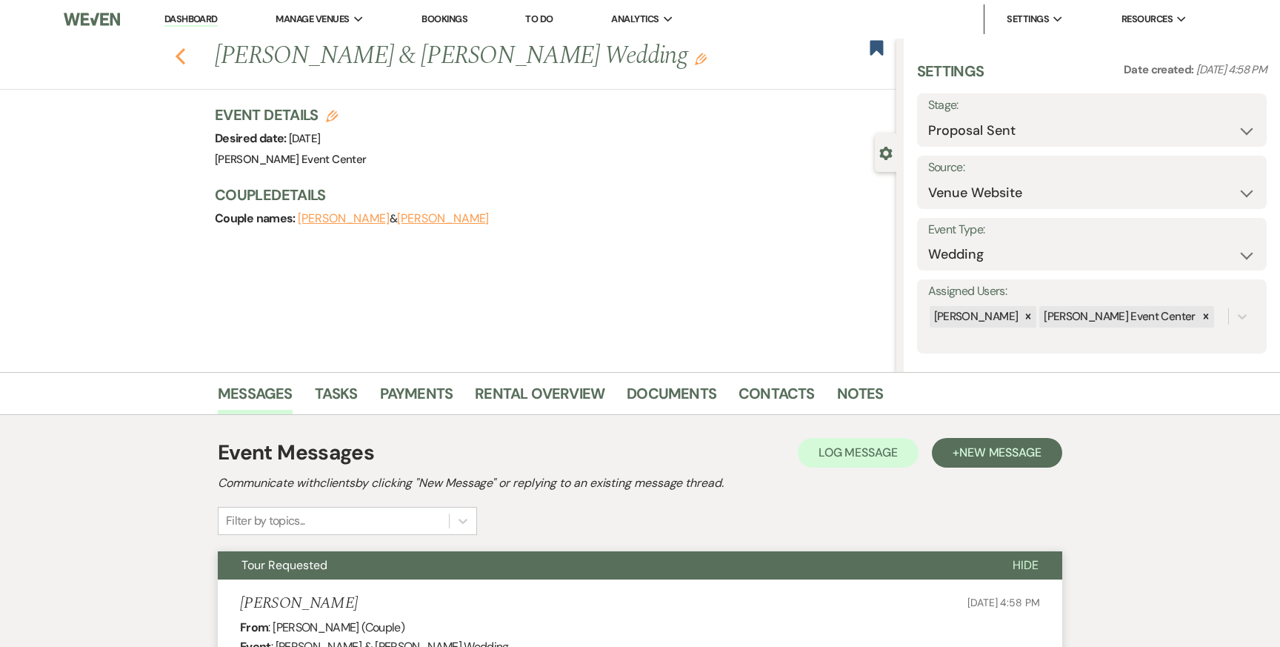
select select "6"
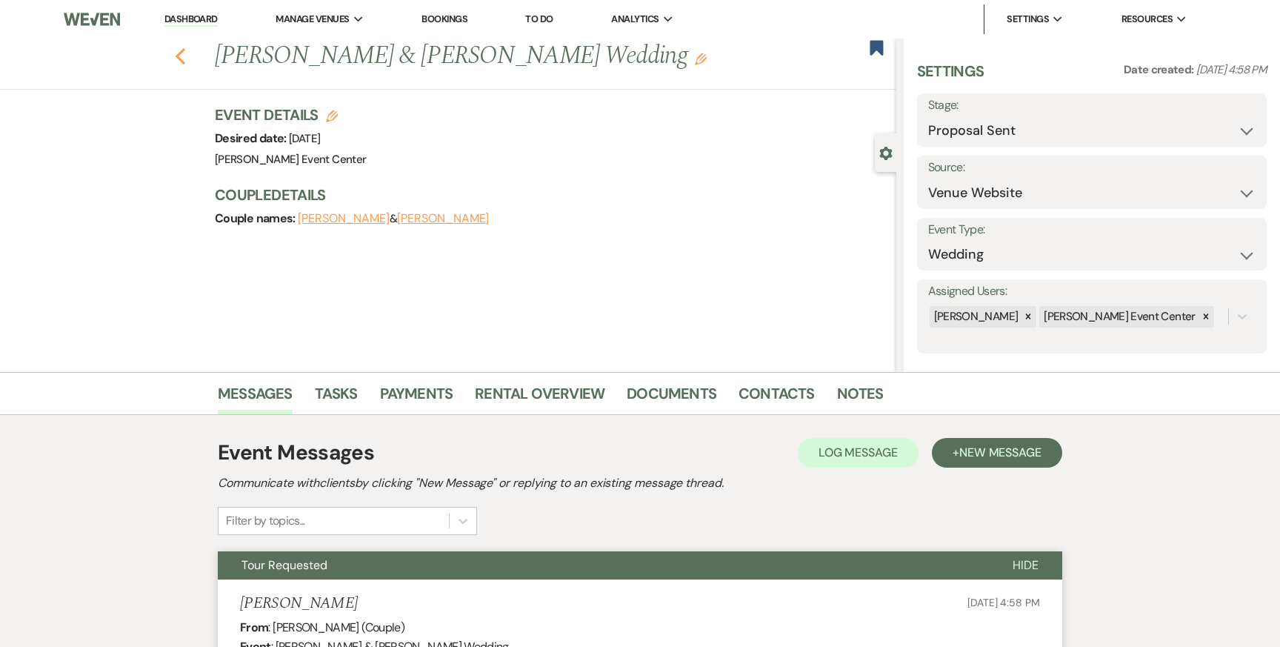
select select "6"
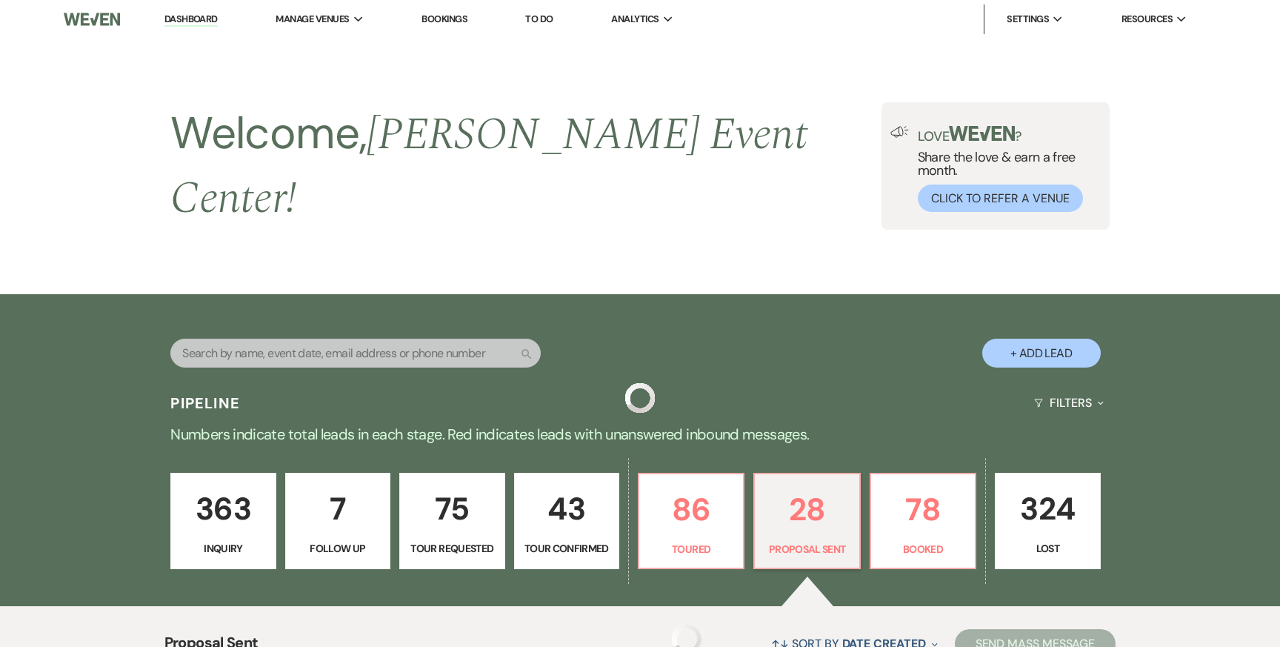
scroll to position [464, 0]
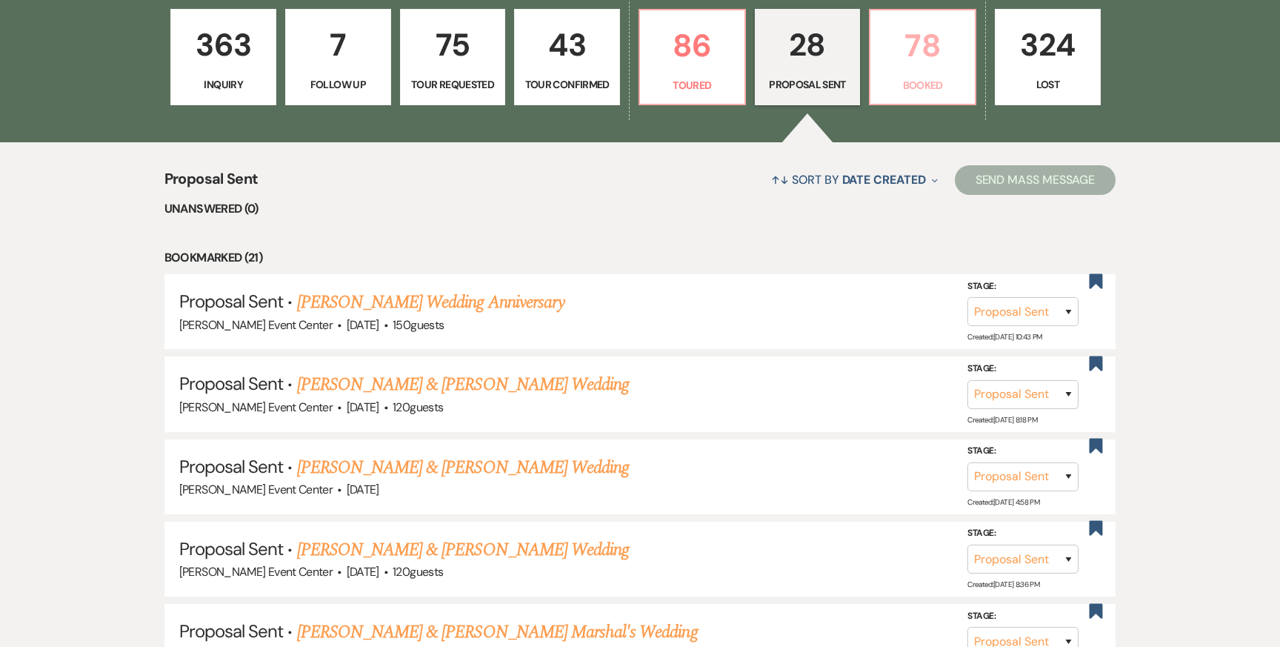
click at [899, 61] on link "78 Booked" at bounding box center [922, 57] width 107 height 96
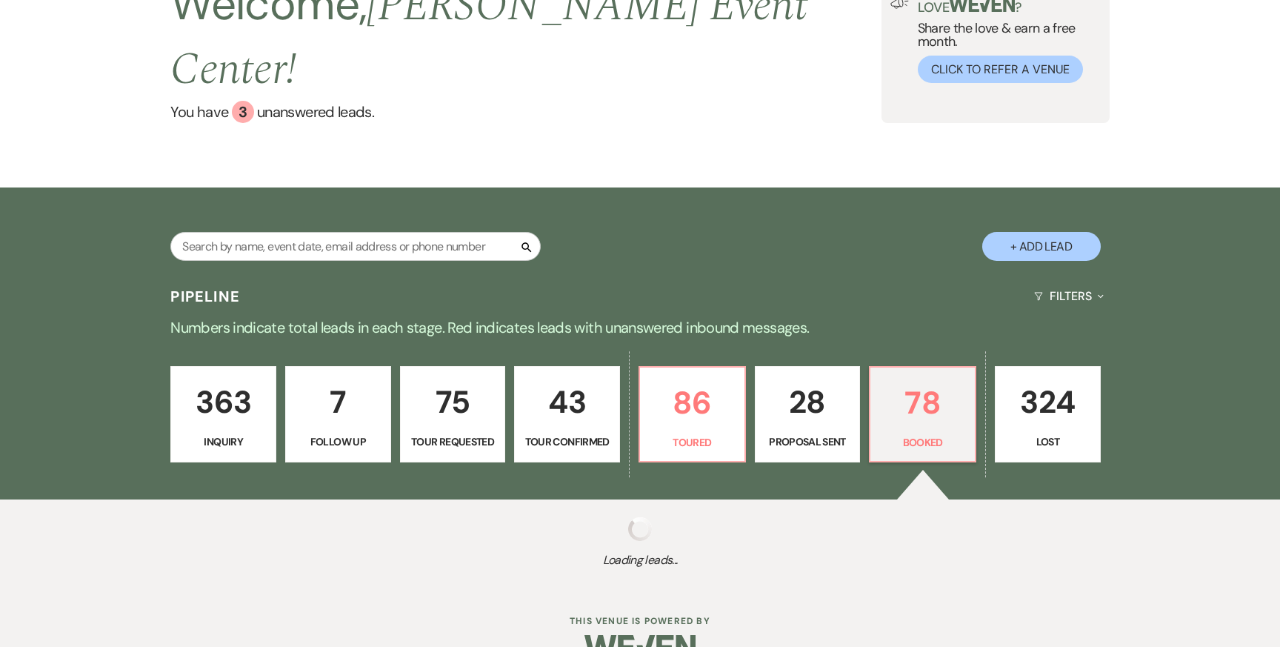
scroll to position [464, 0]
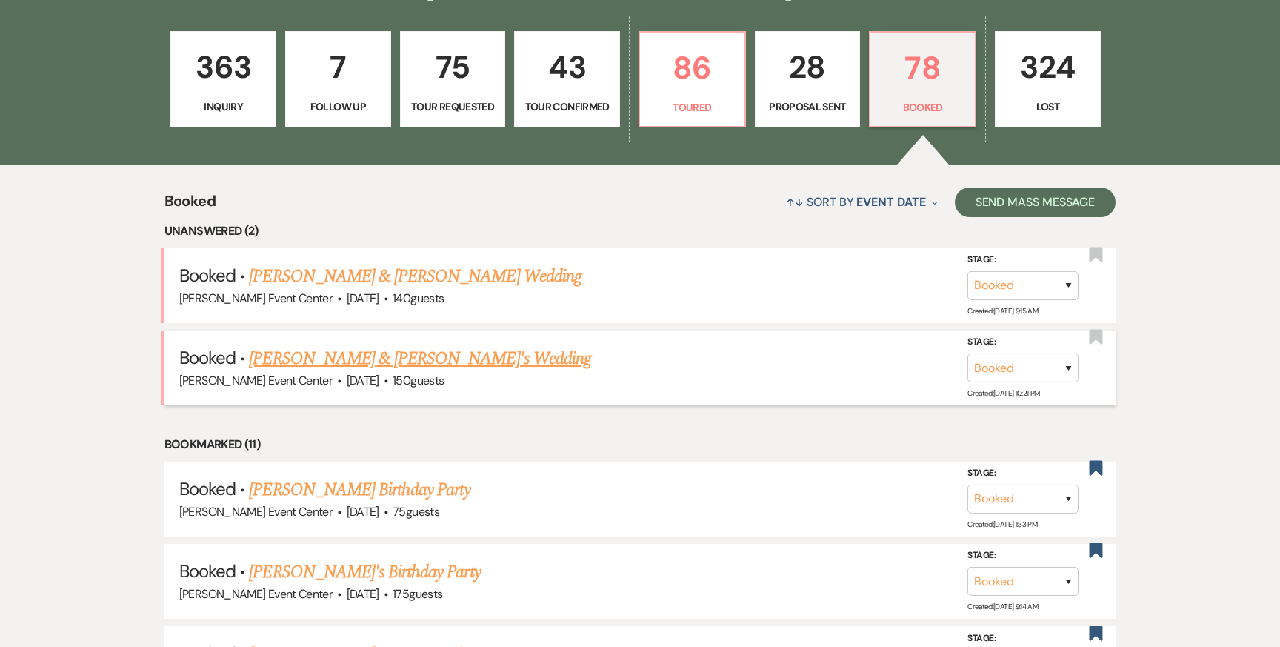
click at [423, 345] on link "Malik Barnes & Tiera G's Wedding" at bounding box center [420, 358] width 342 height 27
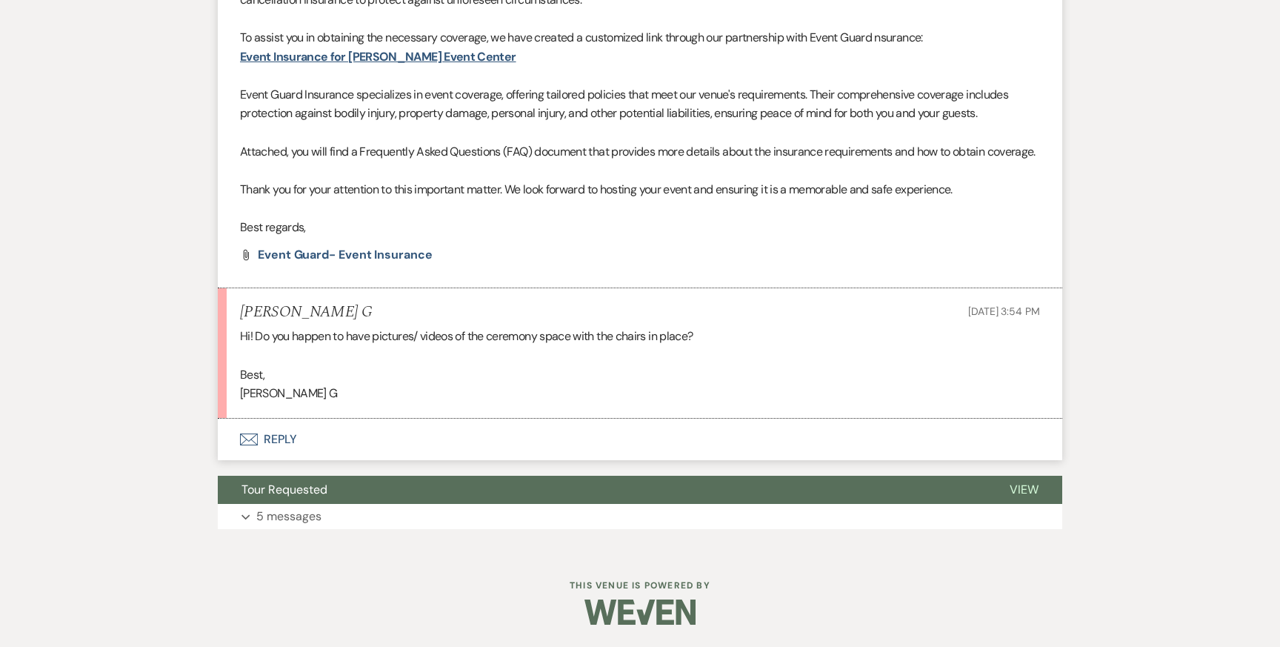
scroll to position [1230, 0]
click at [281, 440] on button "Envelope Reply" at bounding box center [640, 439] width 845 height 41
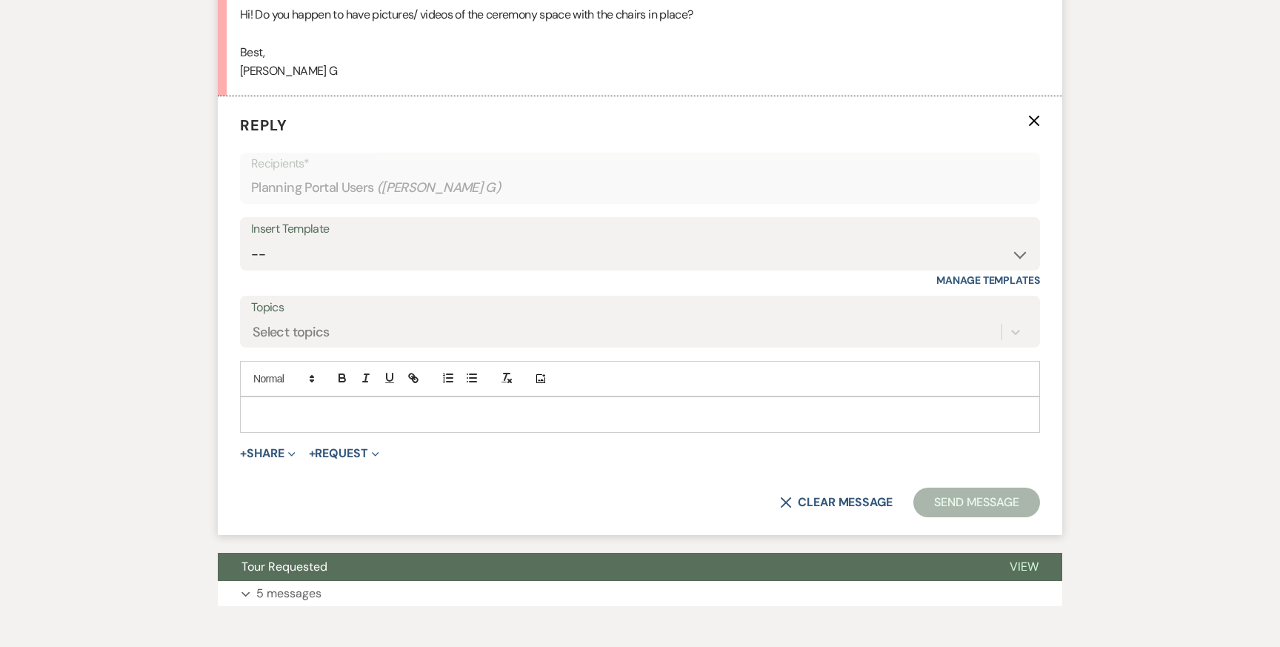
scroll to position [1545, 0]
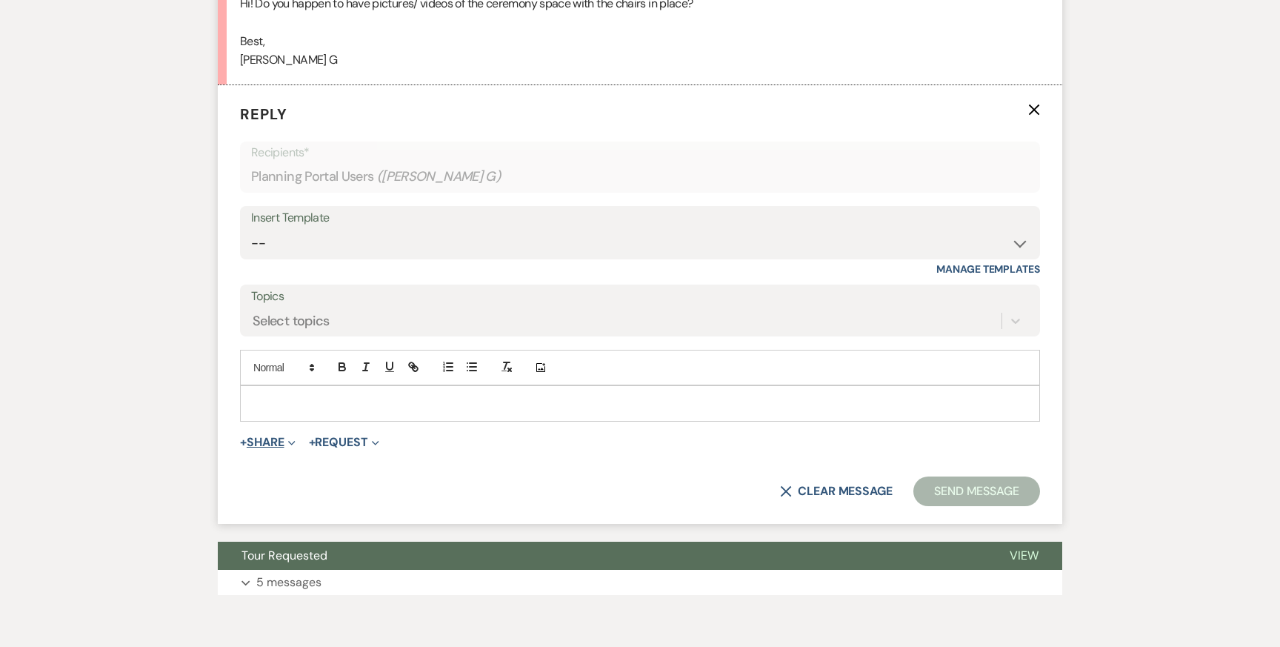
click at [287, 450] on span "Expand" at bounding box center [290, 442] width 11 height 16
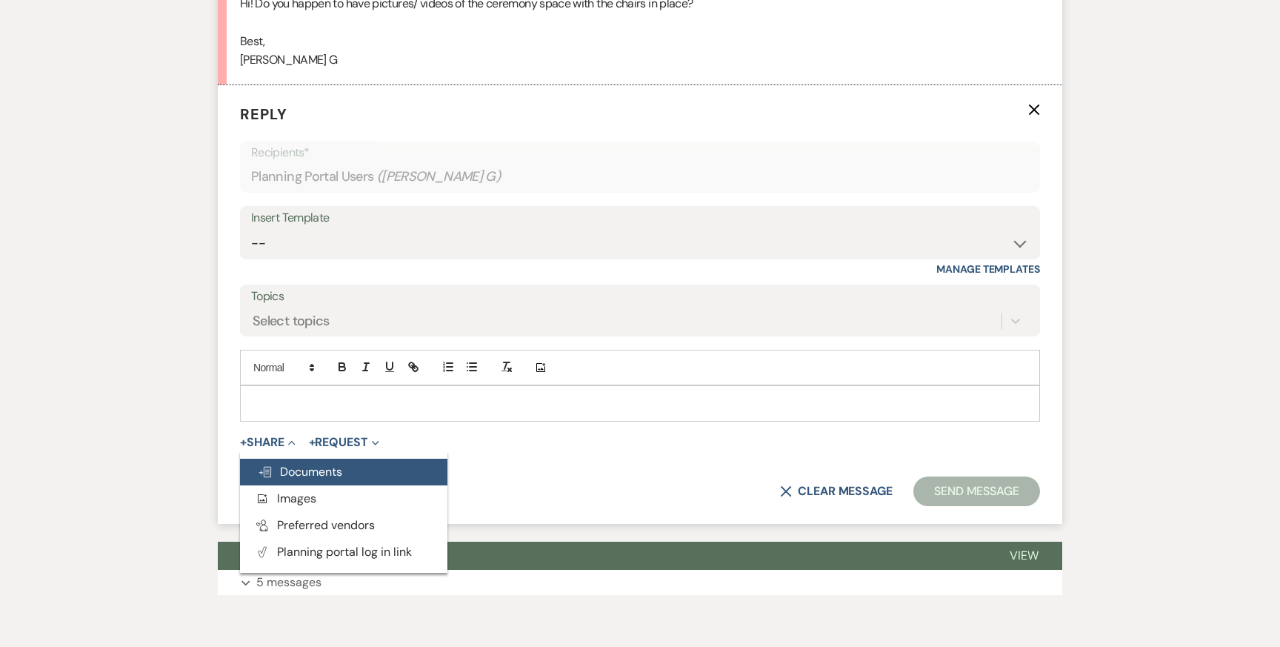
click at [327, 479] on span "Doc Upload Documents" at bounding box center [300, 472] width 84 height 16
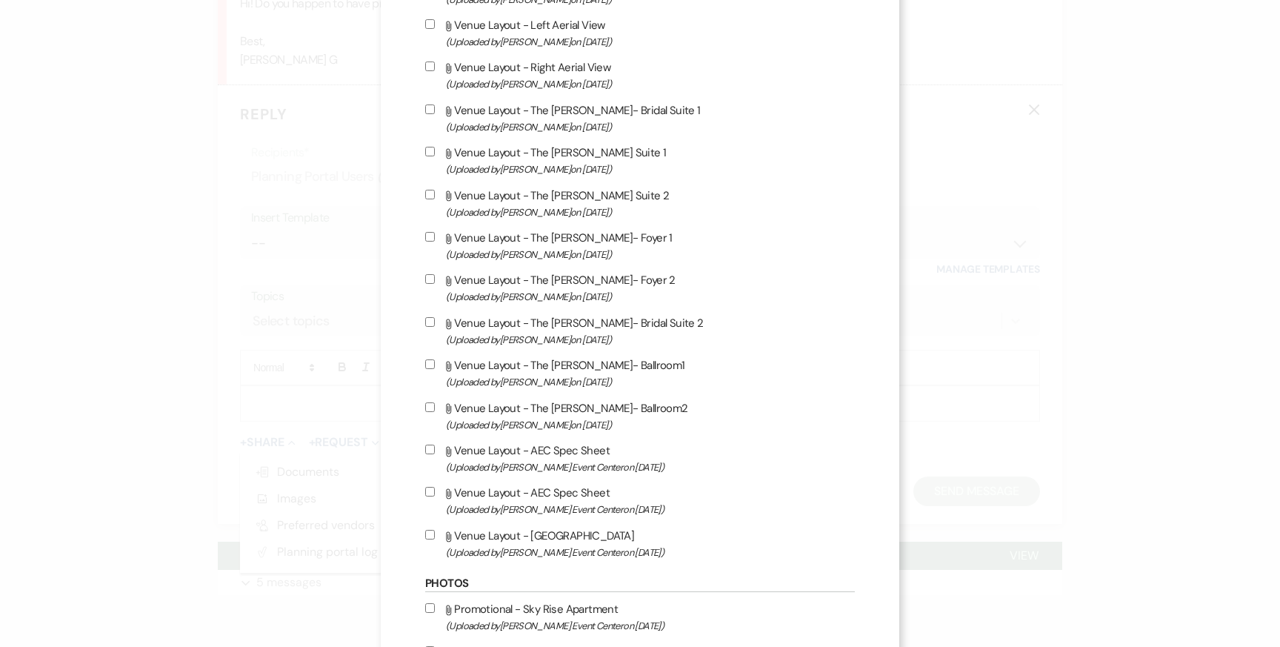
scroll to position [0, 0]
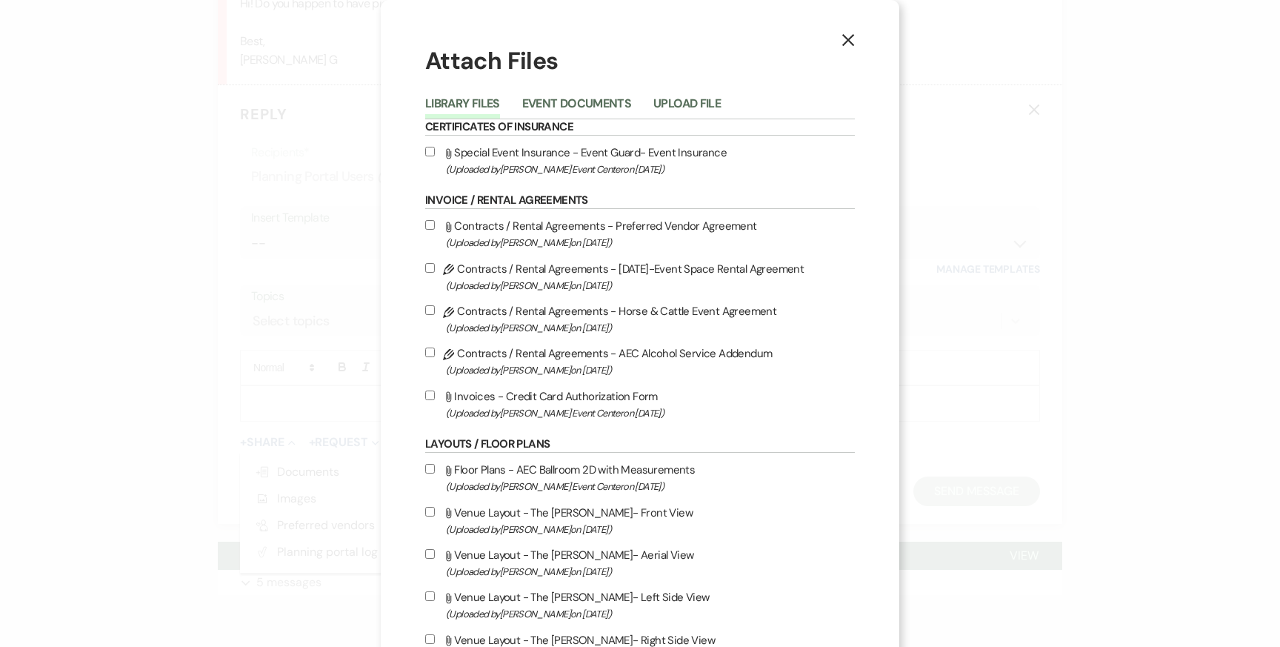
click at [853, 41] on icon "X" at bounding box center [848, 39] width 13 height 13
